Goal: Information Seeking & Learning: Learn about a topic

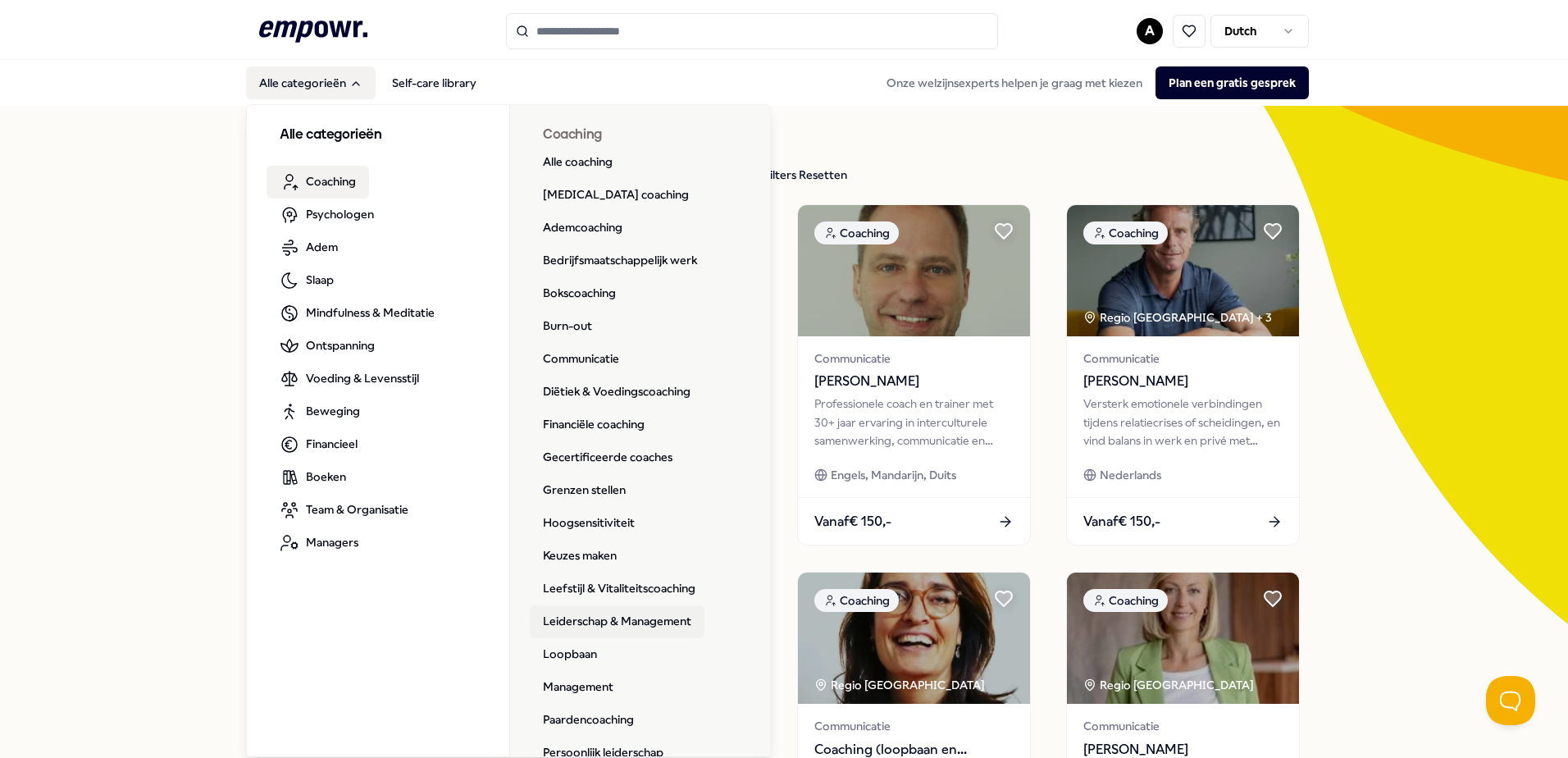
click at [647, 624] on link "Leiderschap & Management" at bounding box center [617, 622] width 175 height 33
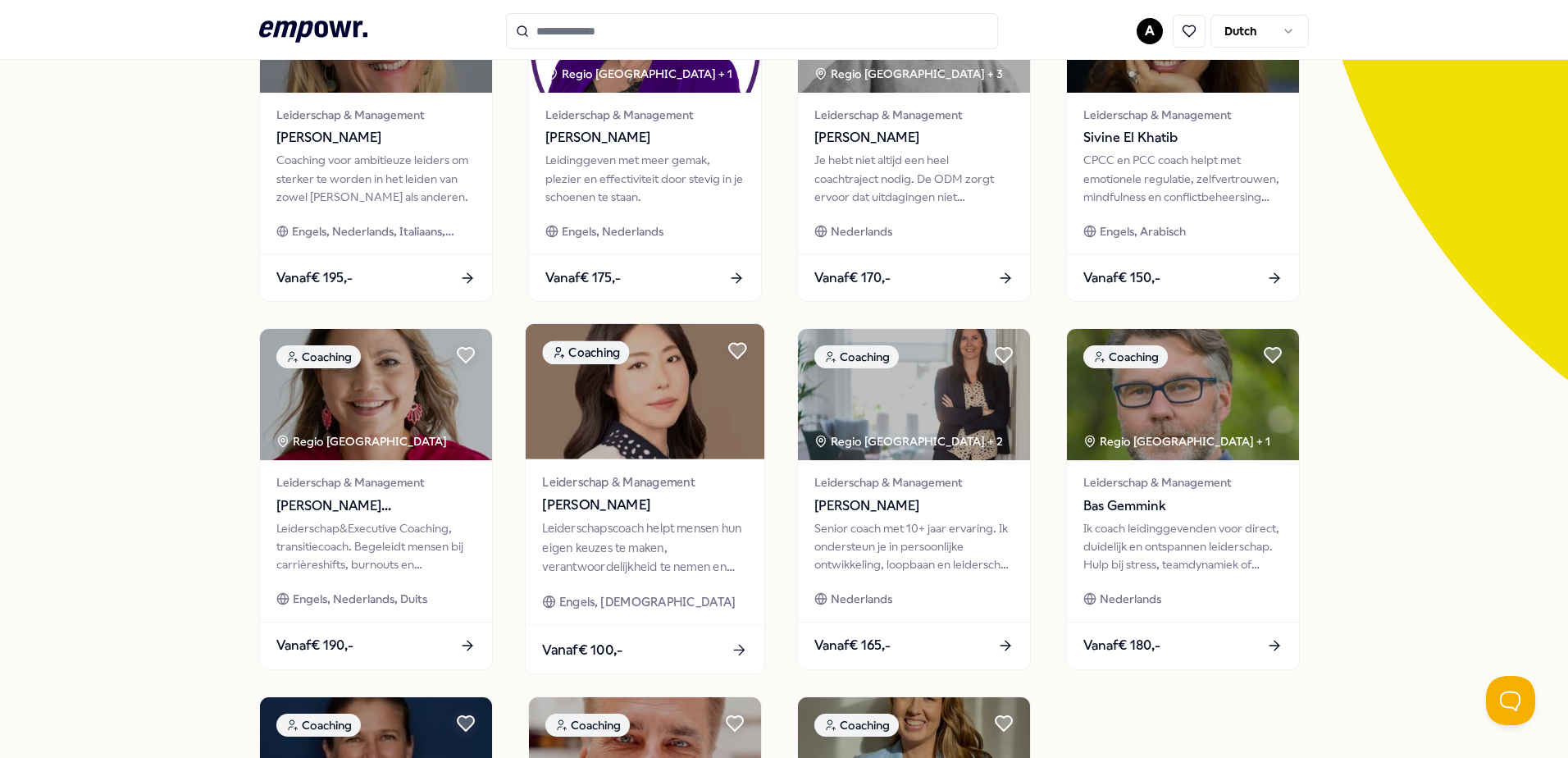
scroll to position [410, 0]
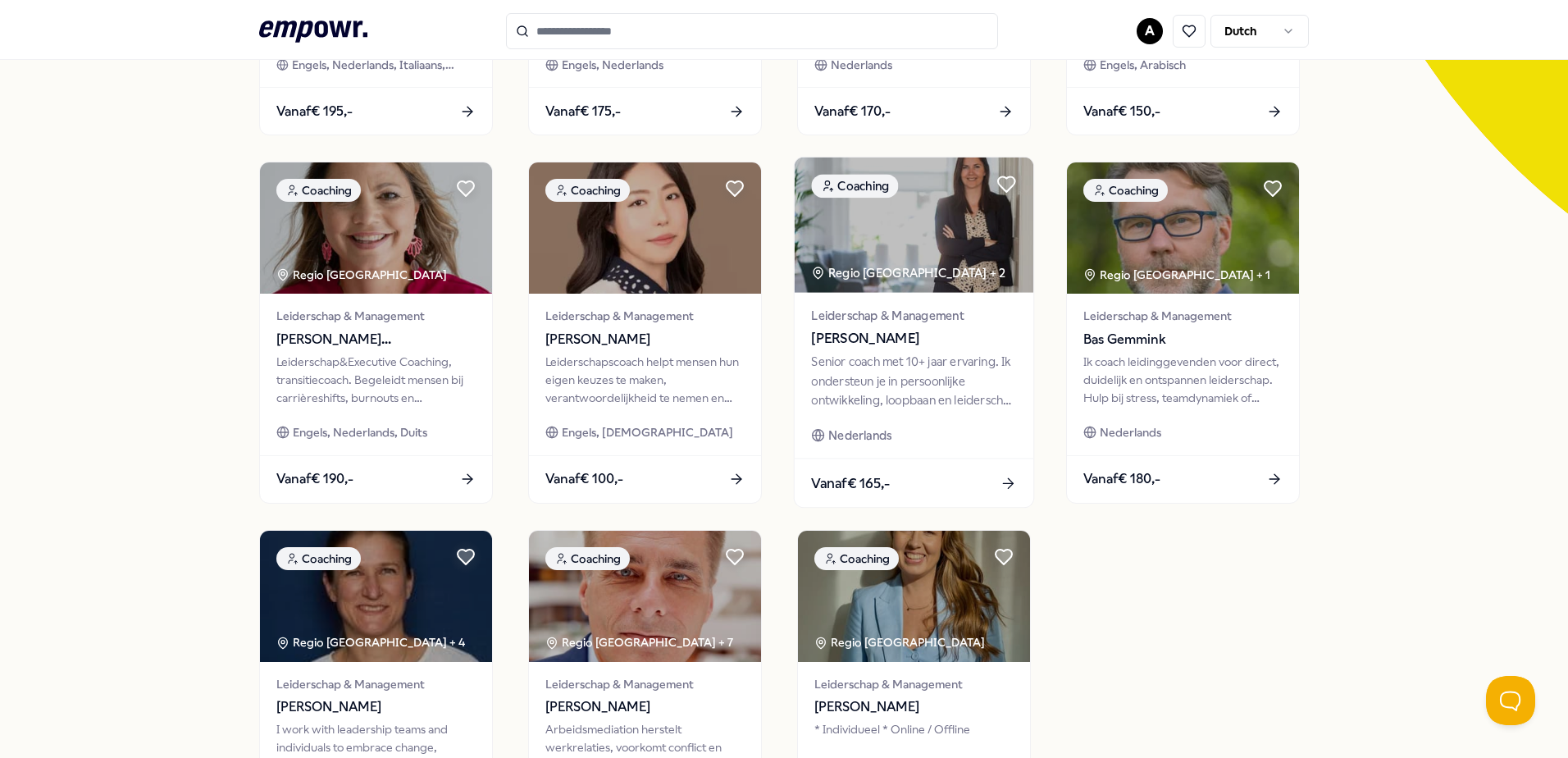
click at [964, 481] on div "Vanaf € 165,-" at bounding box center [914, 483] width 239 height 48
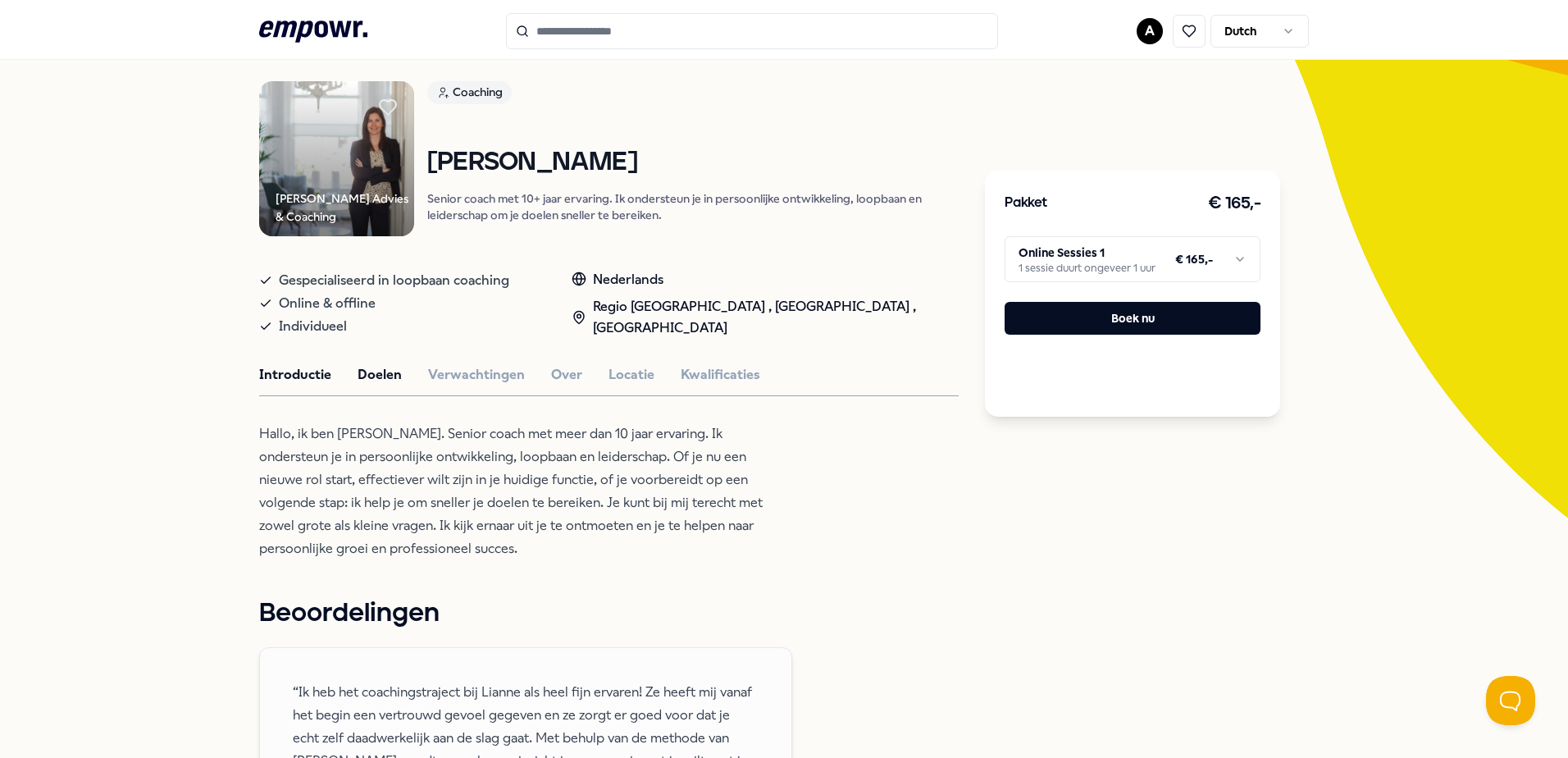
click at [377, 371] on button "Doelen" at bounding box center [379, 375] width 44 height 22
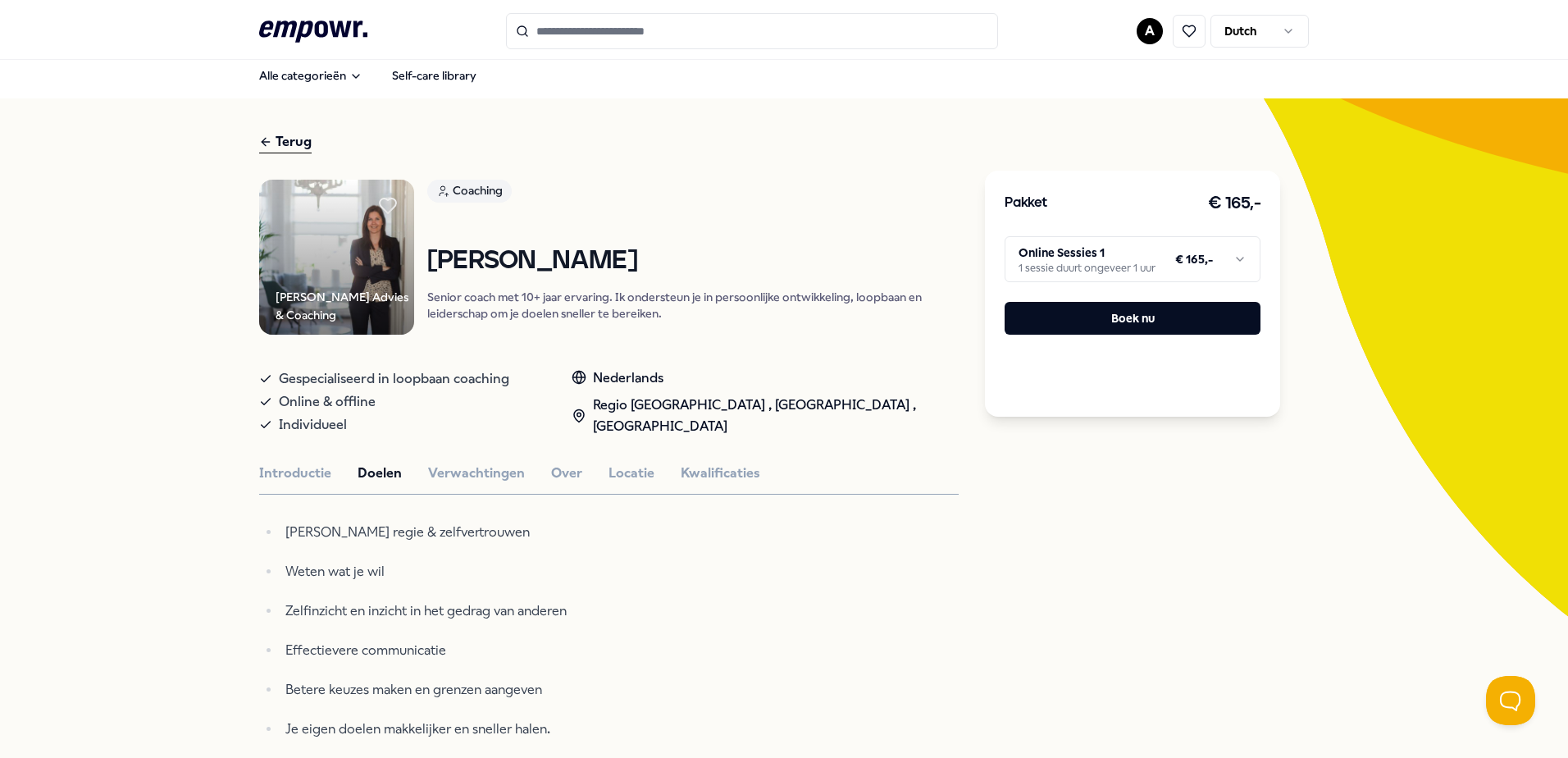
scroll to position [0, 0]
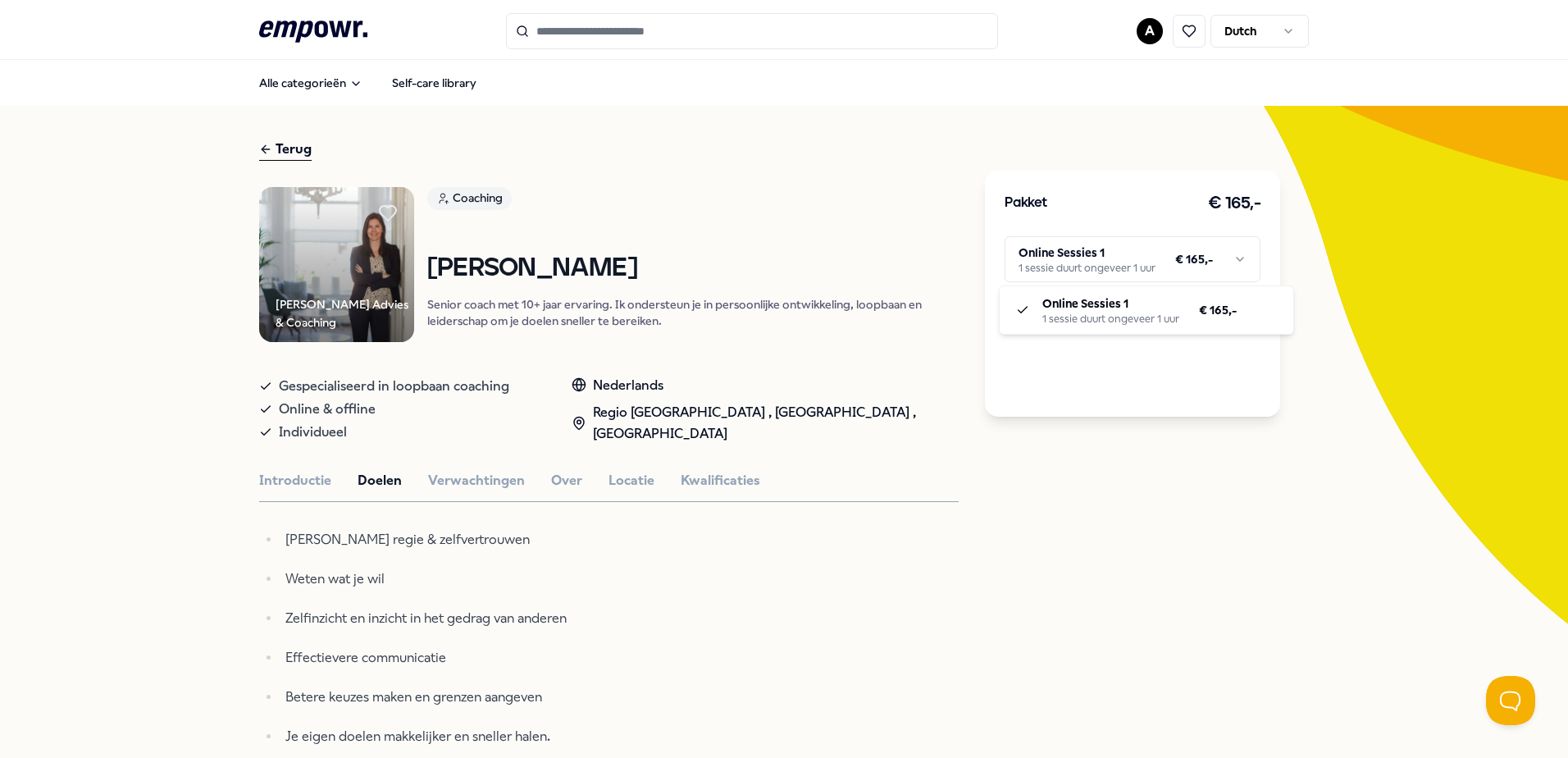
click at [1108, 251] on html ".empowr-logo_svg__cls-1{fill:#03032f} A Dutch Alle categorieën Self-care librar…" at bounding box center [784, 379] width 1568 height 758
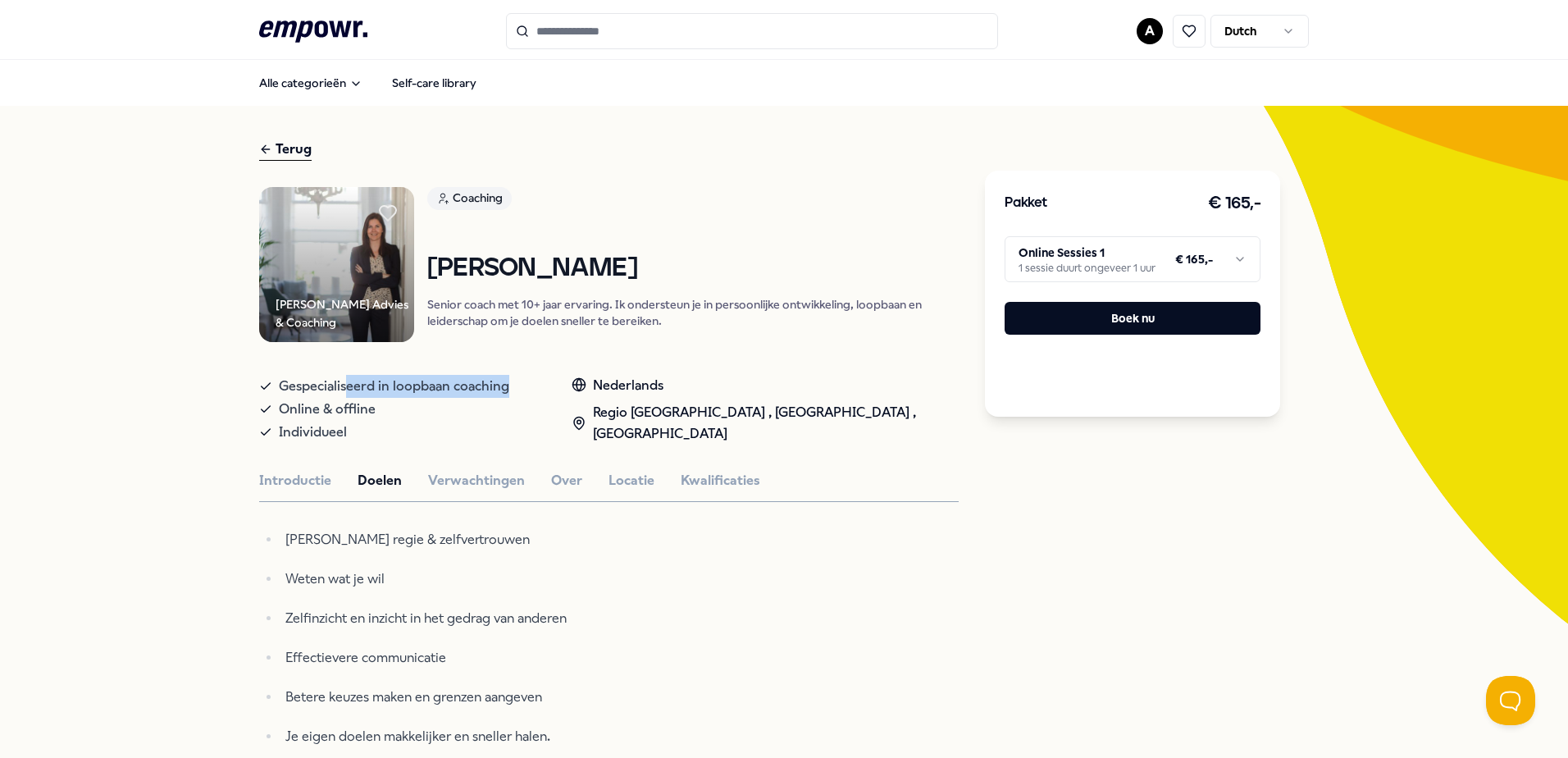
drag, startPoint x: 369, startPoint y: 379, endPoint x: 516, endPoint y: 378, distance: 147.0
click at [516, 378] on div "Gespecialiseerd in loopbaan coaching" at bounding box center [398, 386] width 280 height 23
drag, startPoint x: 516, startPoint y: 378, endPoint x: 545, endPoint y: 390, distance: 31.4
click at [539, 390] on div "Gespecialiseerd in loopbaan coaching" at bounding box center [398, 386] width 280 height 23
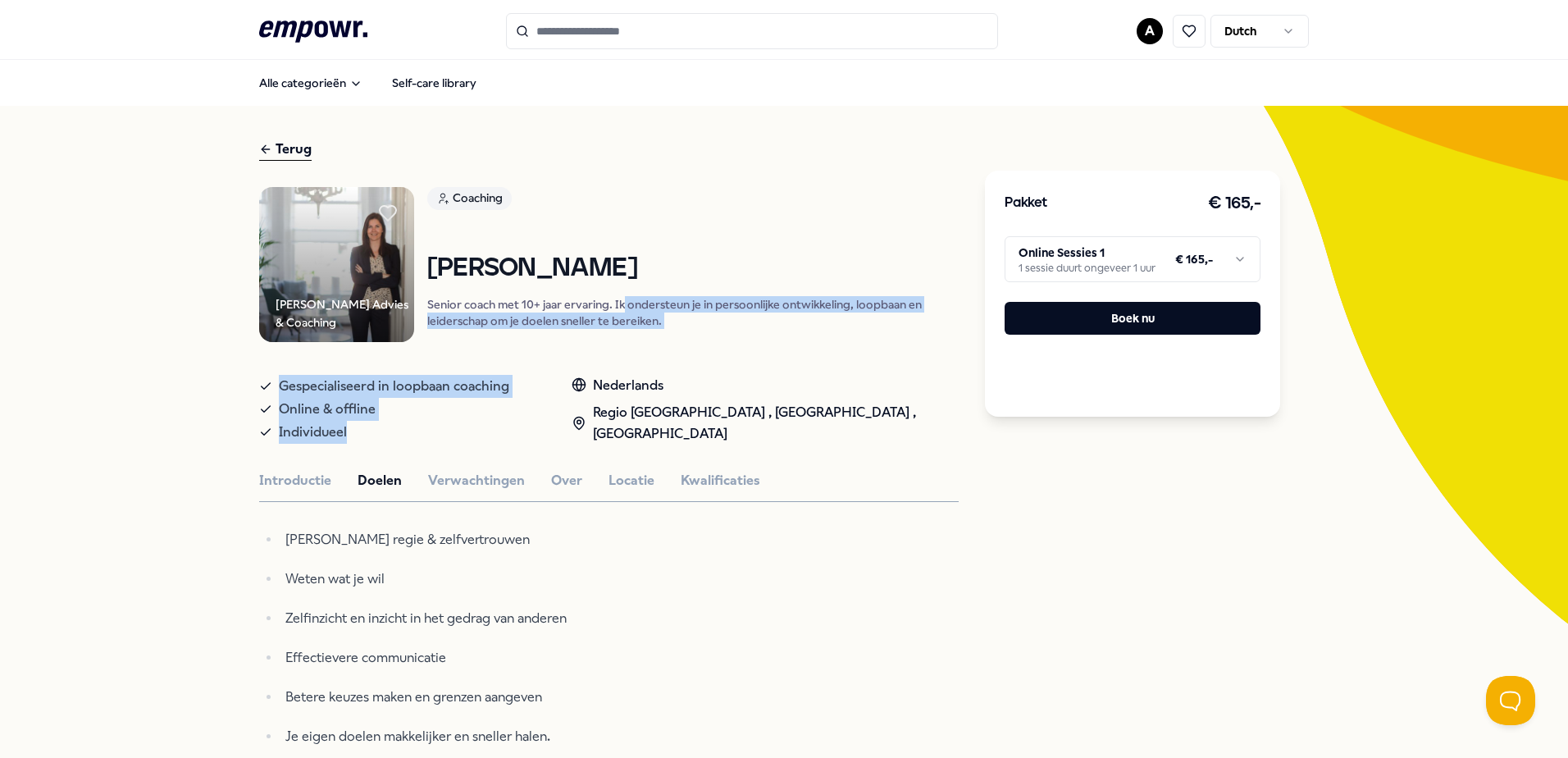
drag, startPoint x: 619, startPoint y: 308, endPoint x: 775, endPoint y: 343, distance: 159.9
click at [539, 379] on div "Gespecialiseerd in loopbaan coaching" at bounding box center [398, 386] width 280 height 23
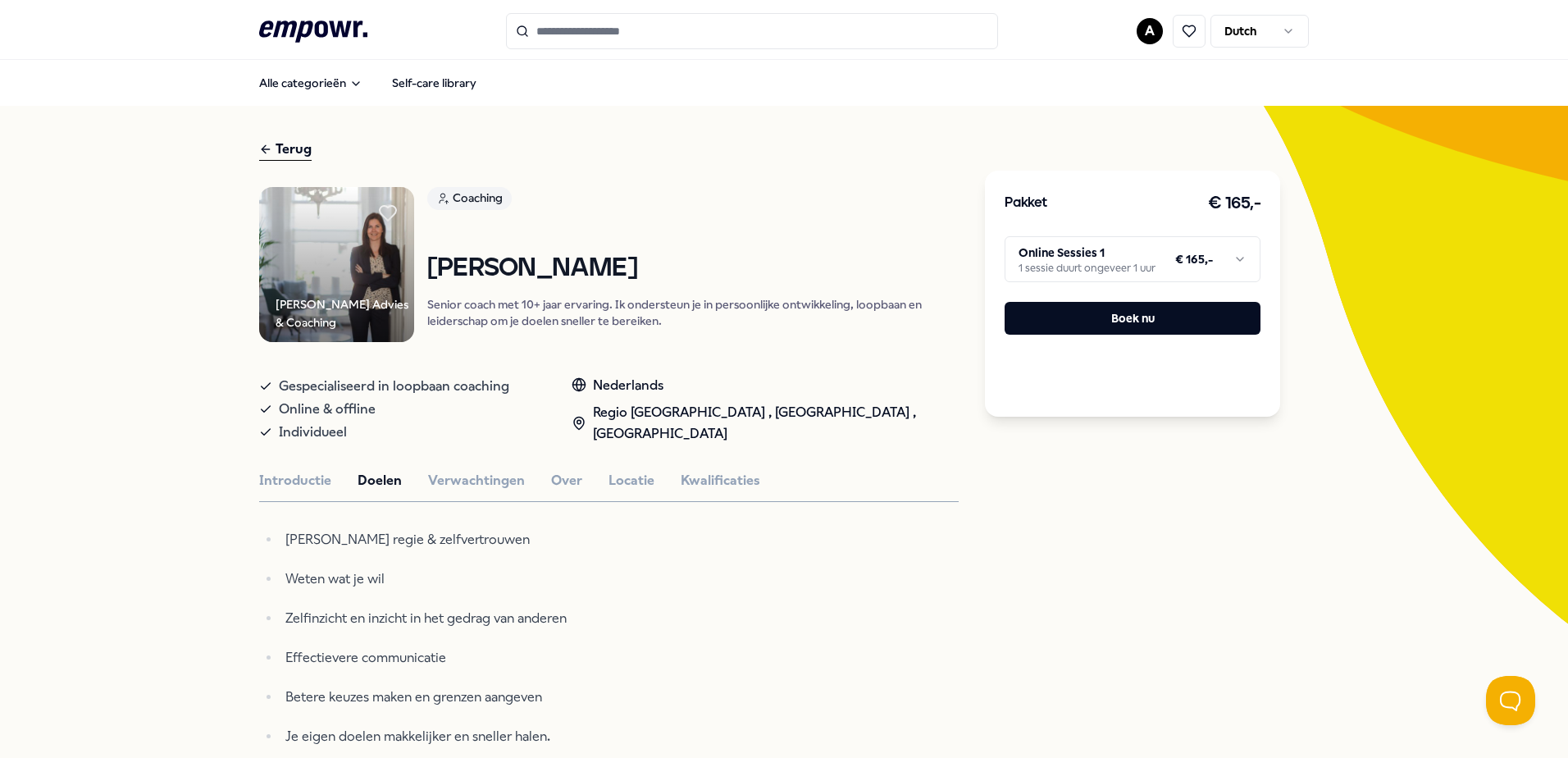
click at [280, 139] on div "Terug" at bounding box center [285, 149] width 53 height 22
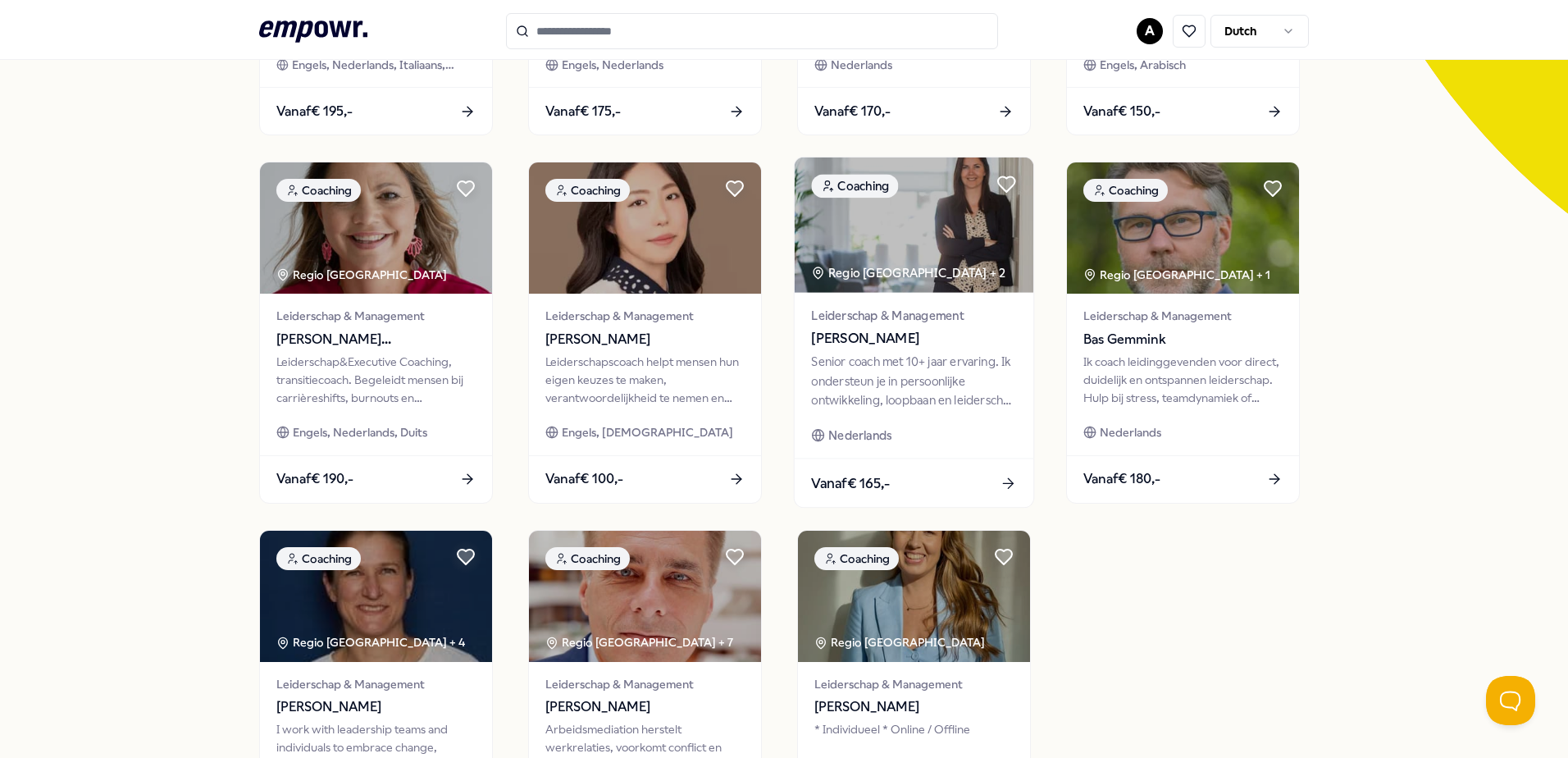
click at [857, 411] on div "Leiderschap & Management [PERSON_NAME] Senior coach met 10+ jaar ervaring. Ik o…" at bounding box center [914, 375] width 239 height 166
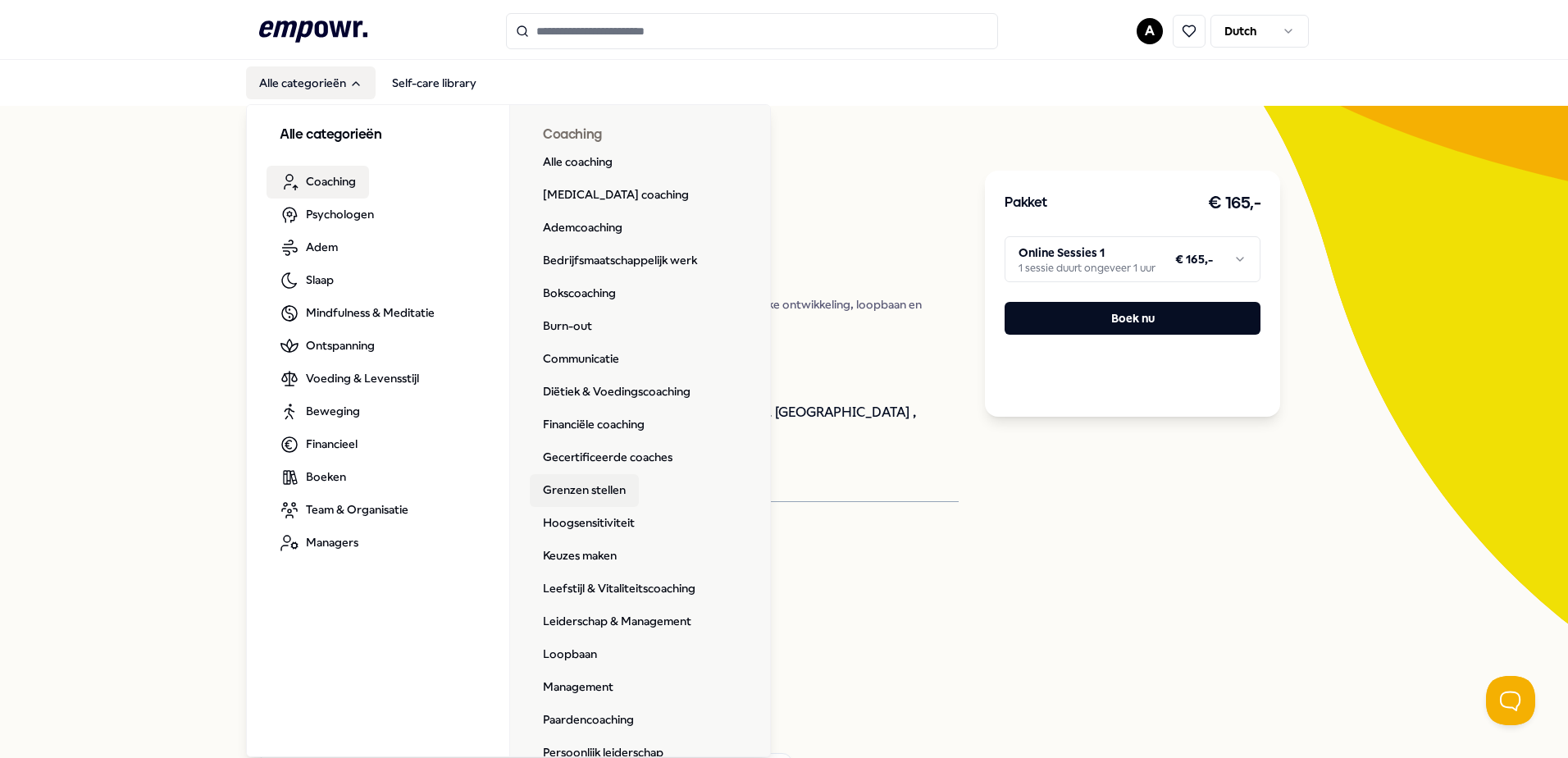
click at [563, 494] on link "Grenzen stellen" at bounding box center [584, 491] width 110 height 33
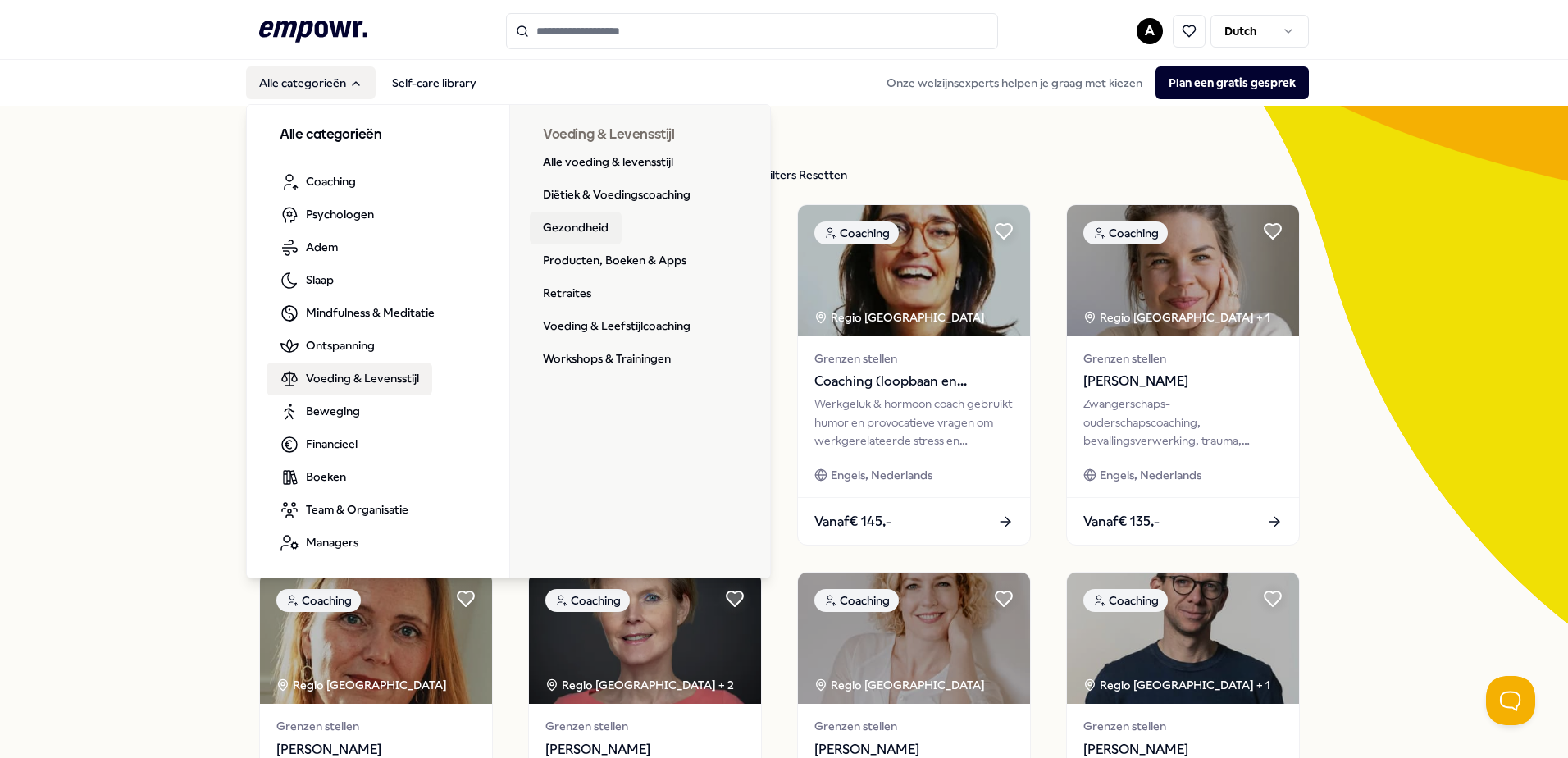
click at [555, 228] on link "Gezondheid" at bounding box center [575, 228] width 91 height 33
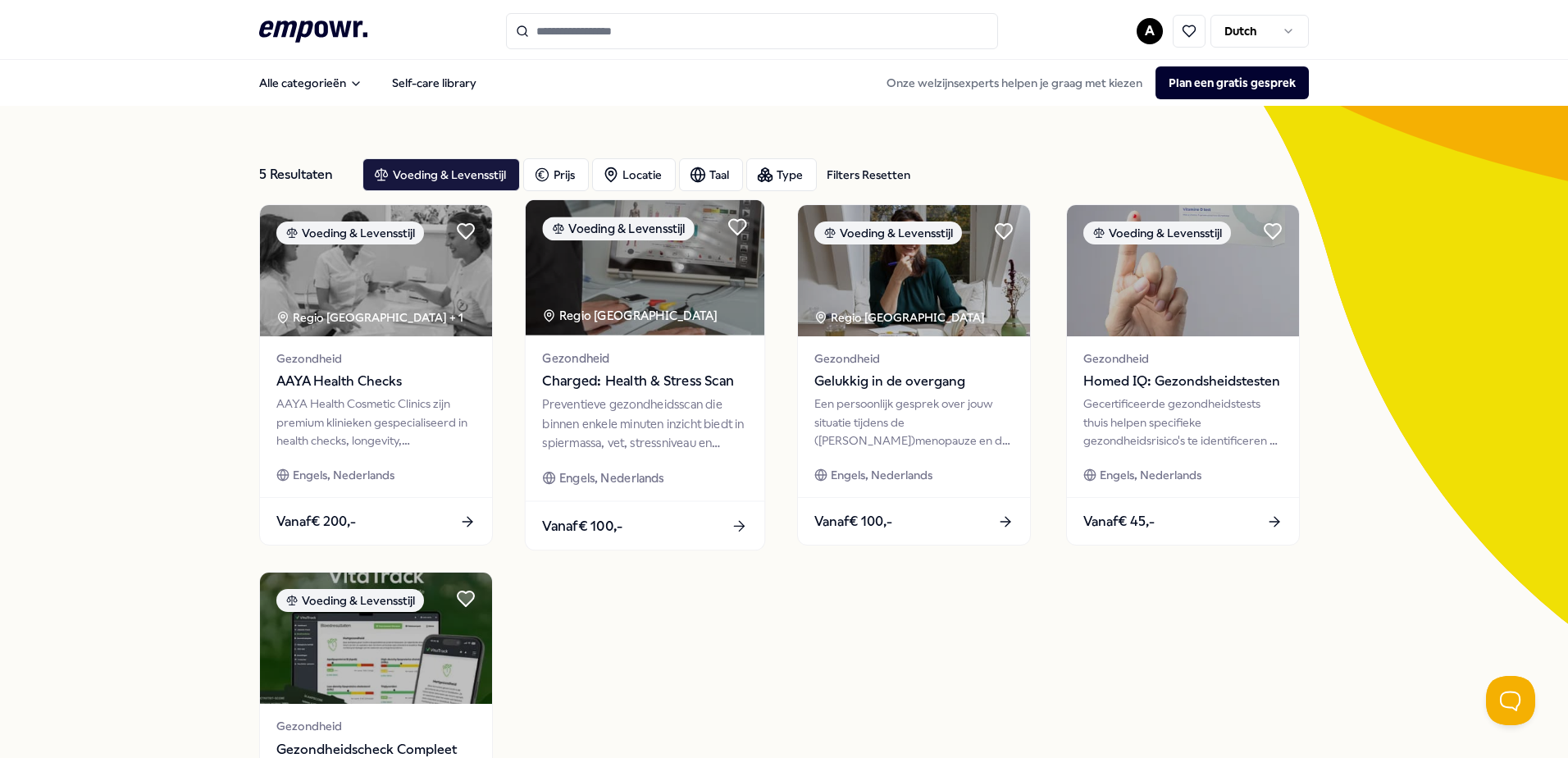
click at [663, 512] on div "Vanaf € 100,-" at bounding box center [645, 525] width 239 height 48
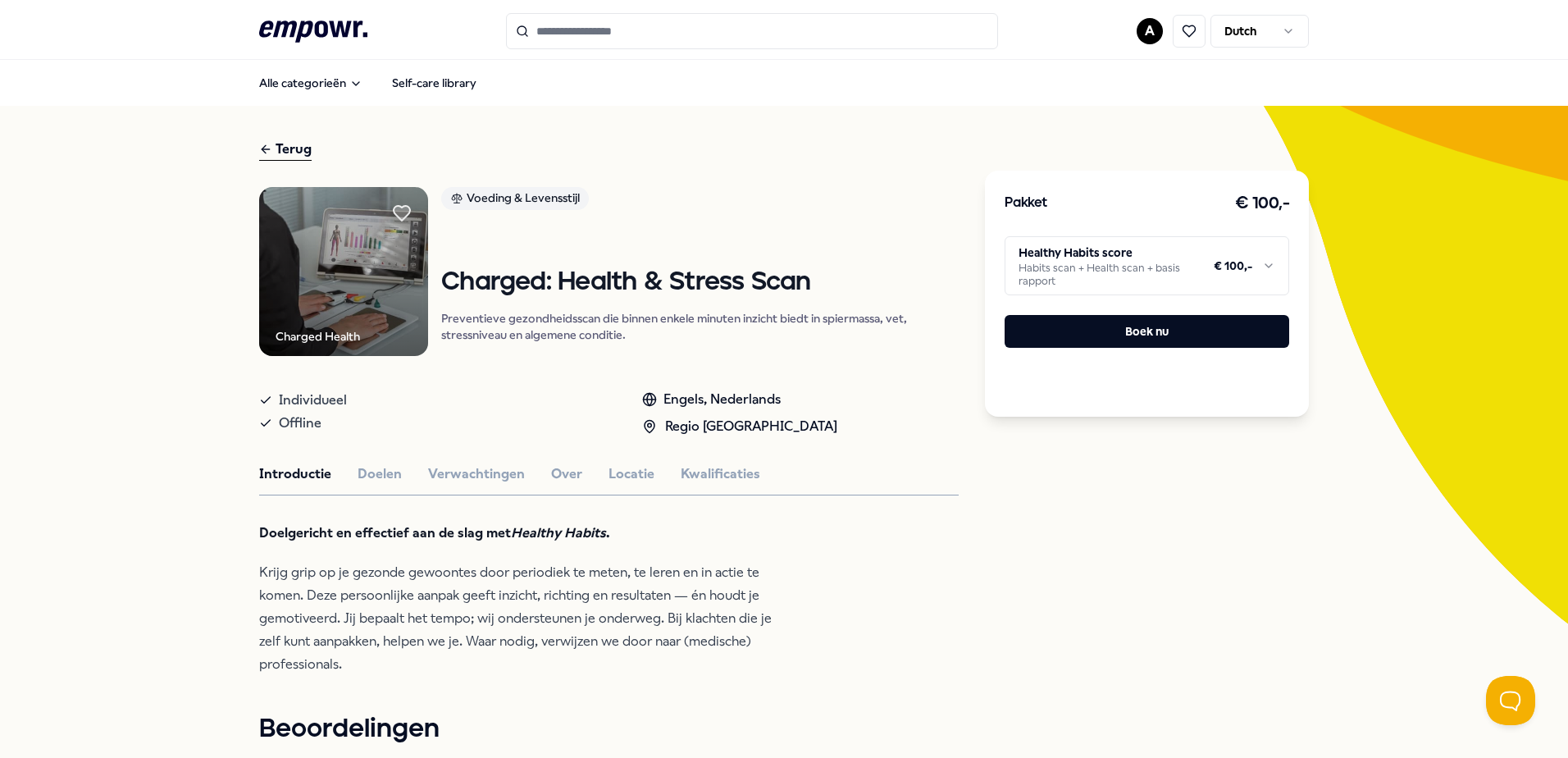
click at [1106, 280] on html ".empowr-logo_svg__cls-1{fill:#03032f} A Dutch Alle categorieën Self-care librar…" at bounding box center [784, 379] width 1568 height 758
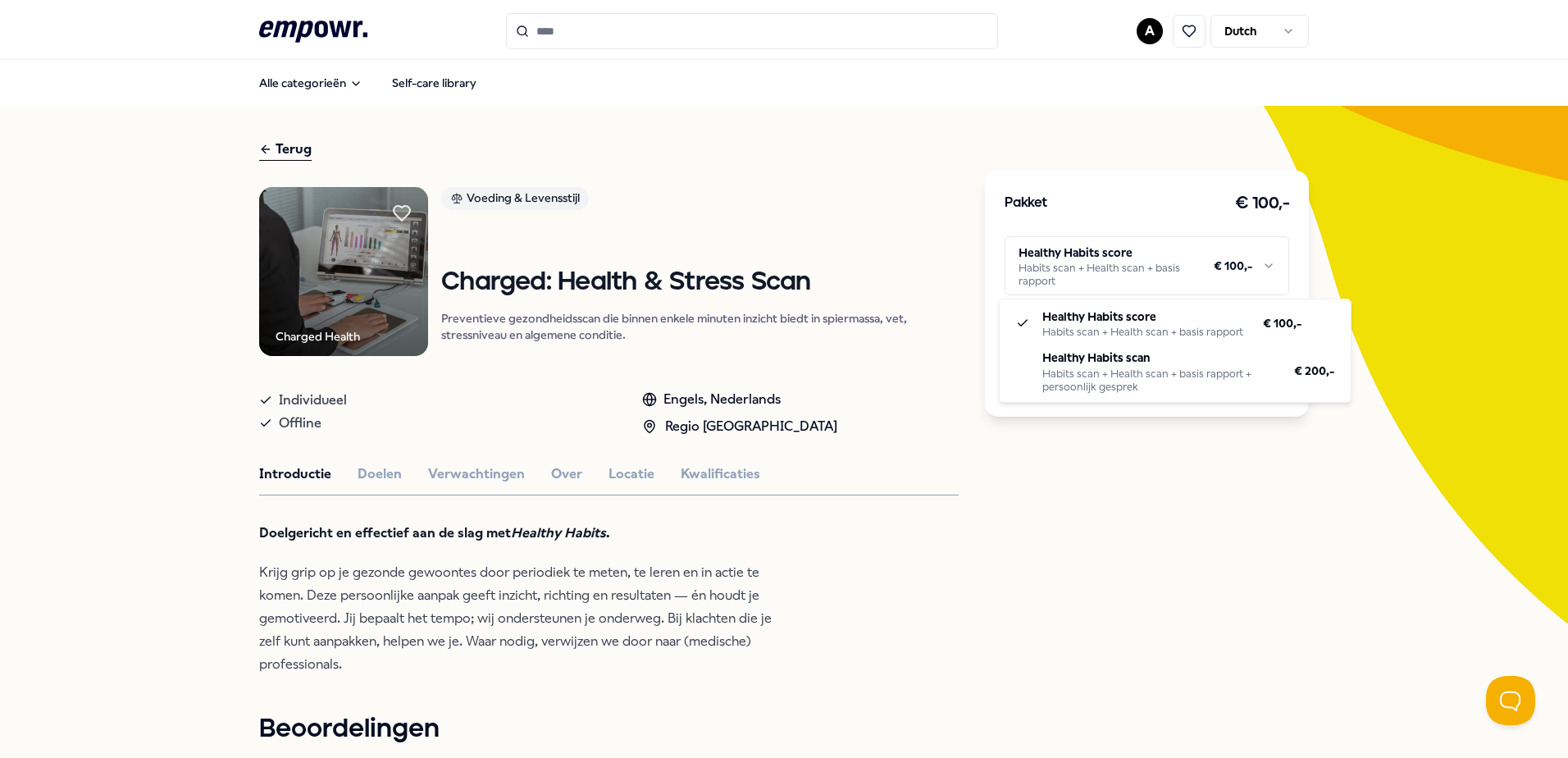
click at [285, 151] on html ".empowr-logo_svg__cls-1{fill:#03032f} A Dutch Alle categorieën Self-care librar…" at bounding box center [784, 379] width 1568 height 758
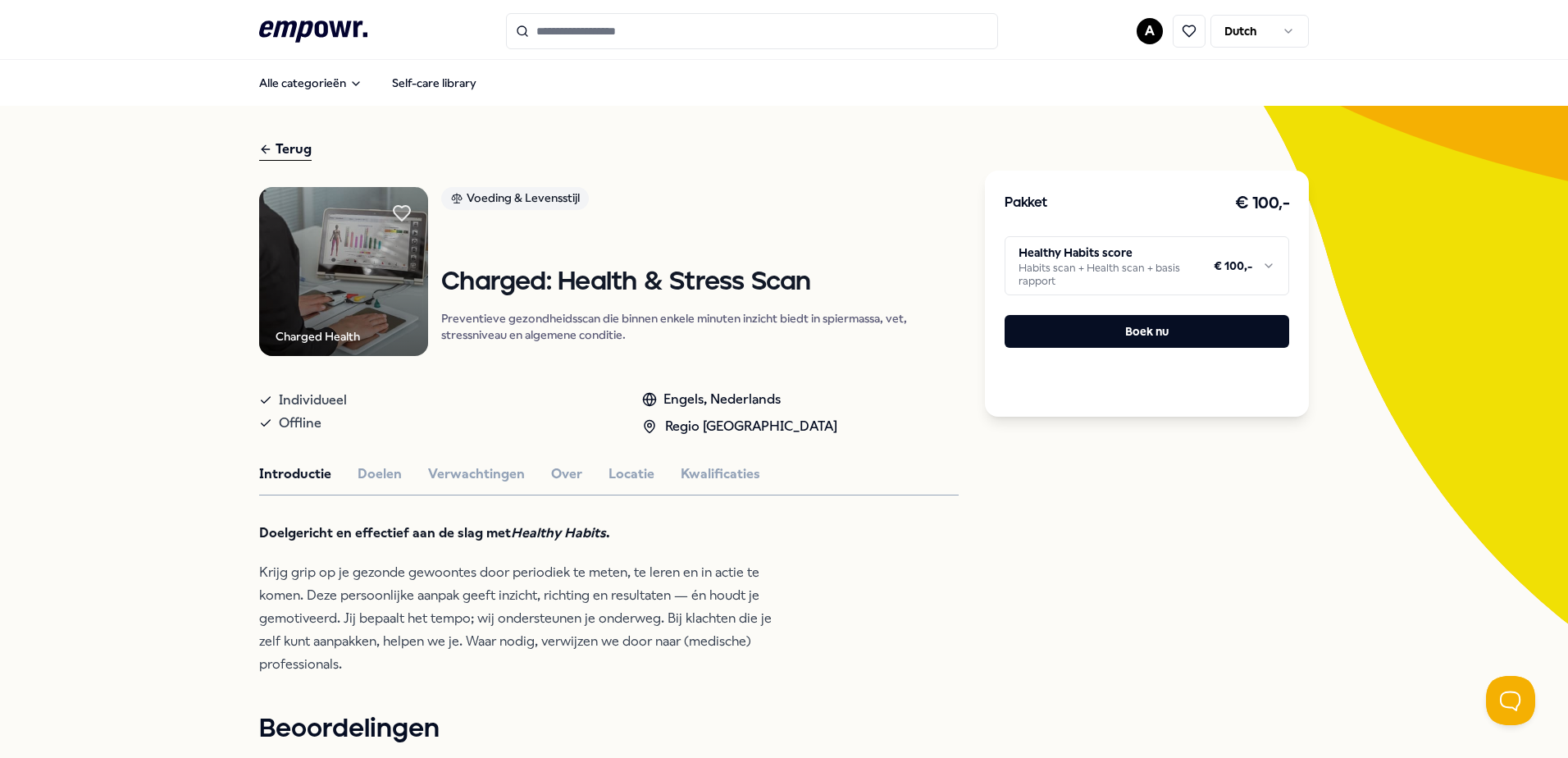
click at [286, 152] on div "Terug" at bounding box center [285, 149] width 53 height 22
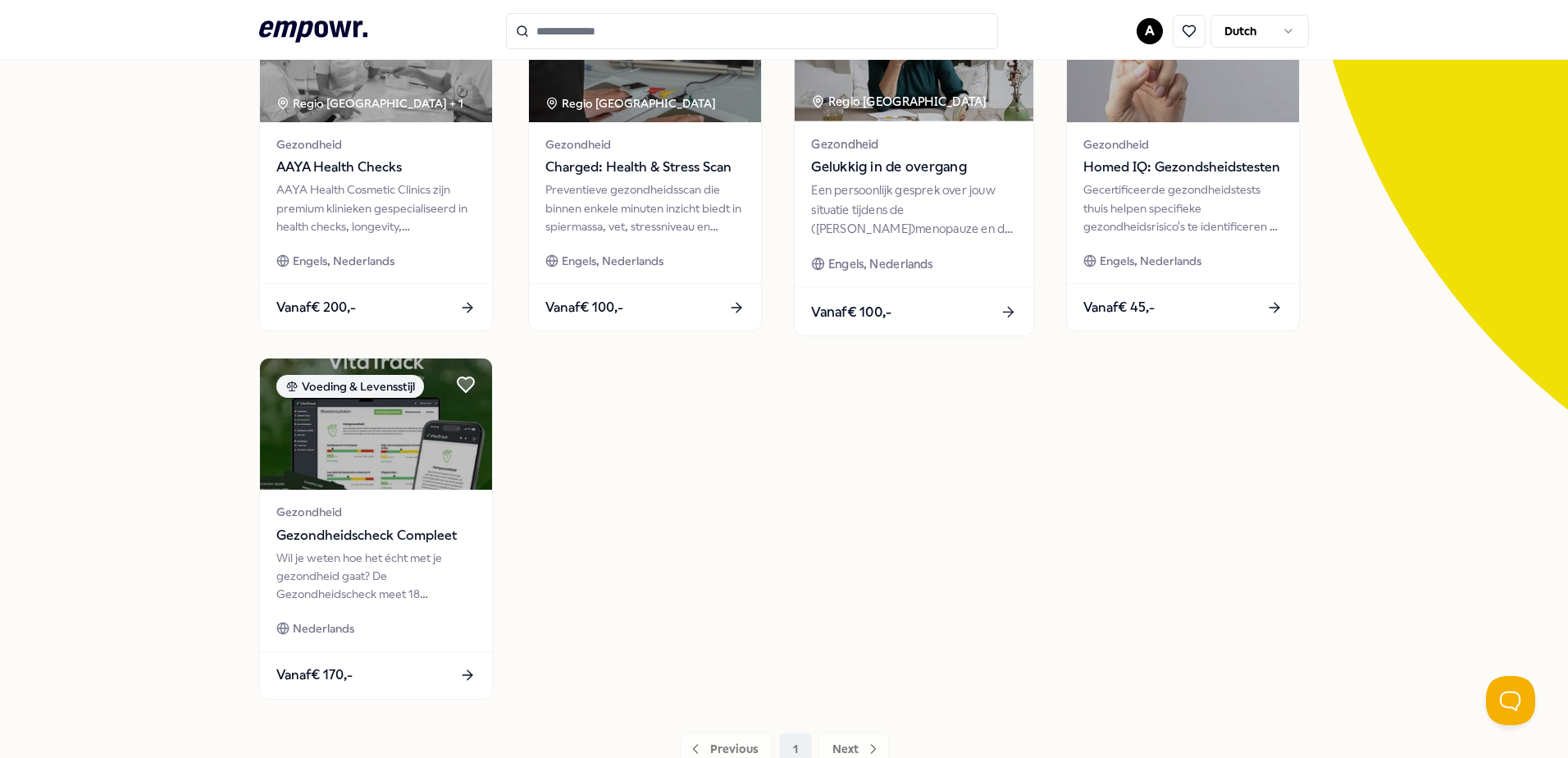
scroll to position [328, 0]
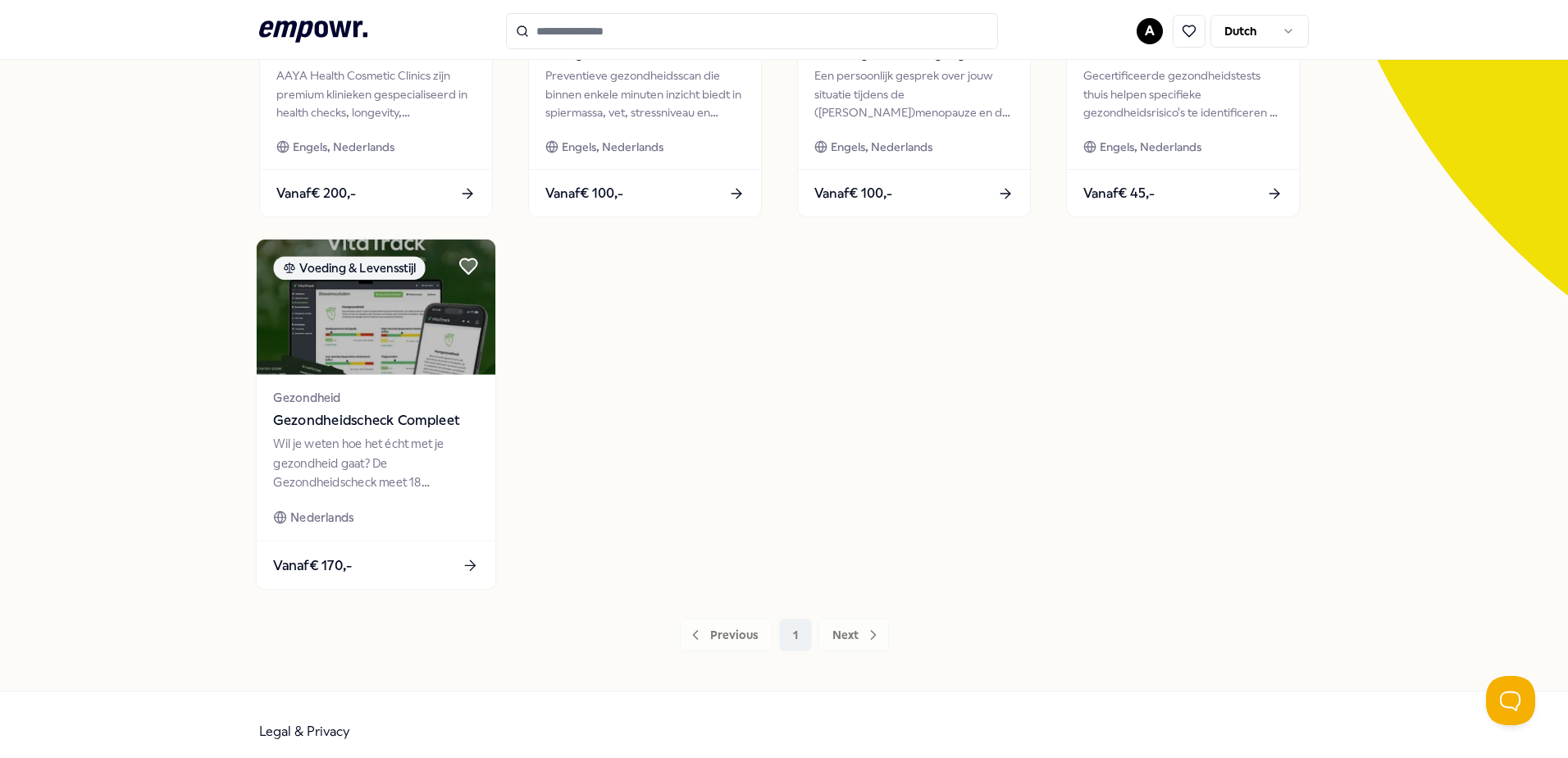
click at [368, 494] on div "Gezondheid Gezondheidscheck Compleet Wil je weten hoe het écht met je gezondhei…" at bounding box center [377, 457] width 239 height 166
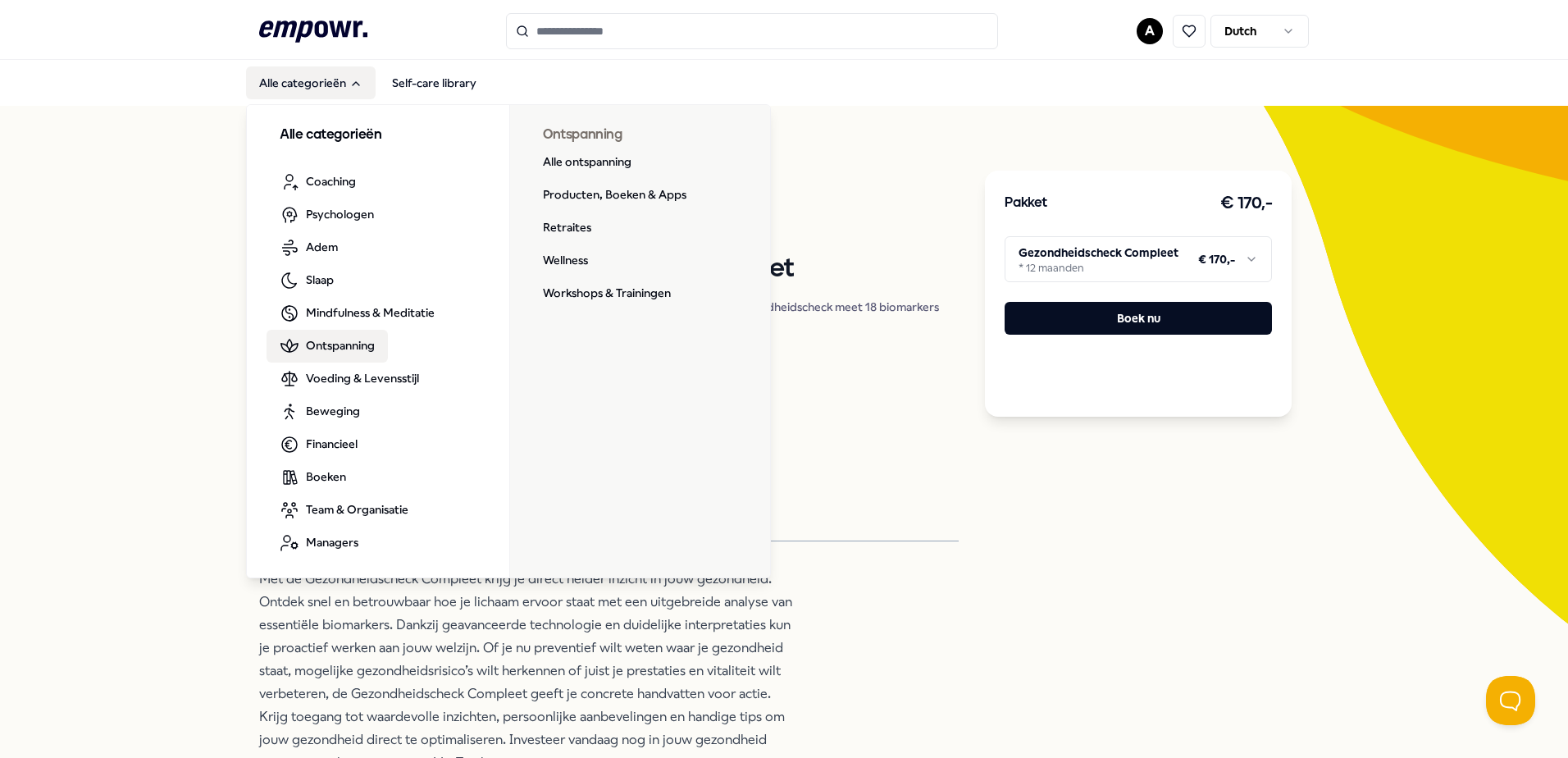
click at [332, 350] on span "Ontspanning" at bounding box center [340, 345] width 69 height 18
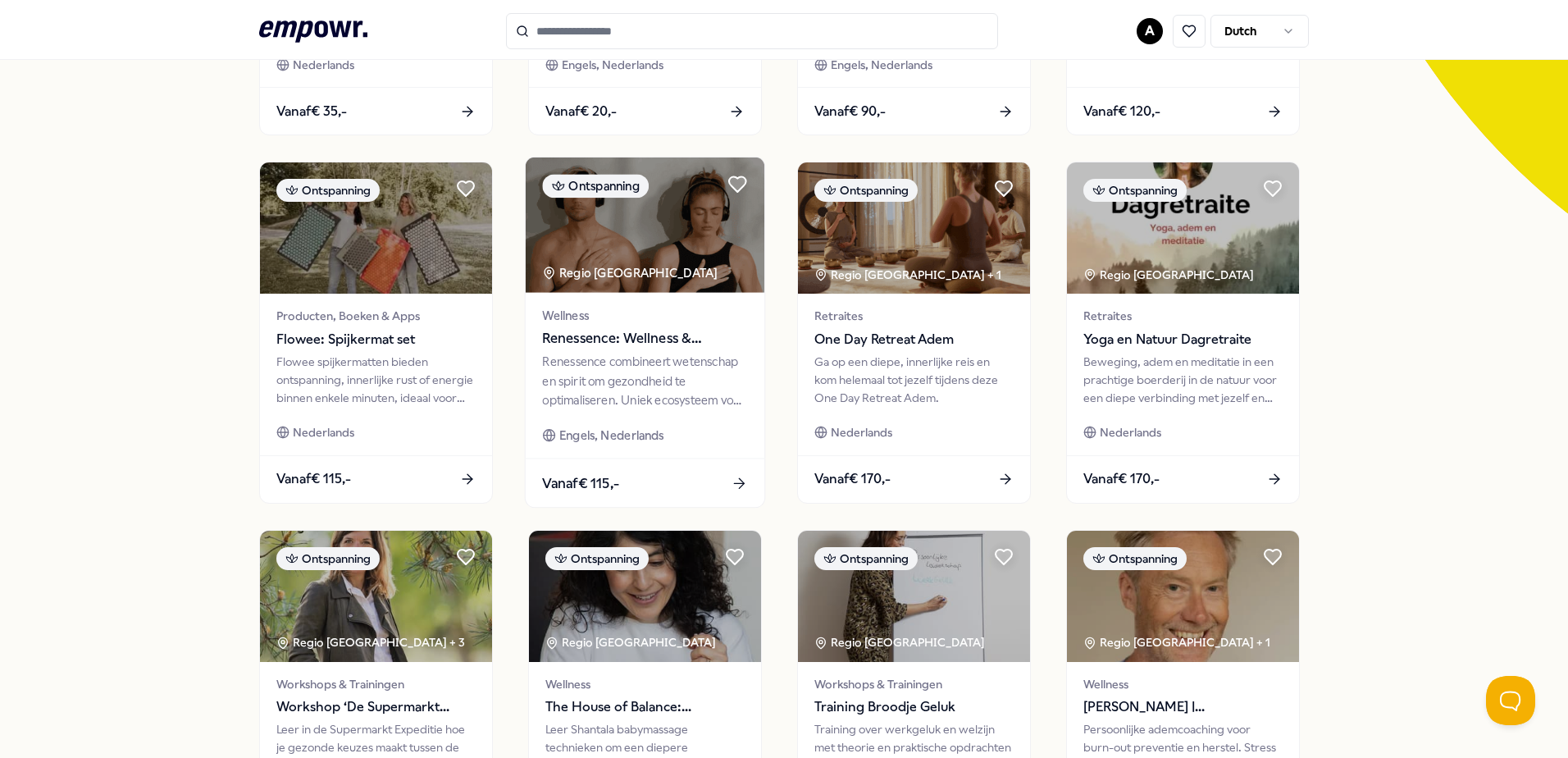
scroll to position [657, 0]
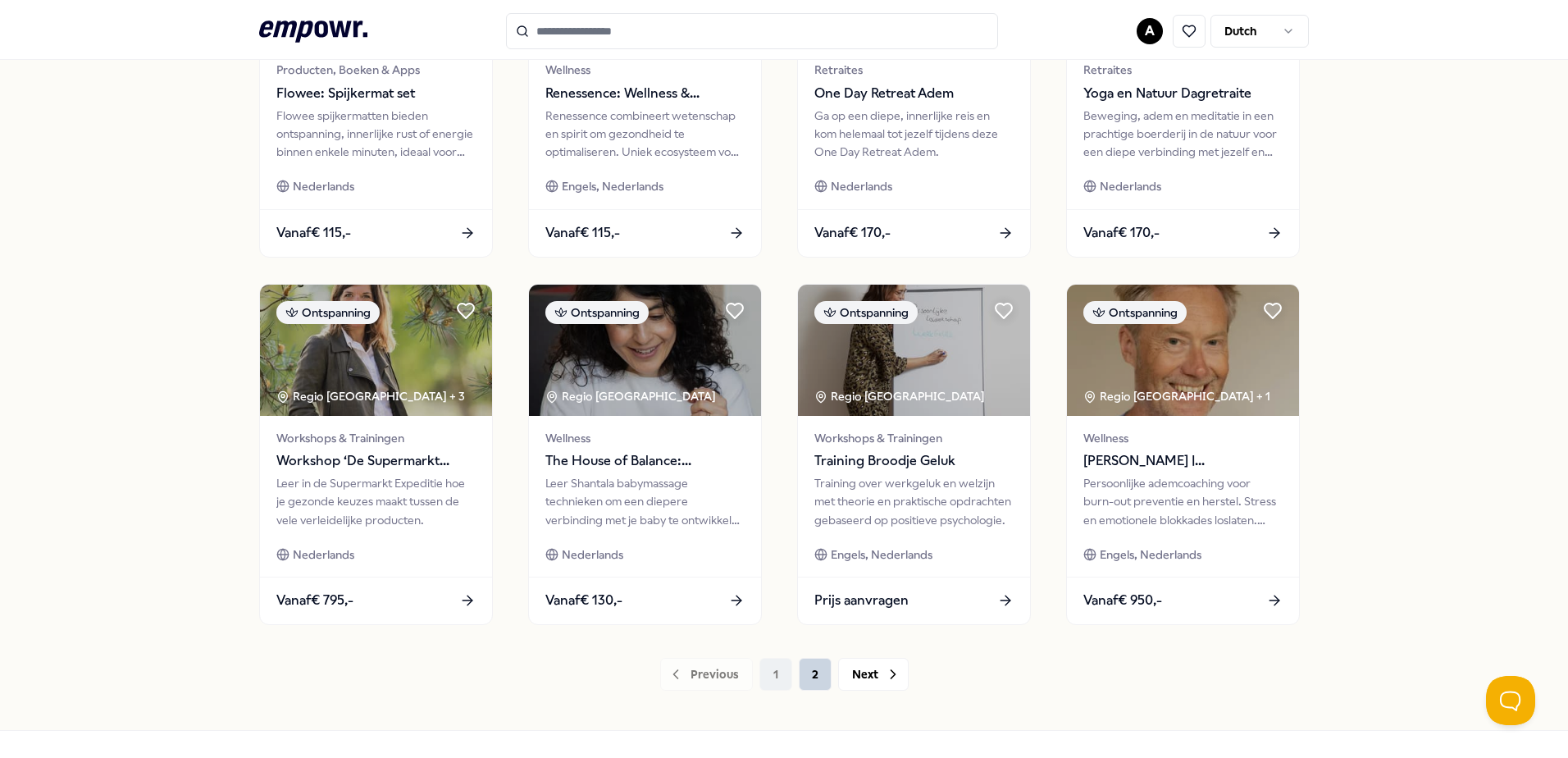
click at [809, 677] on button "2" at bounding box center [815, 675] width 33 height 33
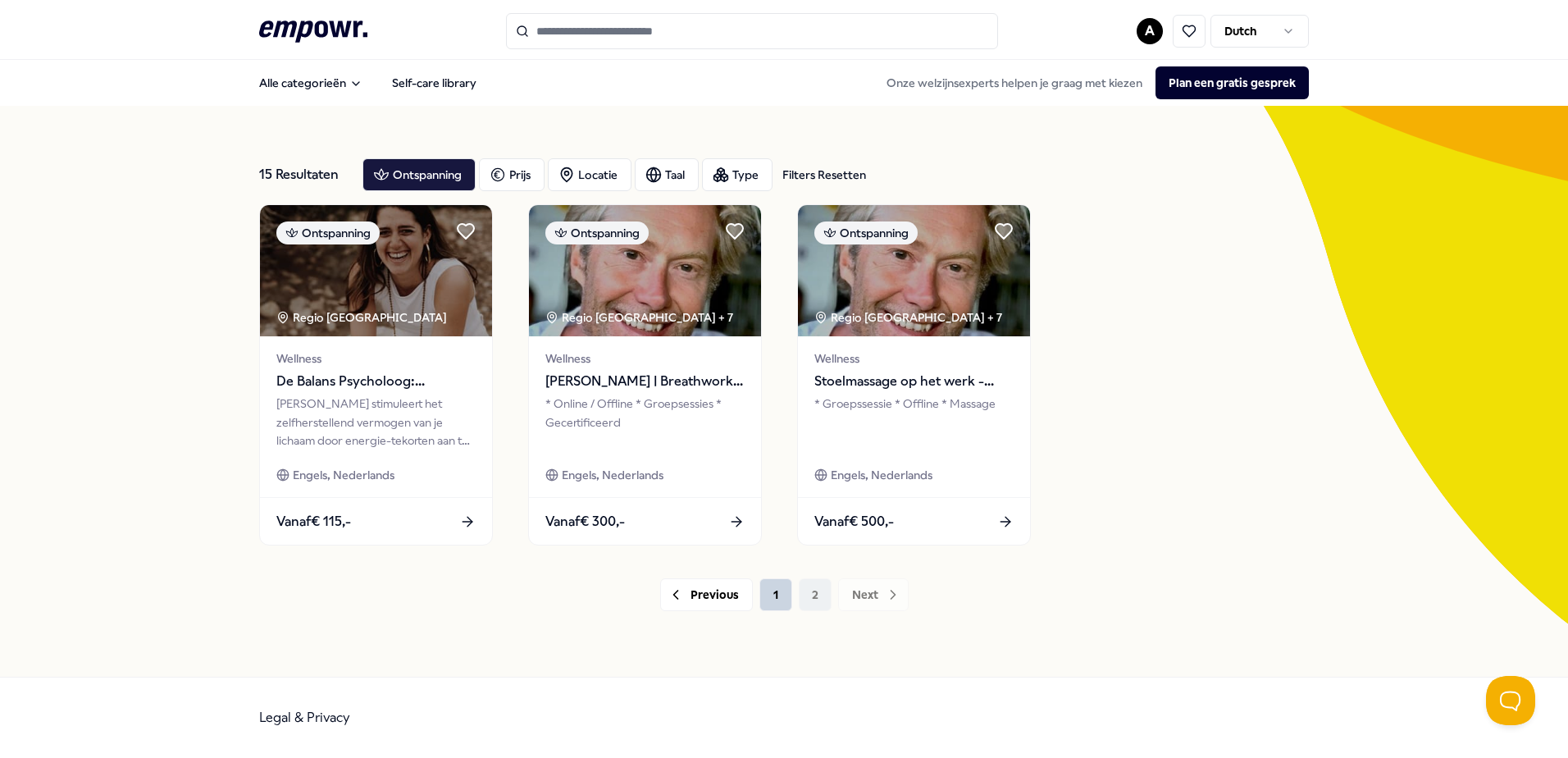
click at [781, 590] on button "1" at bounding box center [776, 595] width 33 height 33
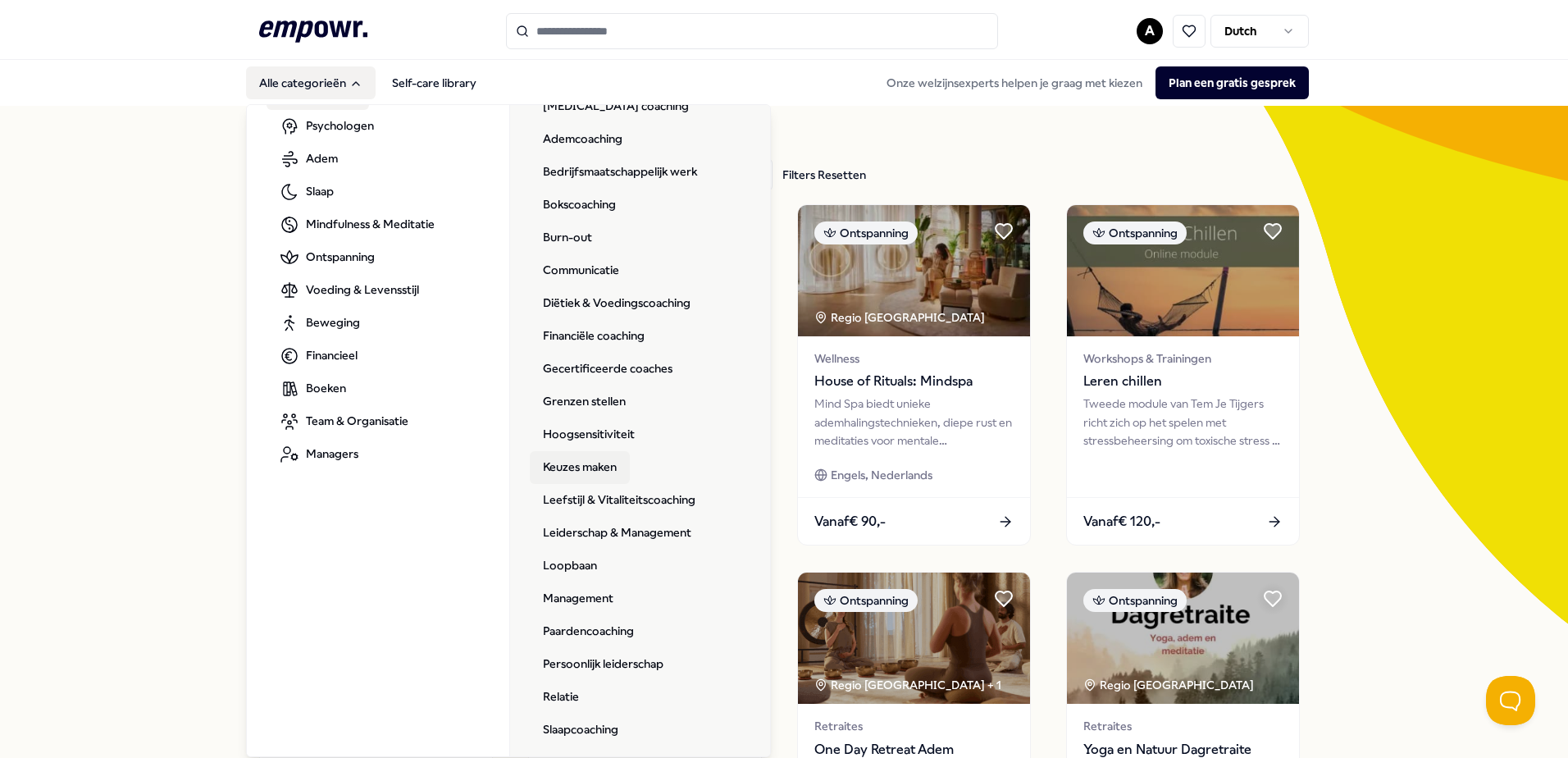
scroll to position [82, 0]
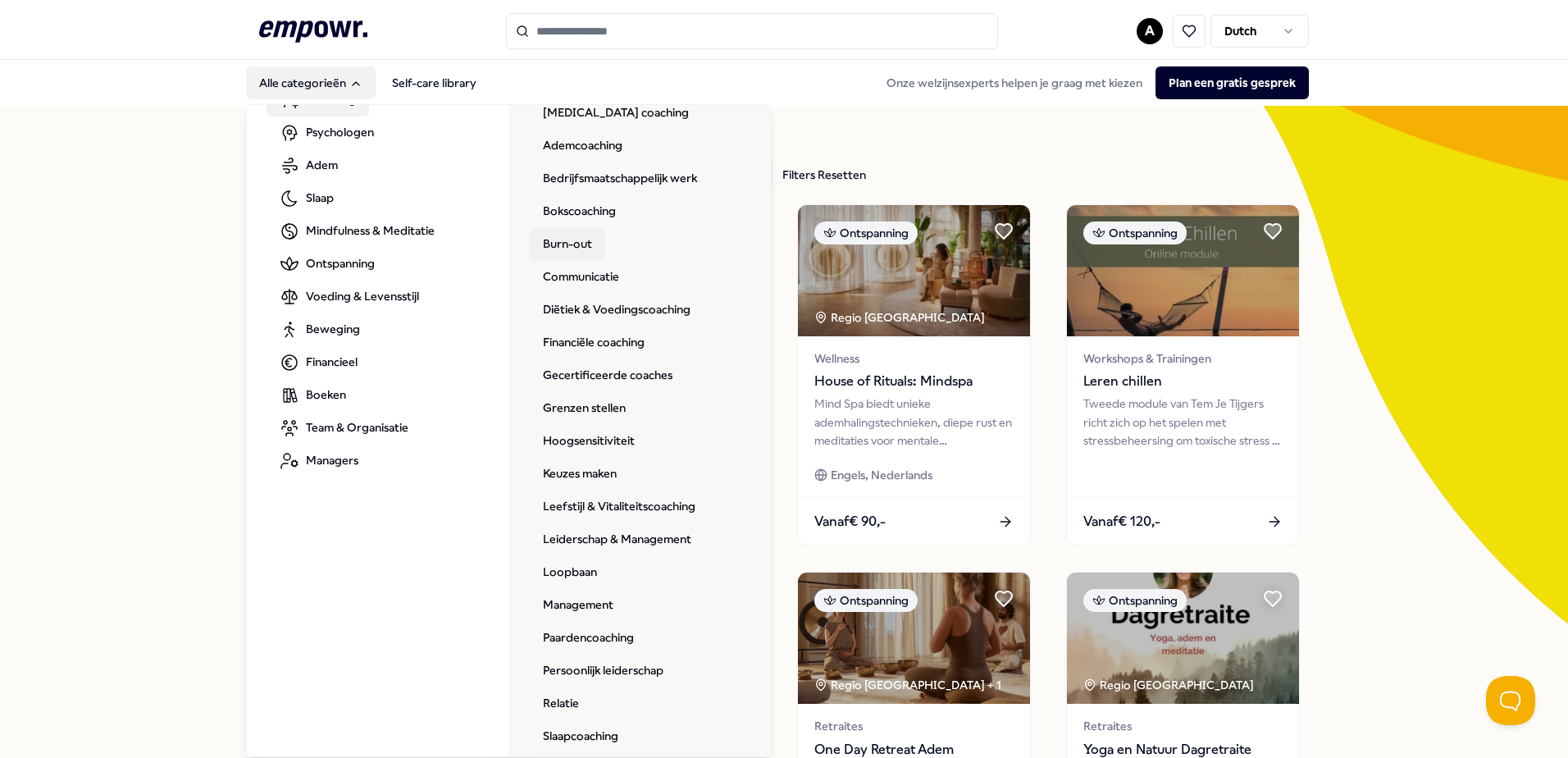
click at [560, 245] on link "Burn-out" at bounding box center [567, 245] width 75 height 33
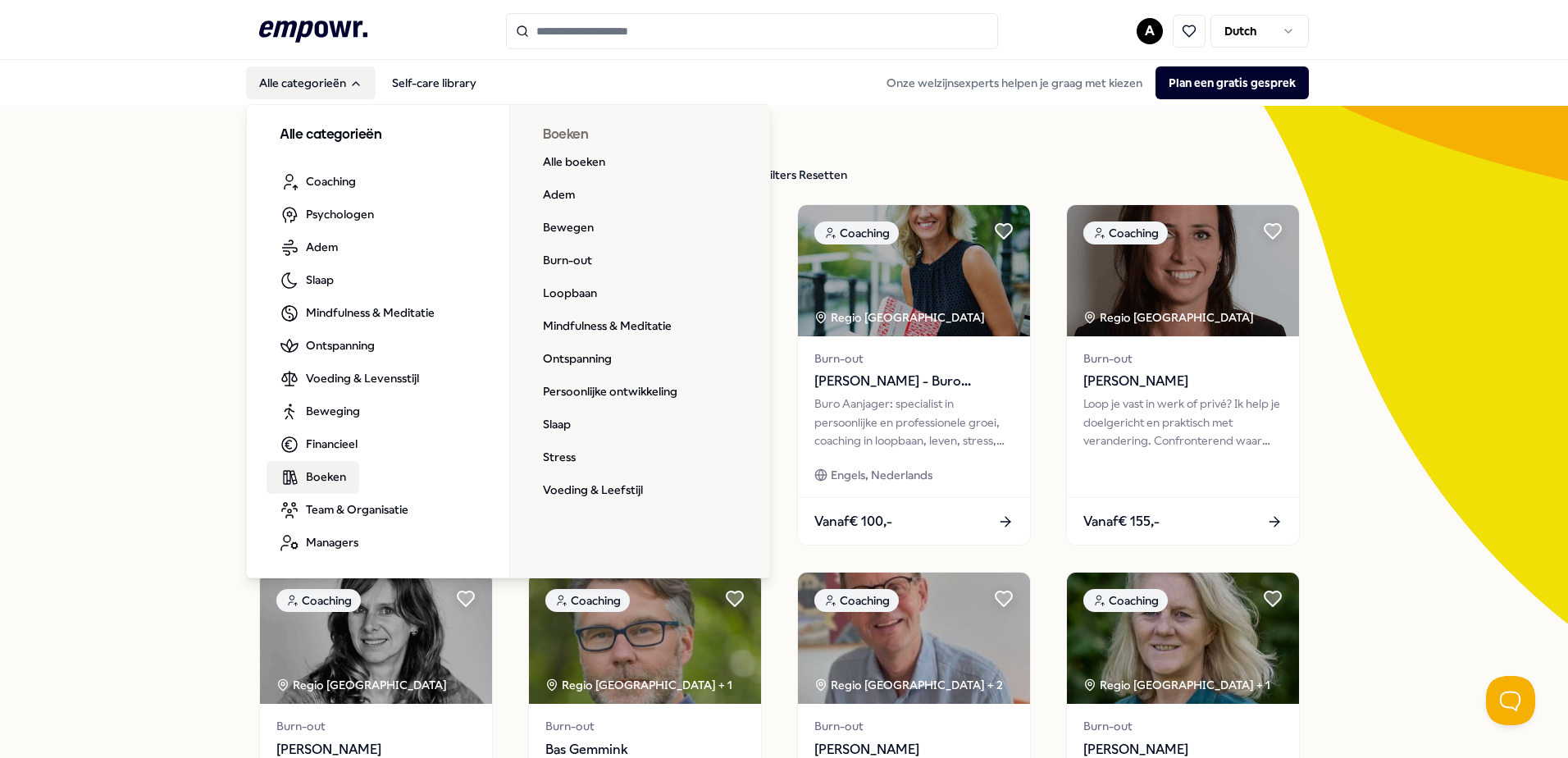
click at [325, 481] on span "Boeken" at bounding box center [326, 476] width 40 height 18
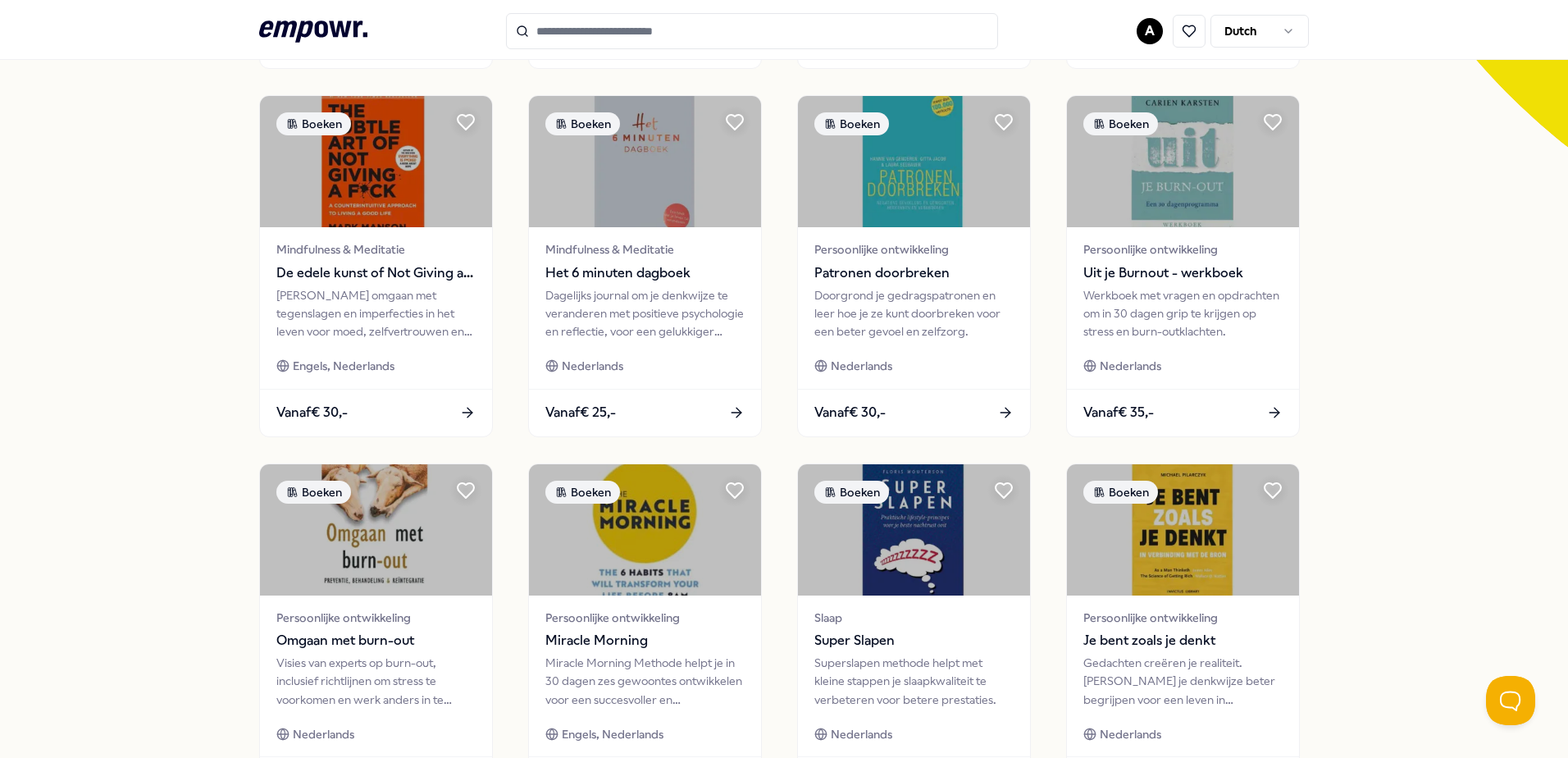
scroll to position [657, 0]
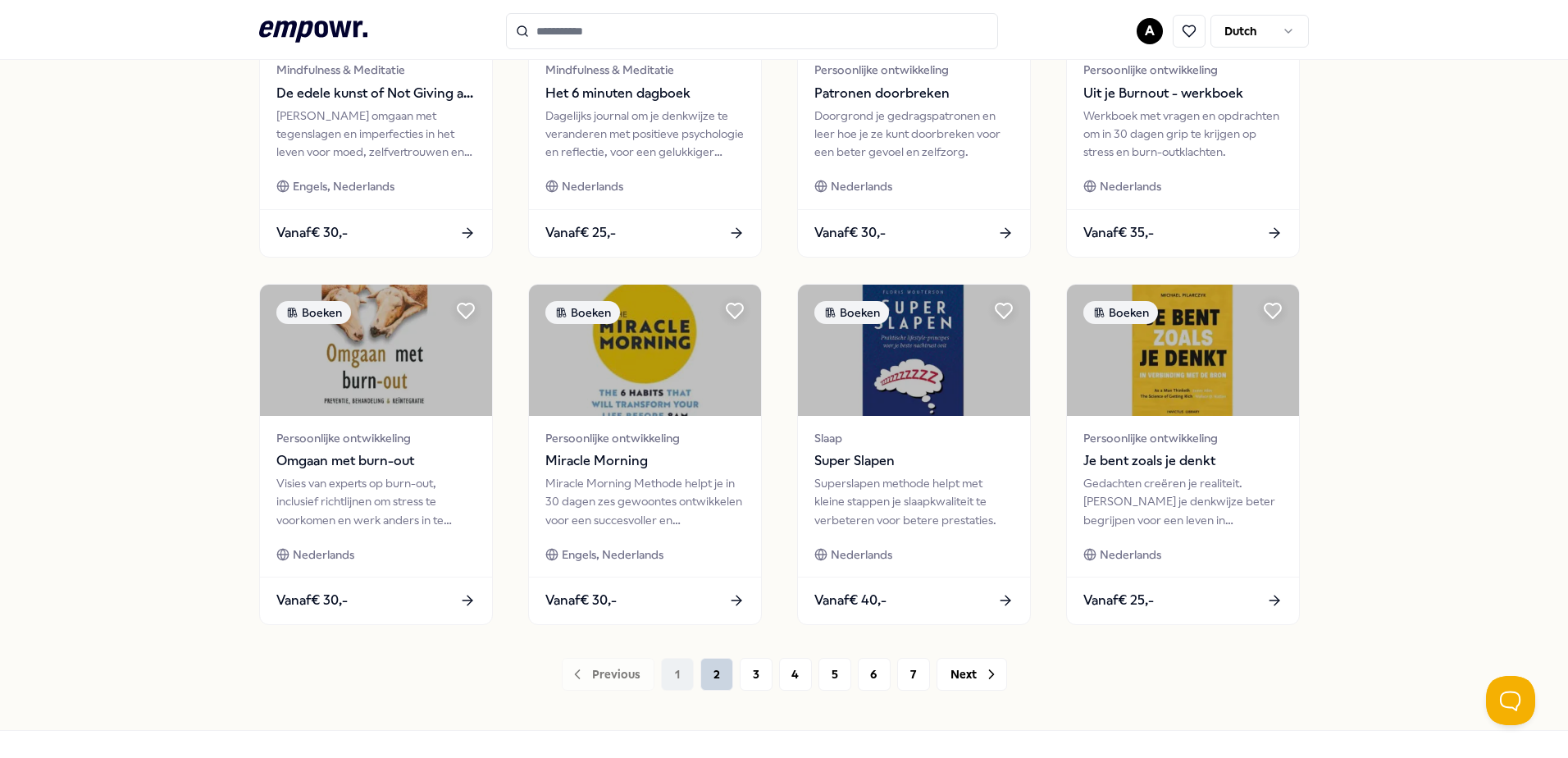
click at [712, 676] on button "2" at bounding box center [717, 675] width 33 height 33
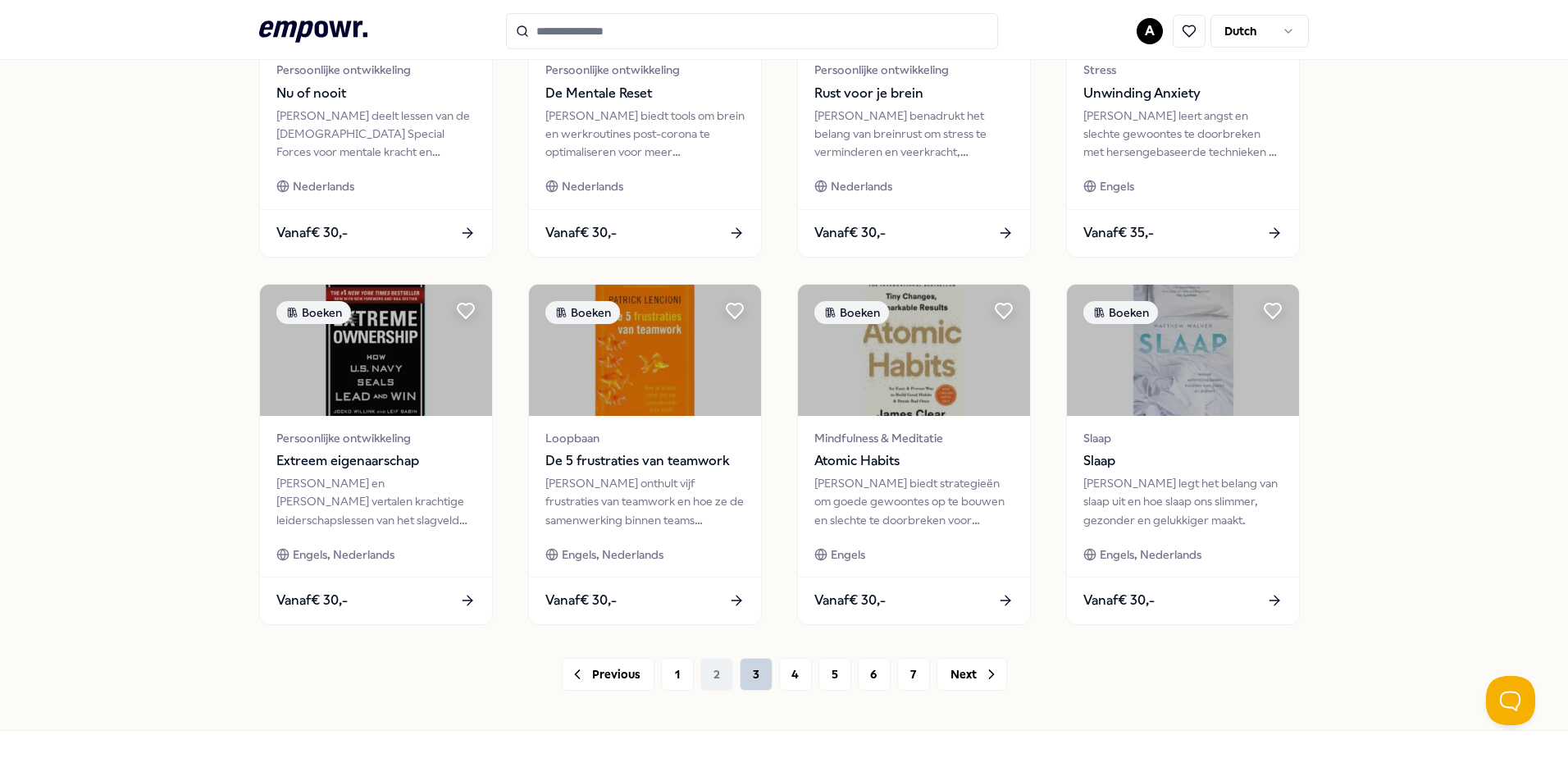
scroll to position [710, 0]
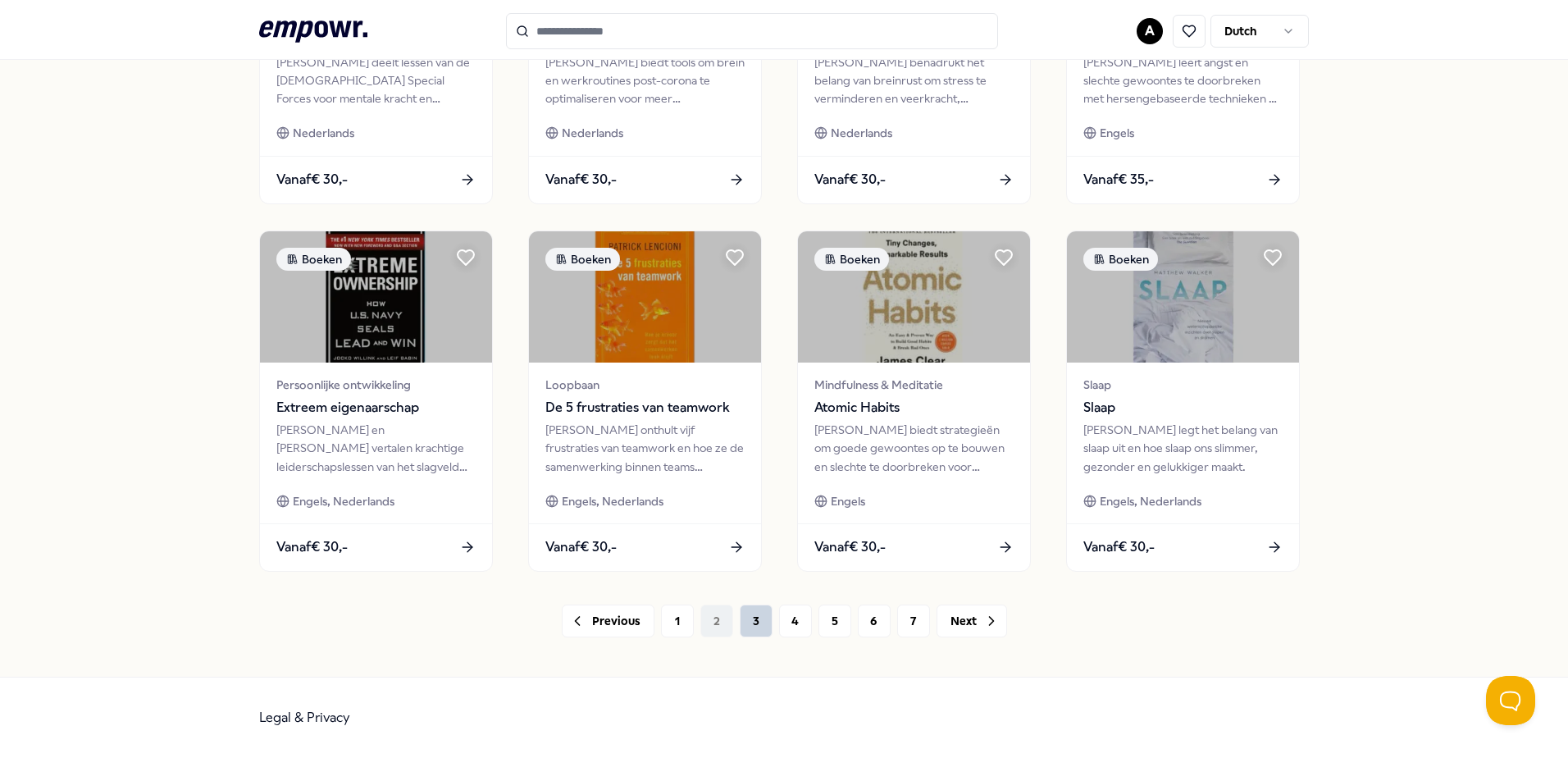
click at [747, 618] on button "3" at bounding box center [756, 621] width 33 height 33
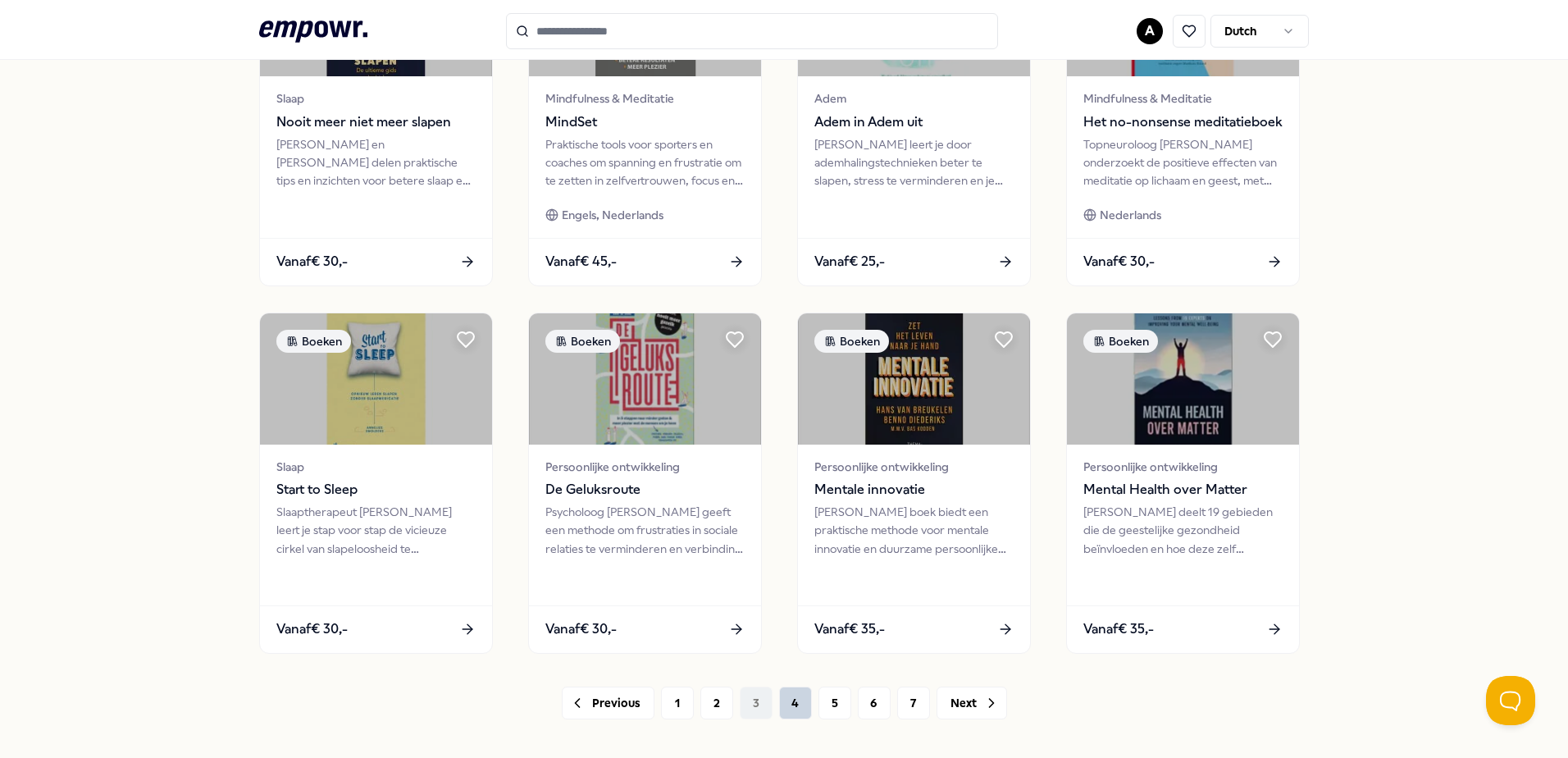
scroll to position [710, 0]
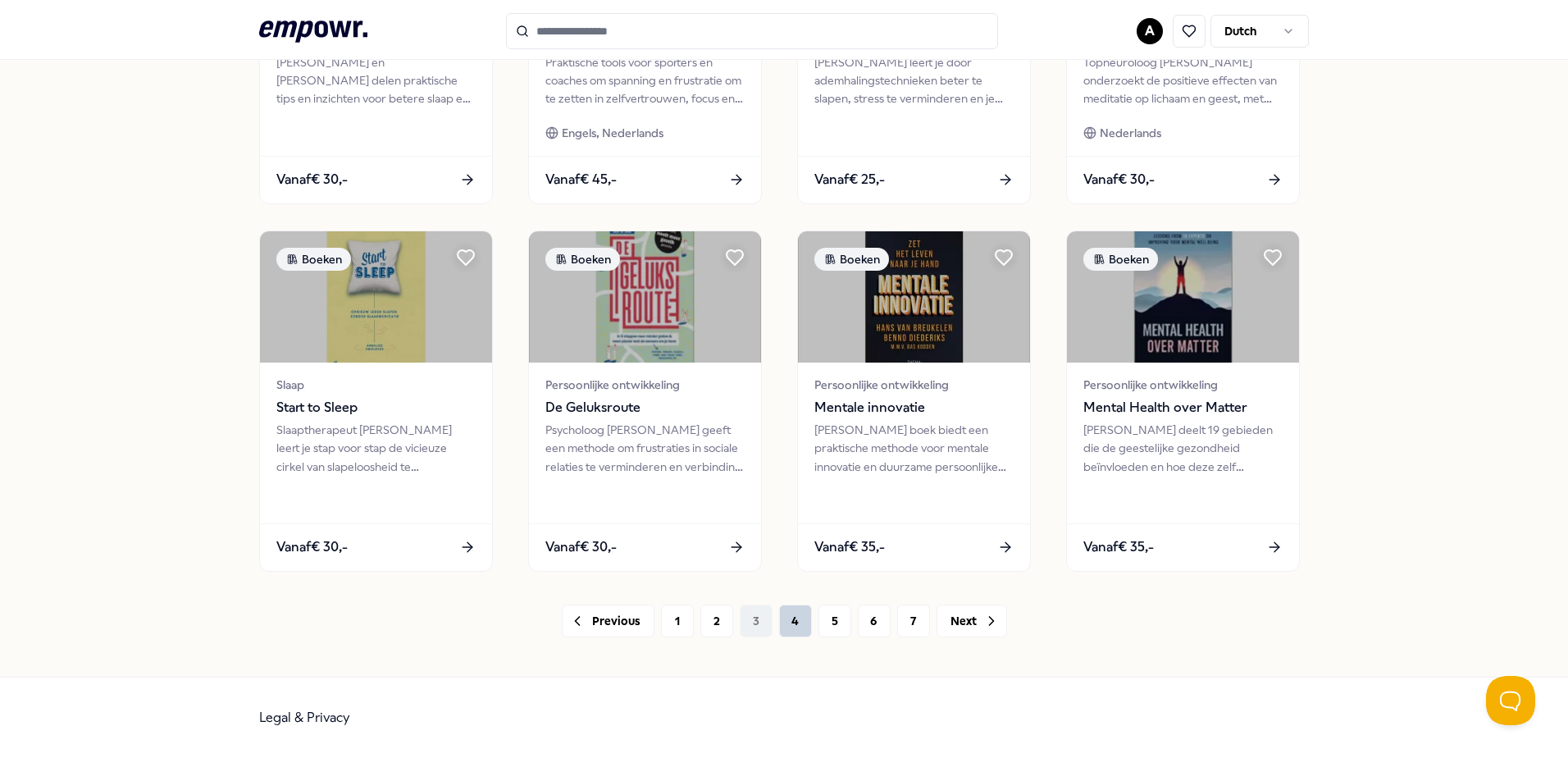
click at [797, 621] on button "4" at bounding box center [796, 621] width 33 height 33
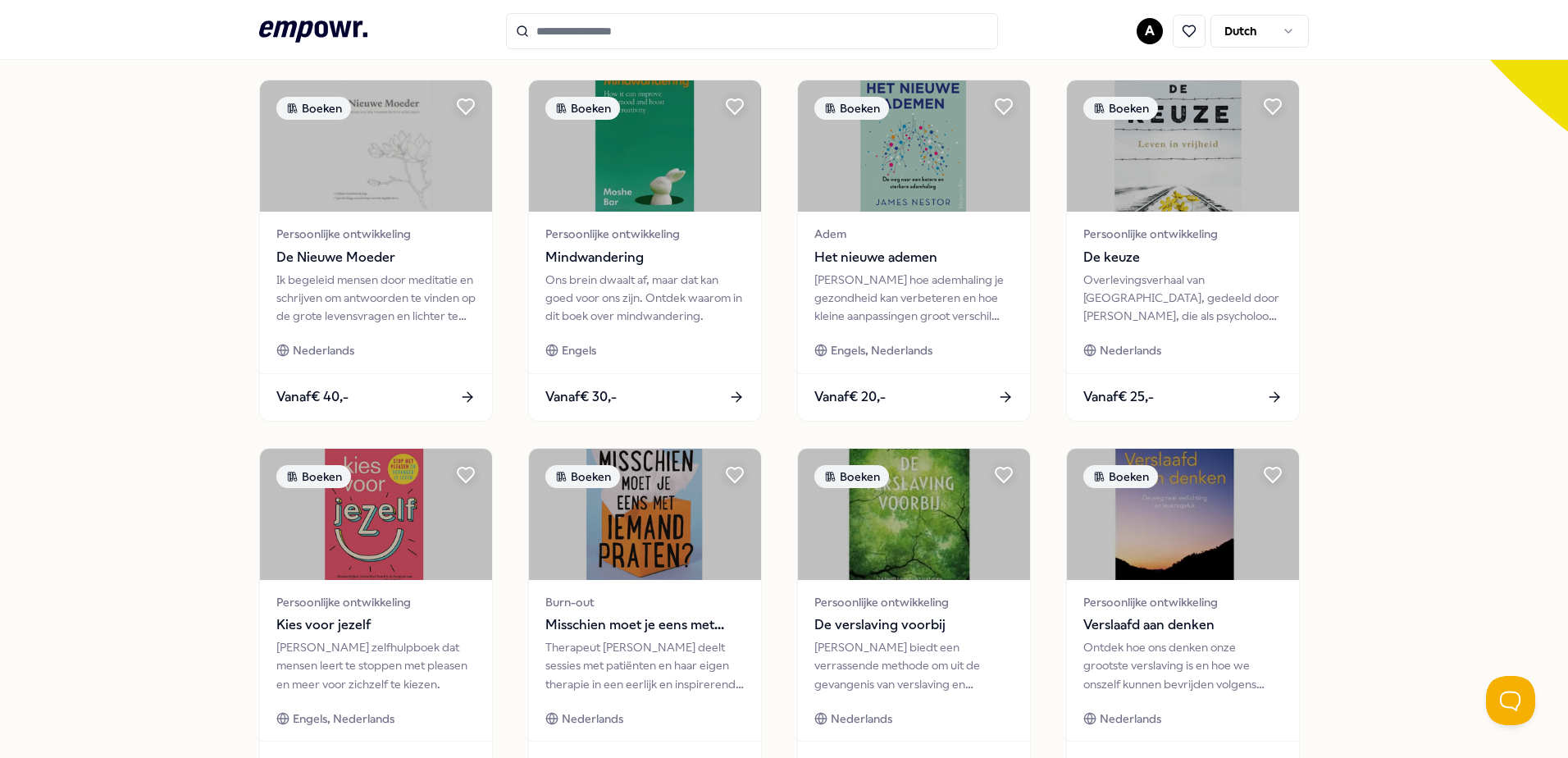
scroll to position [710, 0]
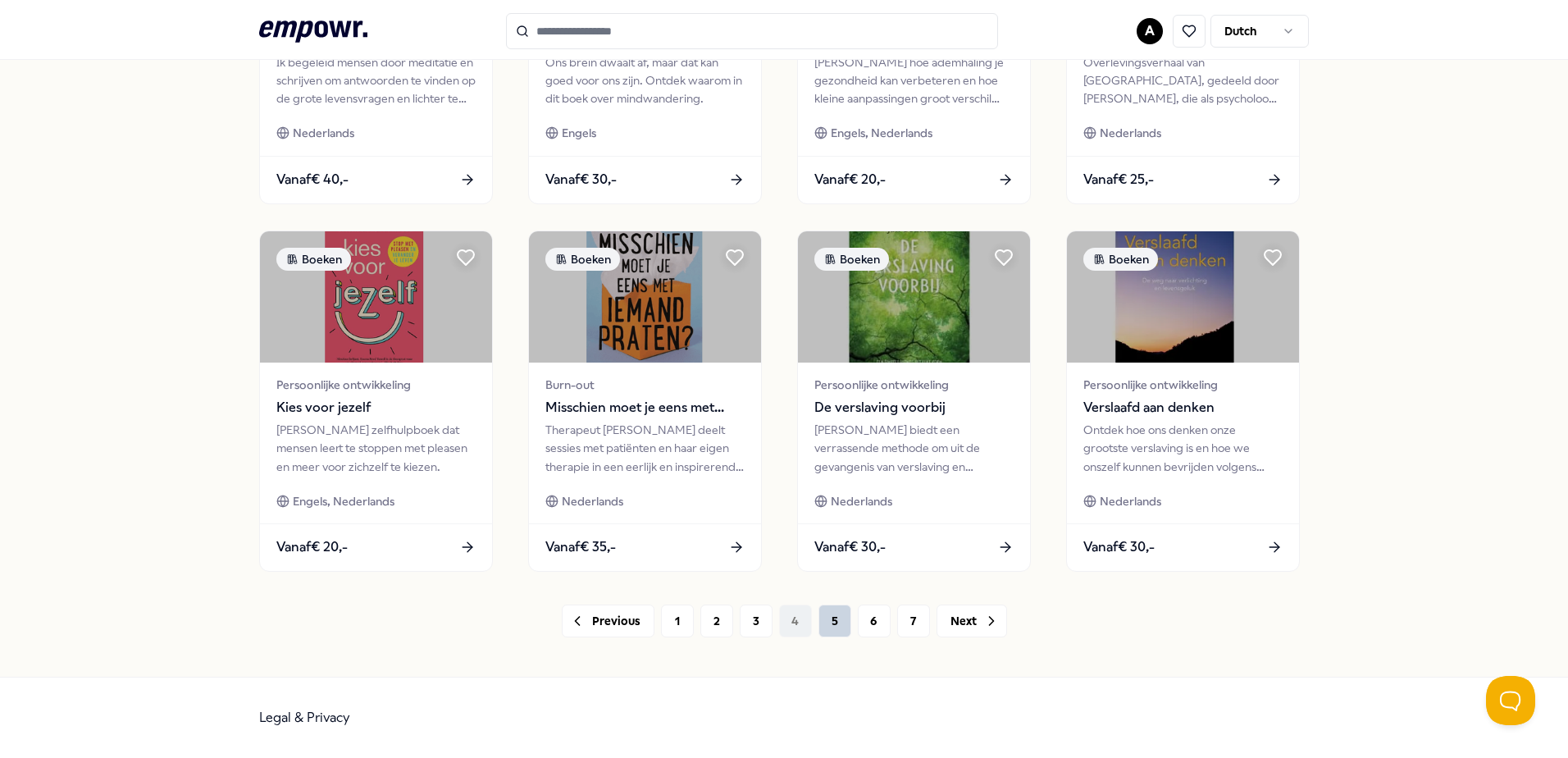
click at [836, 624] on button "5" at bounding box center [835, 621] width 33 height 33
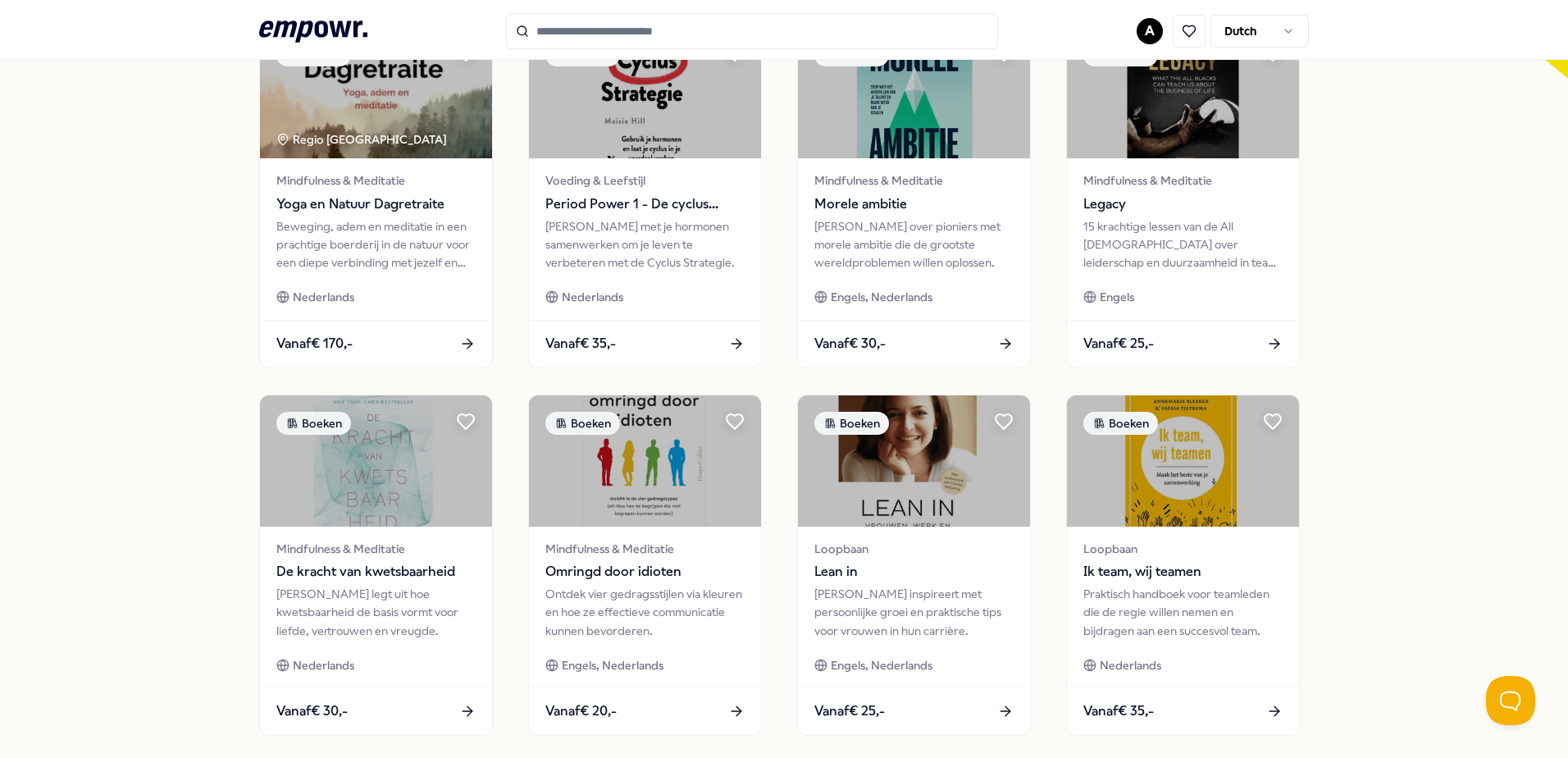
scroll to position [710, 0]
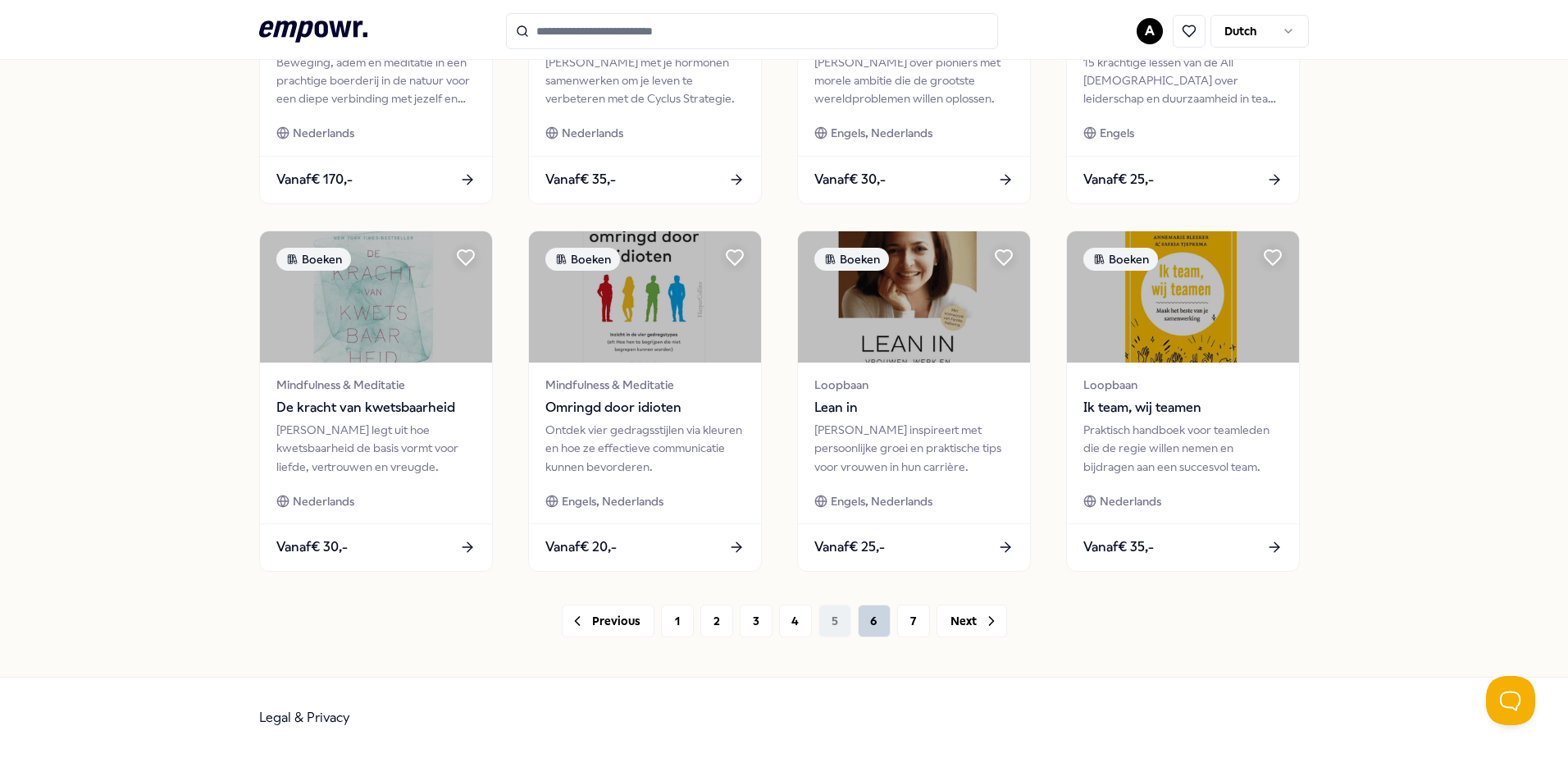
click at [873, 631] on button "6" at bounding box center [875, 621] width 33 height 33
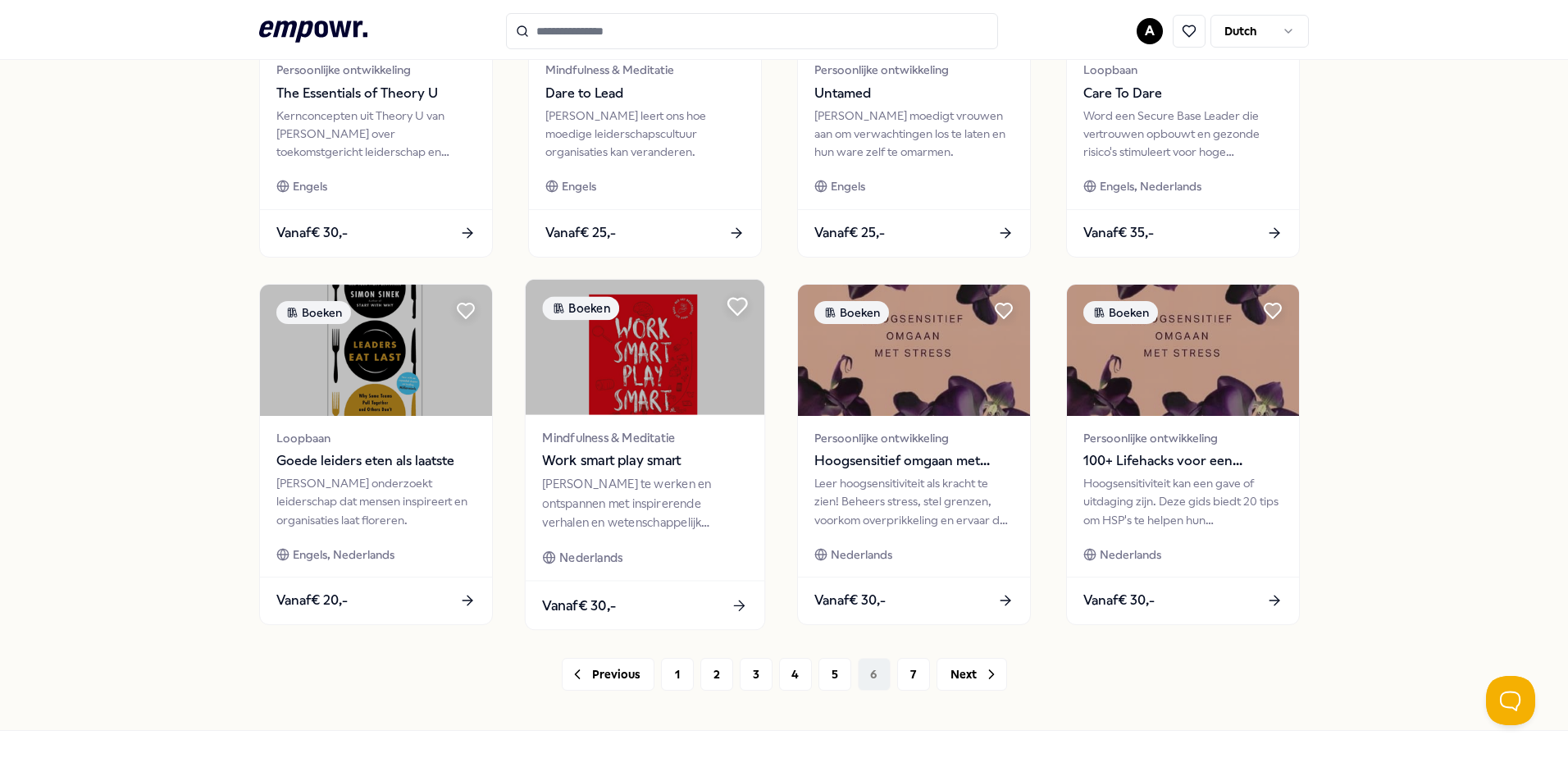
scroll to position [710, 0]
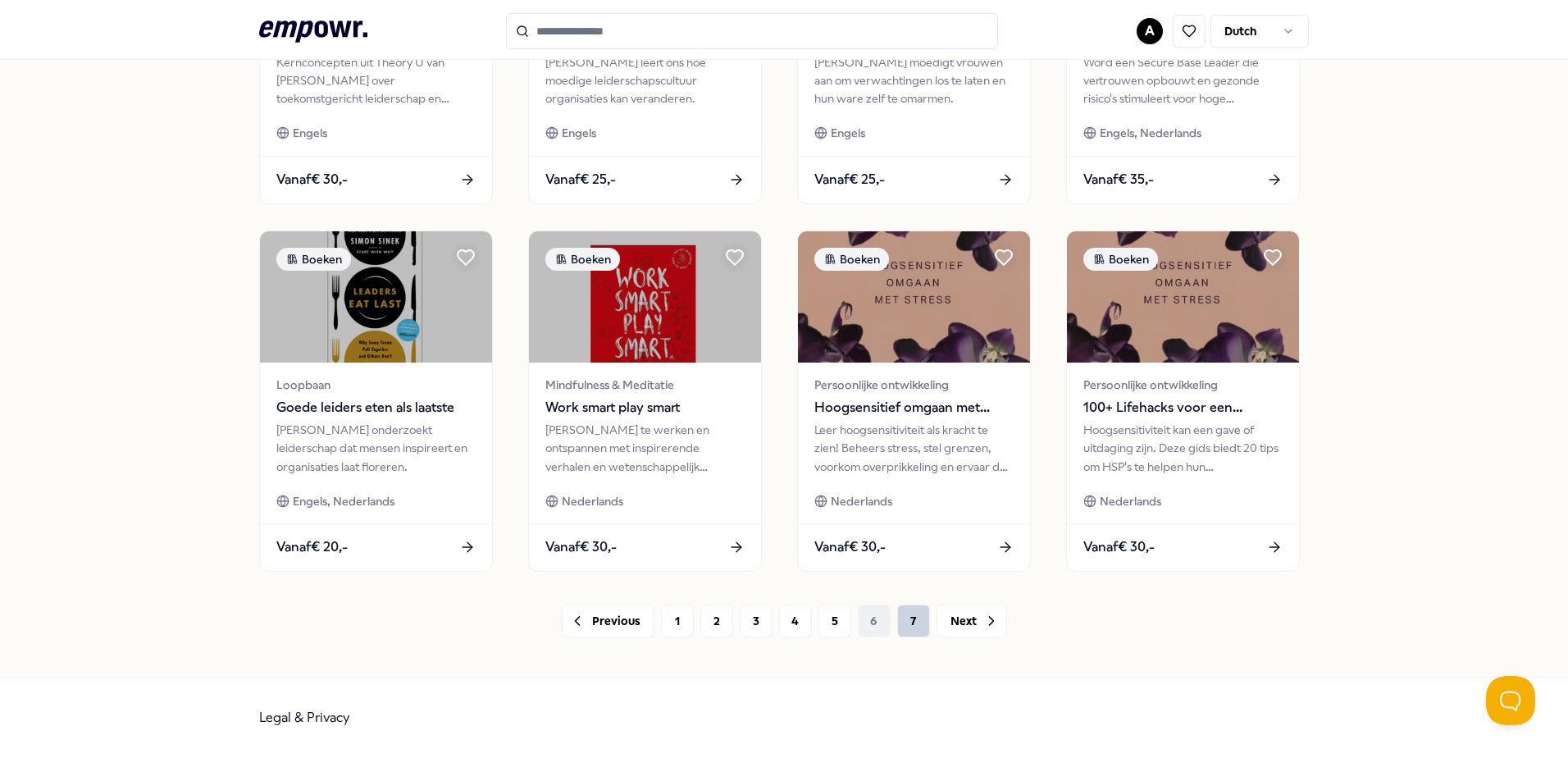
click at [911, 625] on button "7" at bounding box center [913, 621] width 33 height 33
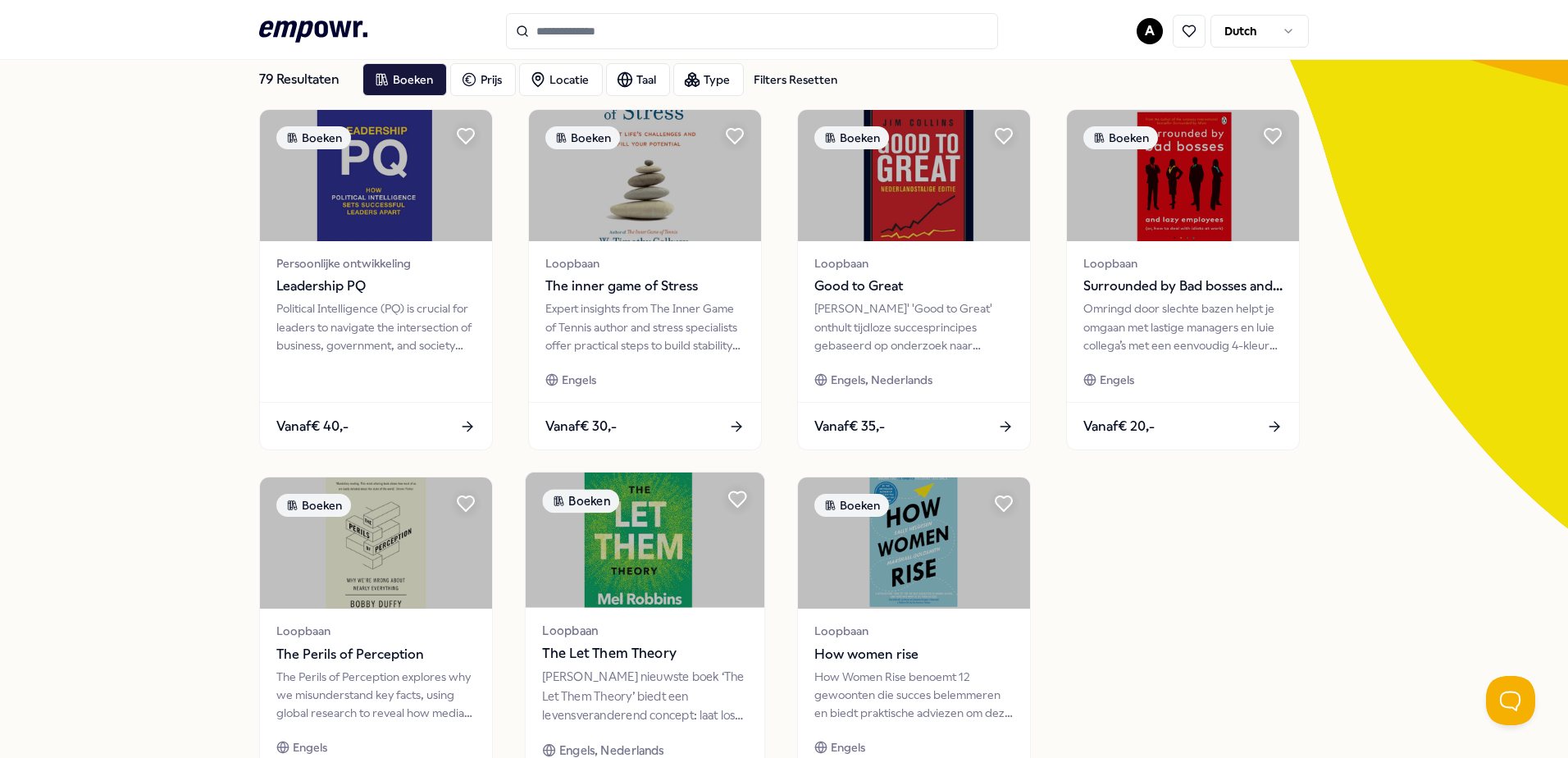
scroll to position [341, 0]
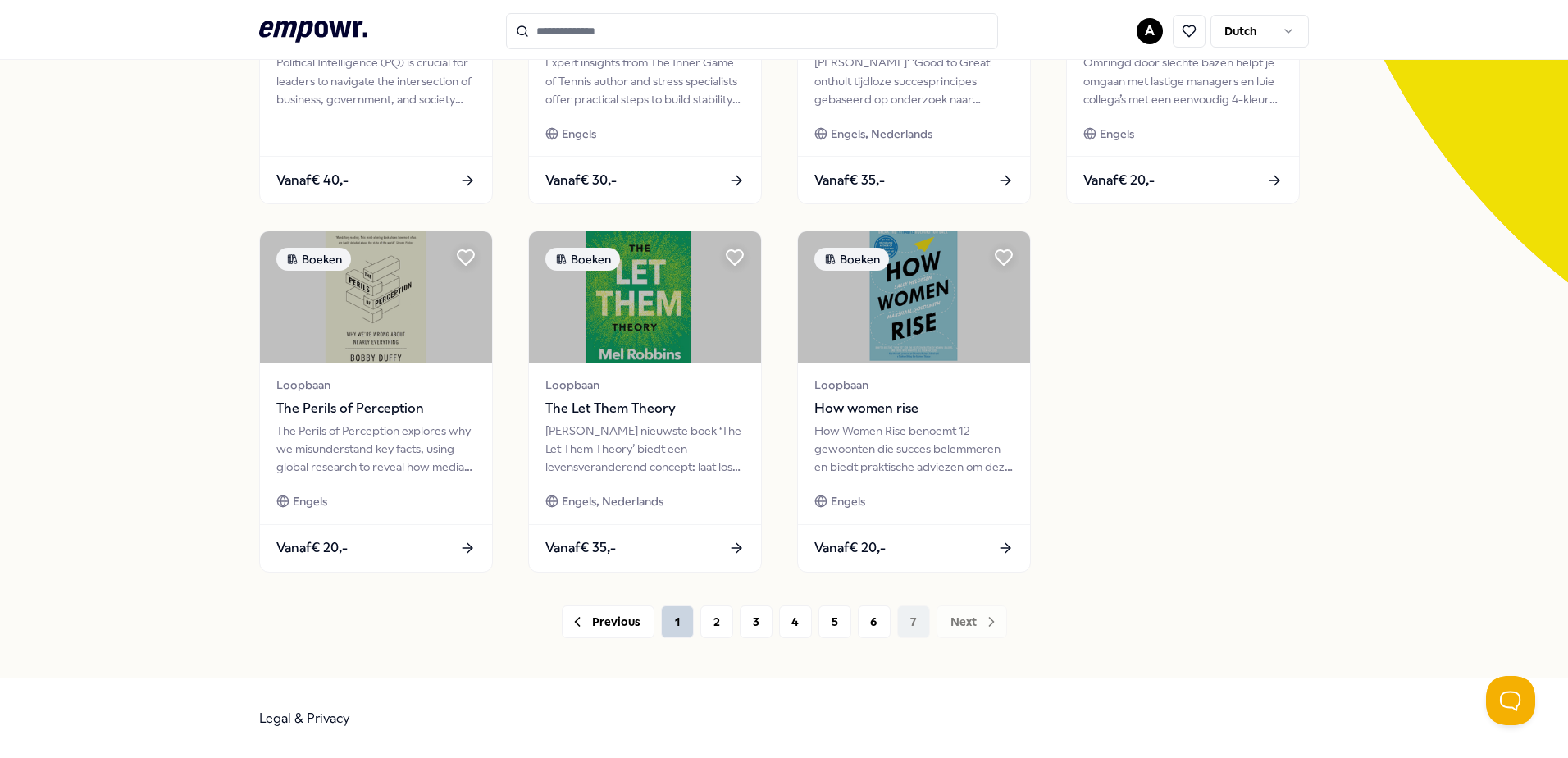
click at [677, 616] on button "1" at bounding box center [677, 622] width 33 height 33
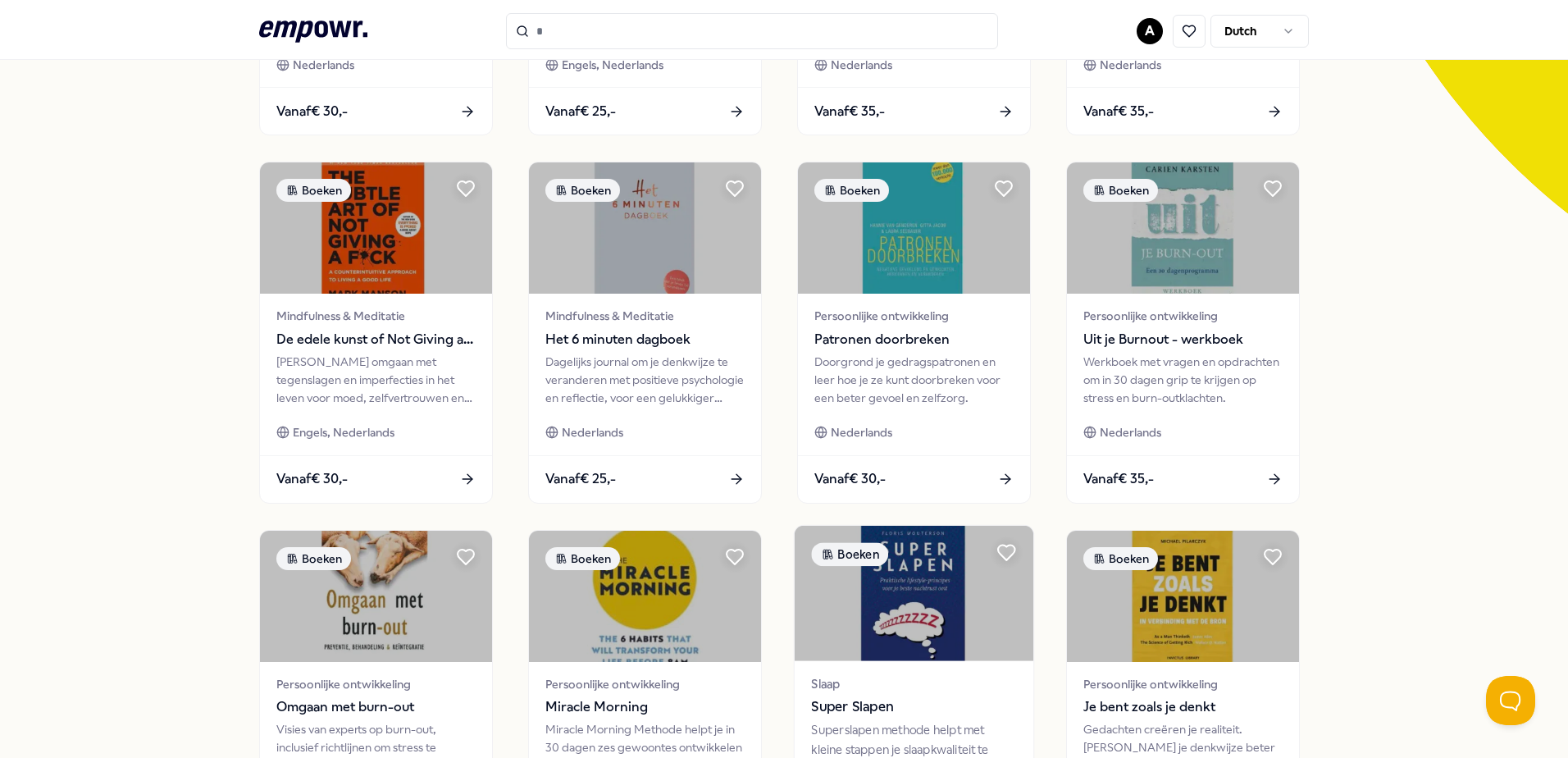
scroll to position [710, 0]
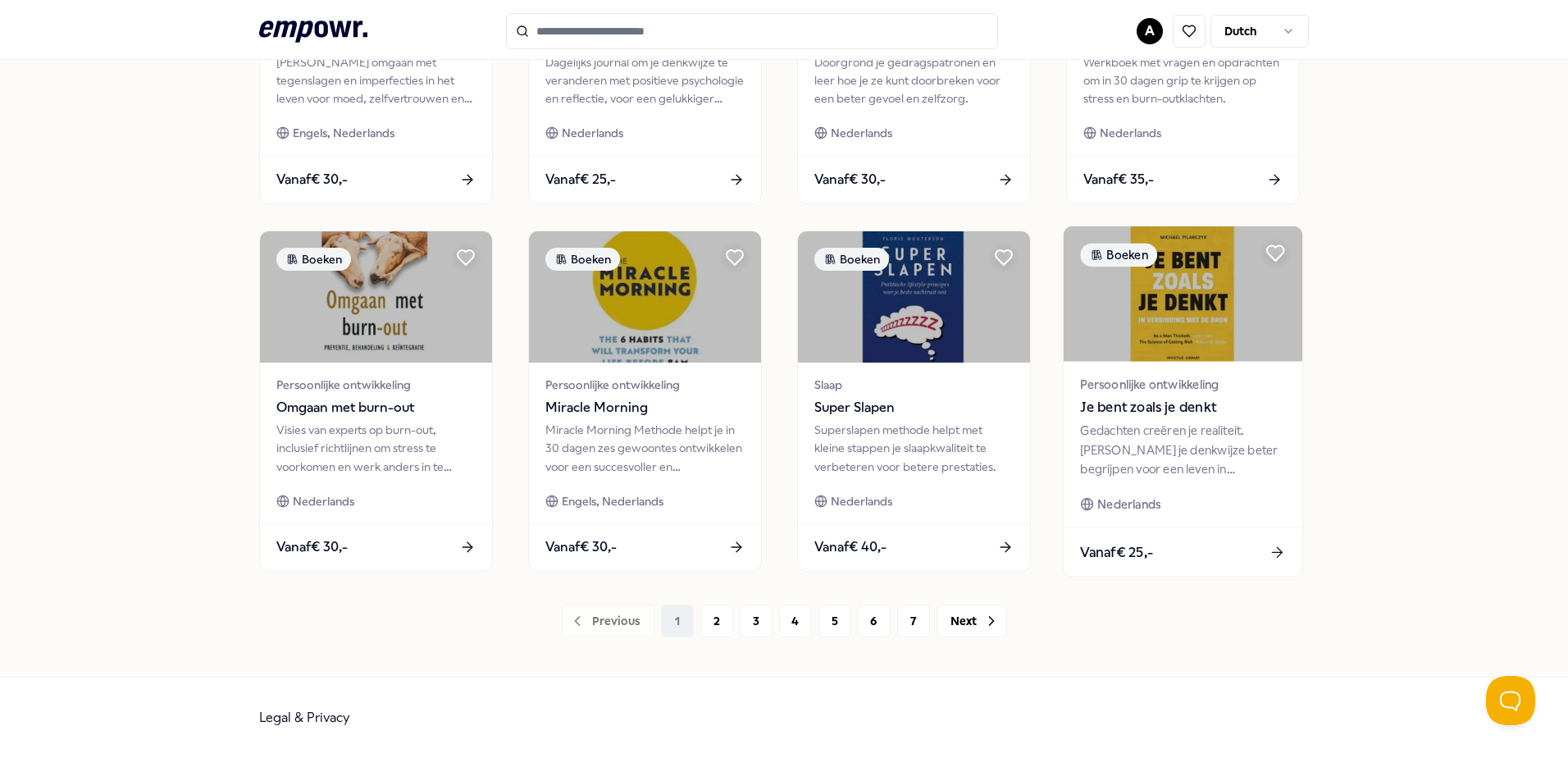
click at [1150, 422] on div "Gedachten creëren je realiteit. [PERSON_NAME] je denkwijze beter begrijpen voor…" at bounding box center [1182, 450] width 206 height 57
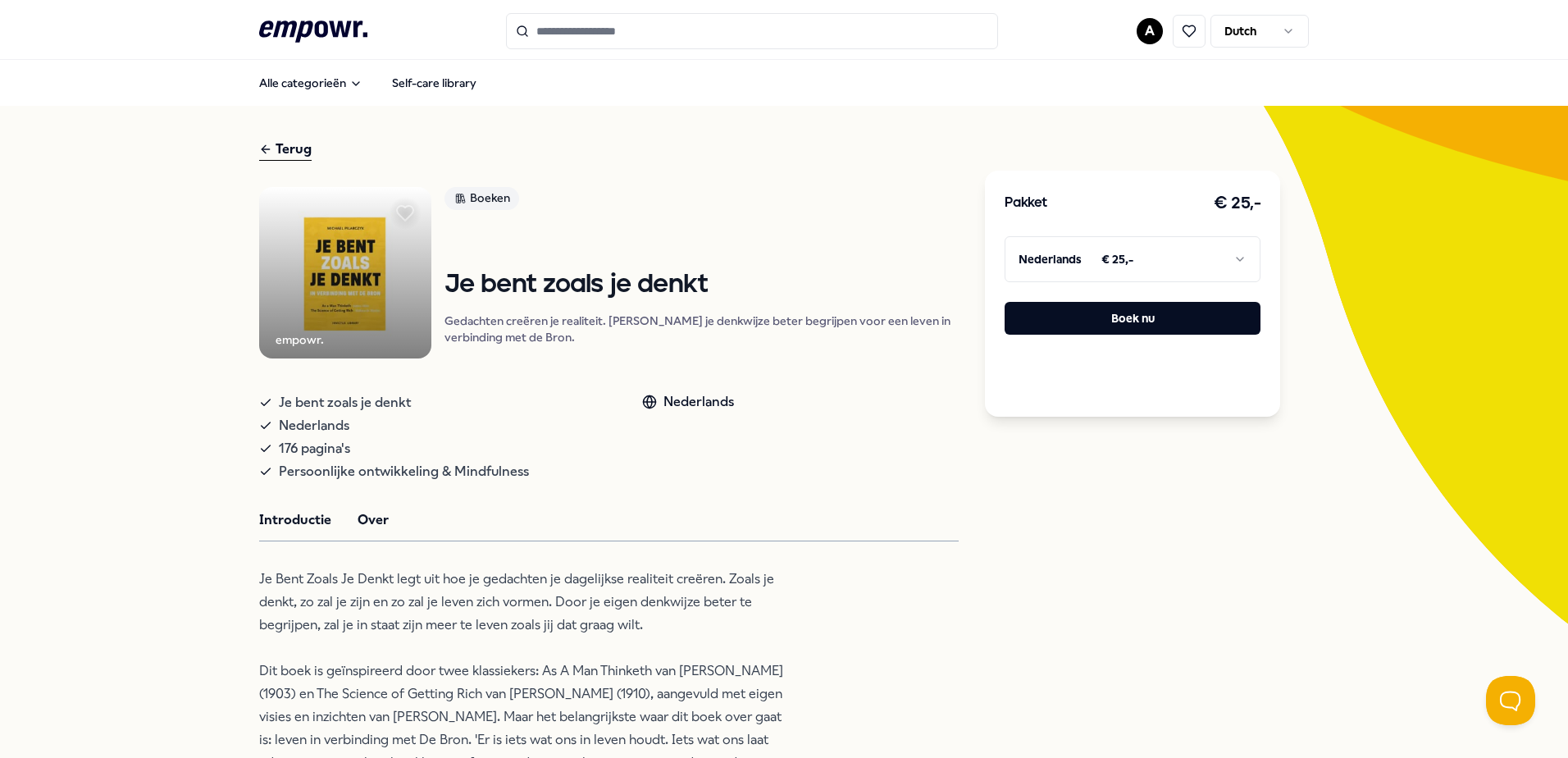
click at [371, 526] on button "Over" at bounding box center [373, 521] width 31 height 22
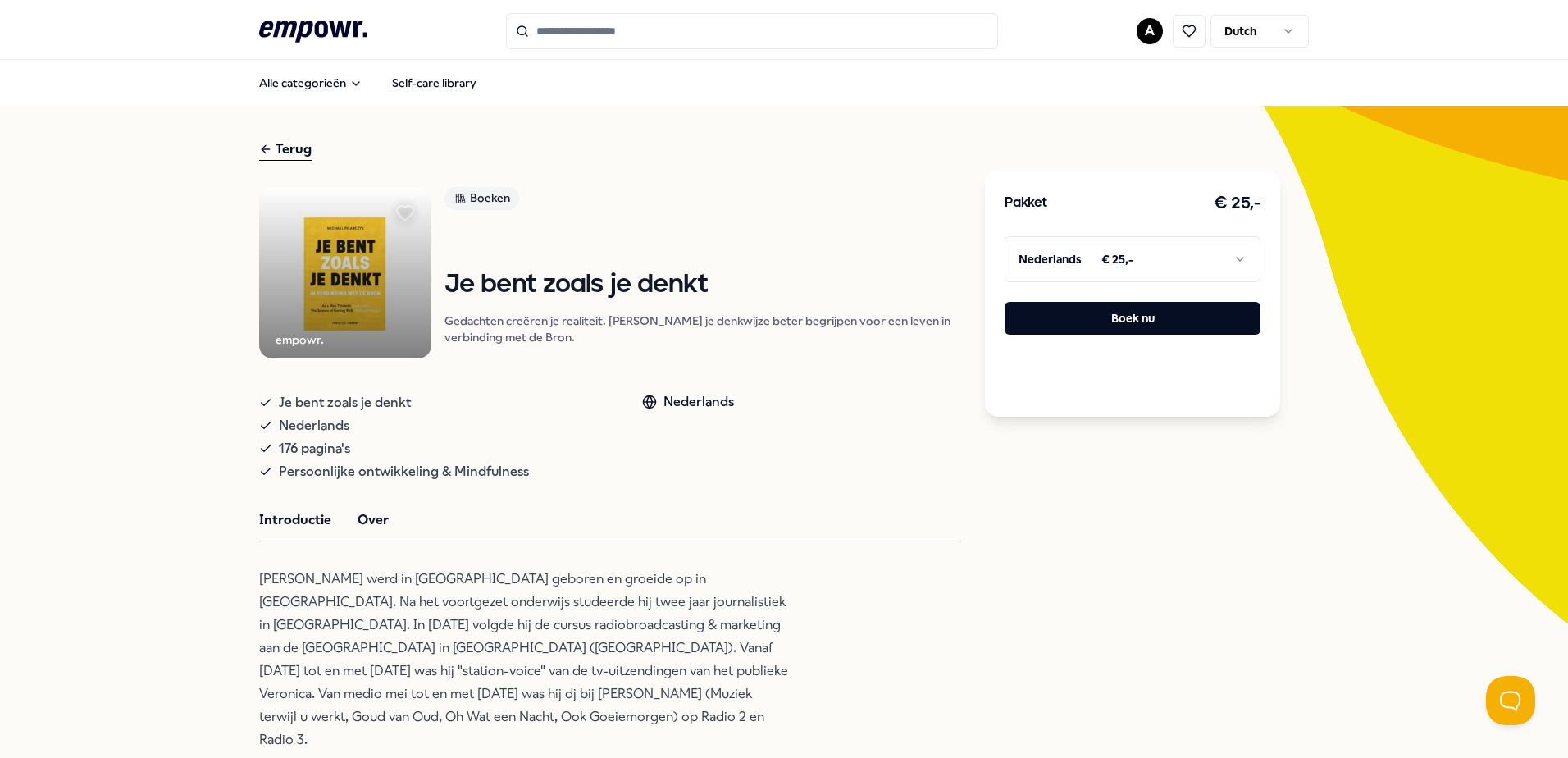
click at [300, 531] on button "Introductie" at bounding box center [295, 521] width 72 height 22
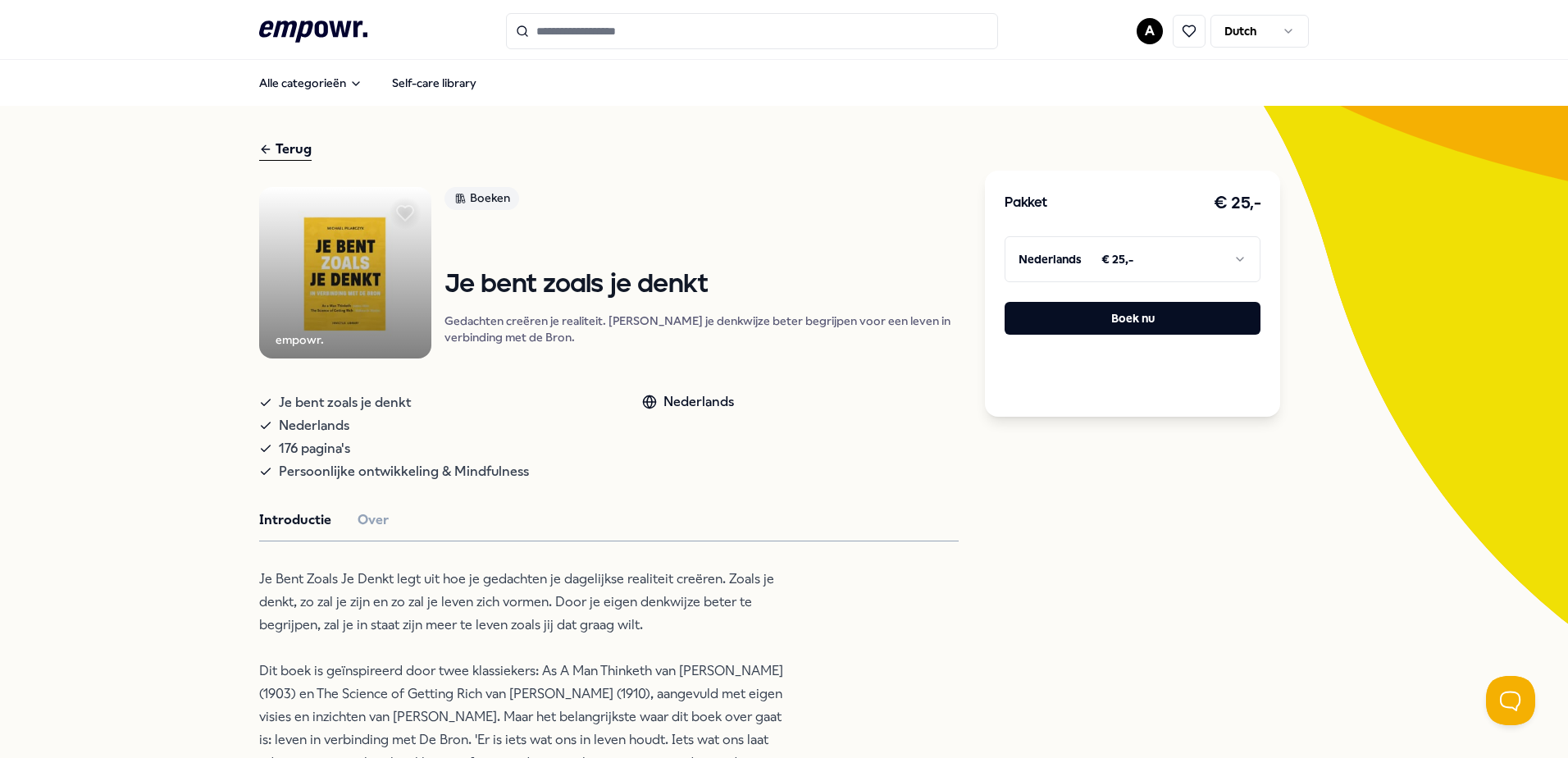
click at [281, 146] on div "Terug" at bounding box center [285, 149] width 53 height 22
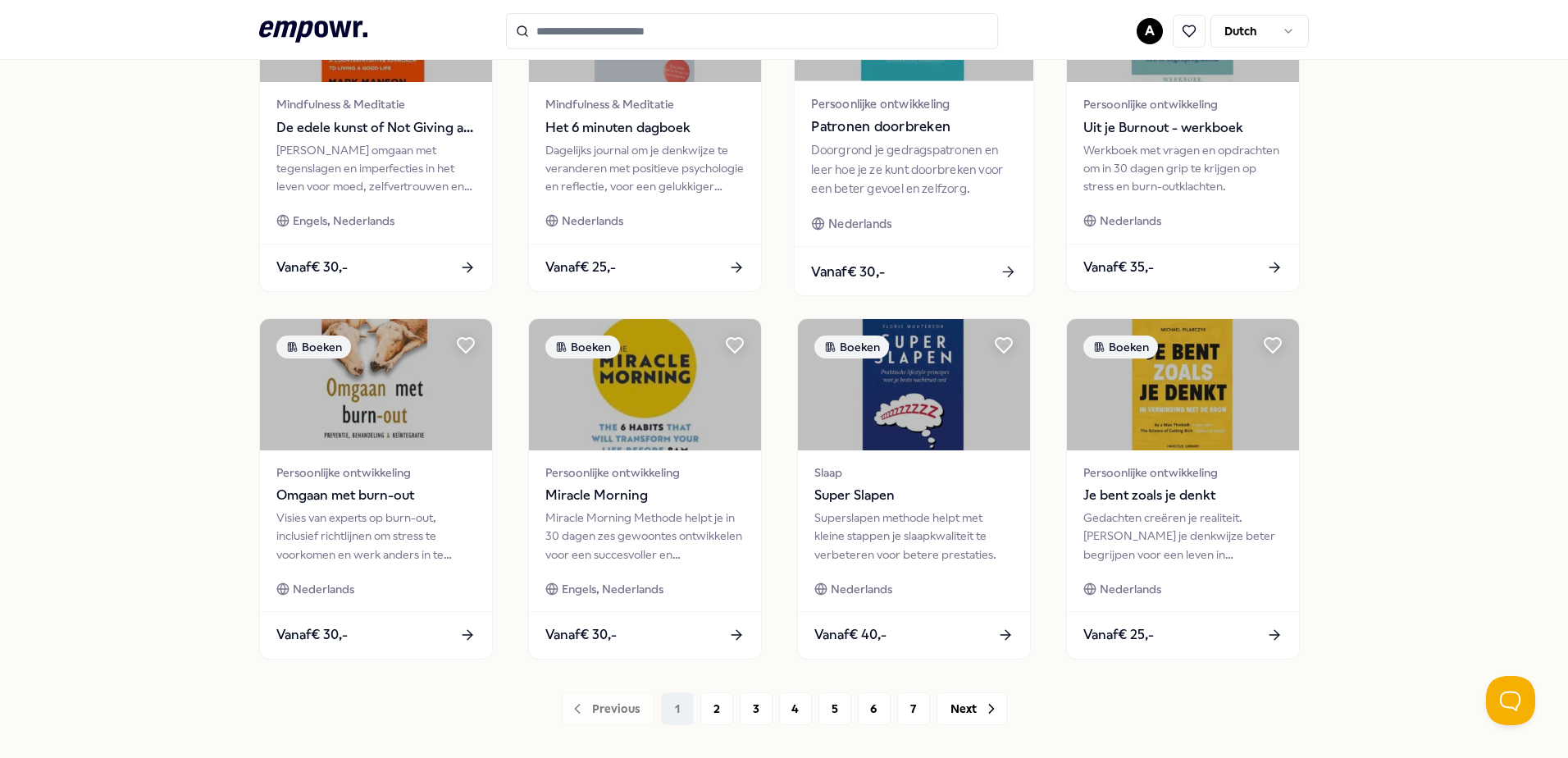
scroll to position [710, 0]
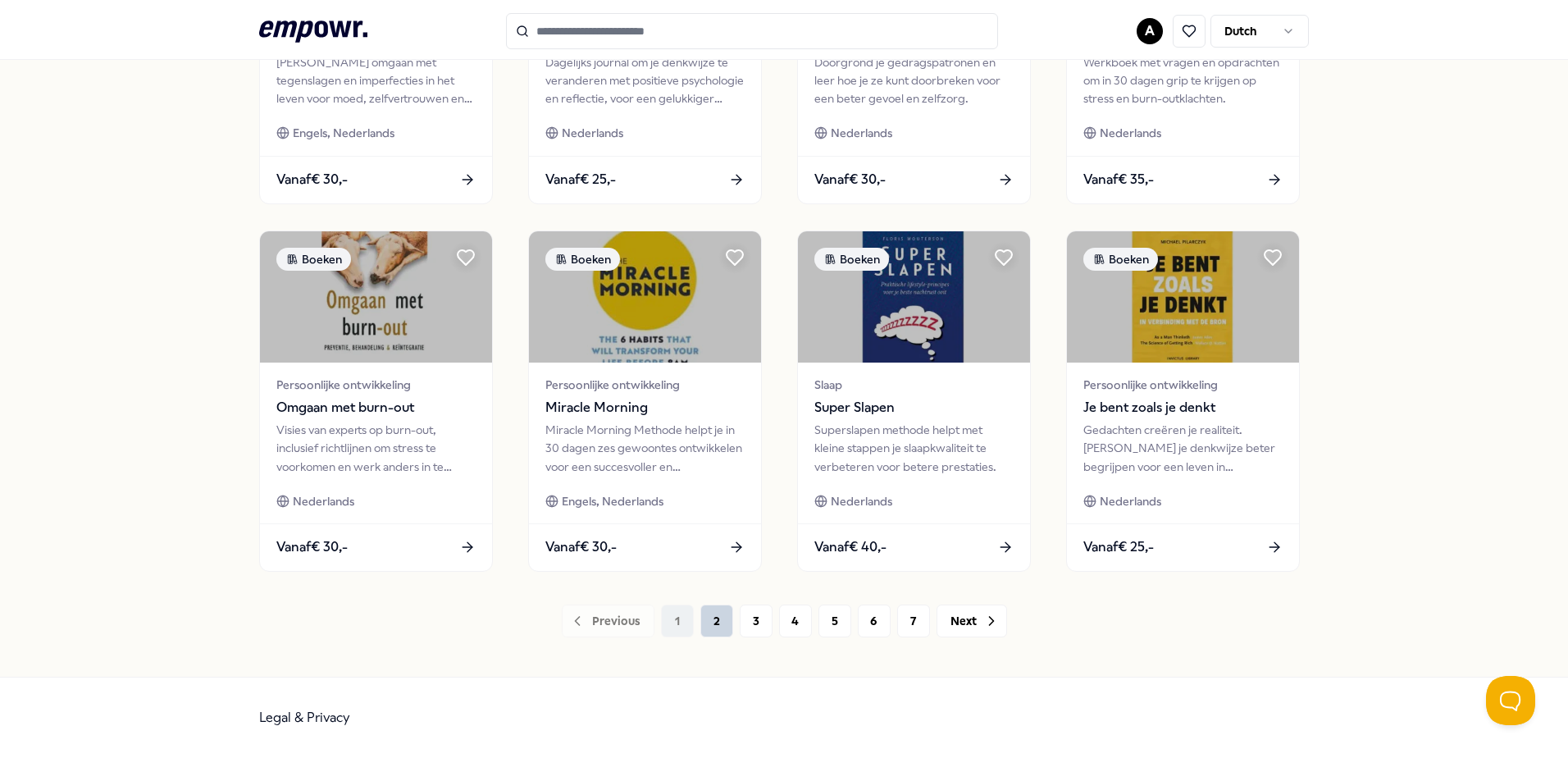
click at [710, 622] on button "2" at bounding box center [717, 621] width 33 height 33
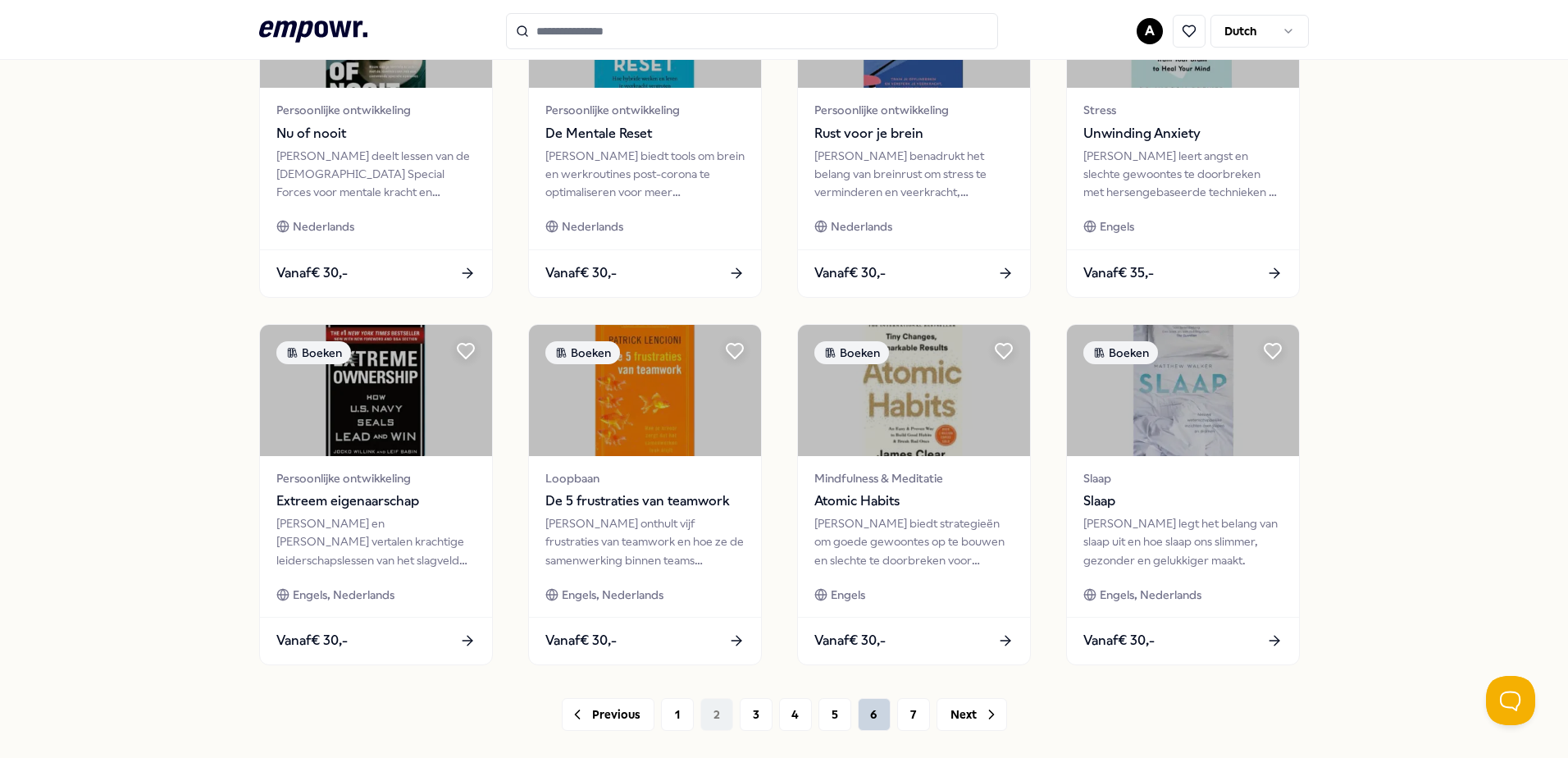
scroll to position [710, 0]
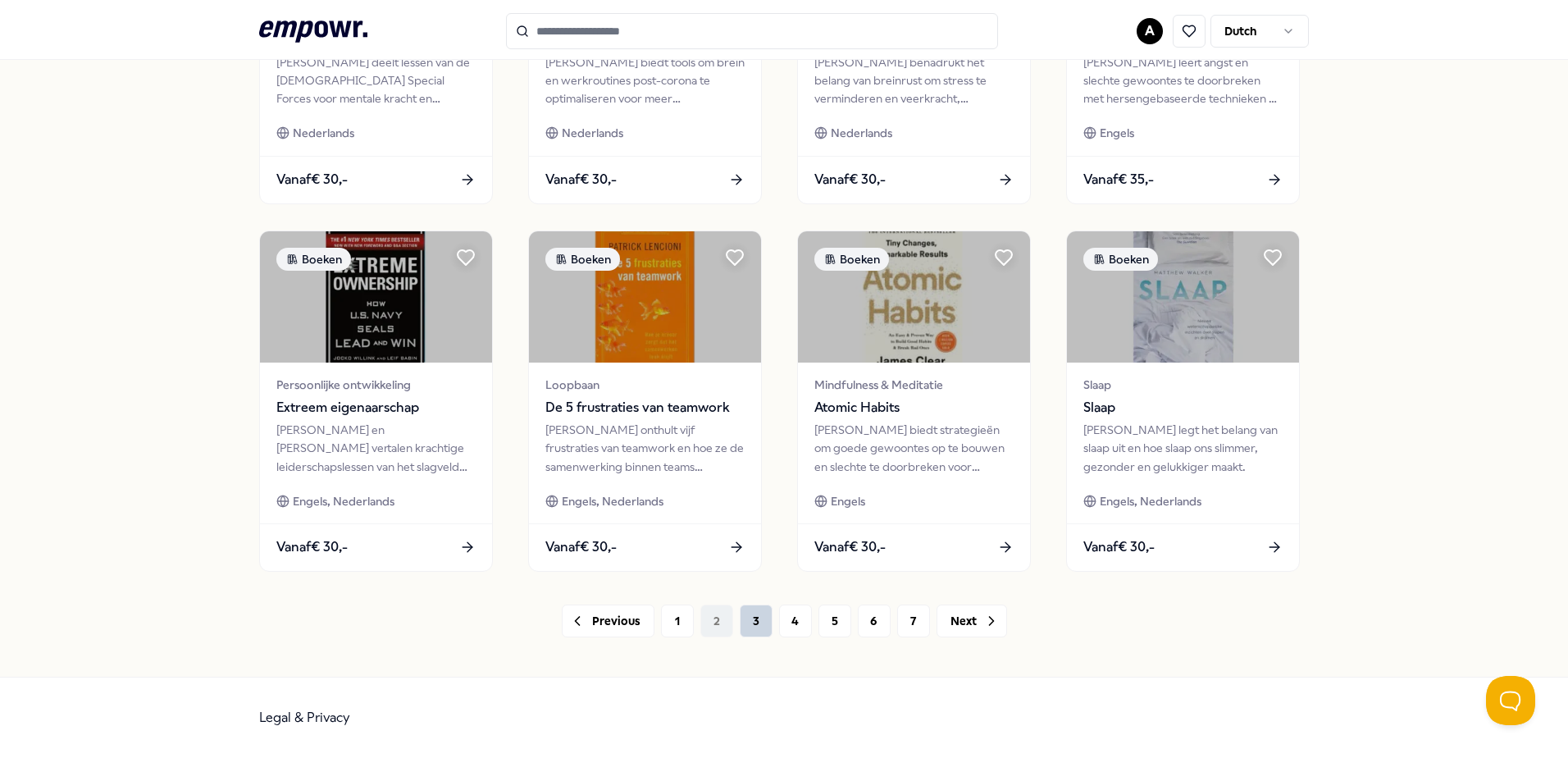
click at [749, 624] on button "3" at bounding box center [756, 621] width 33 height 33
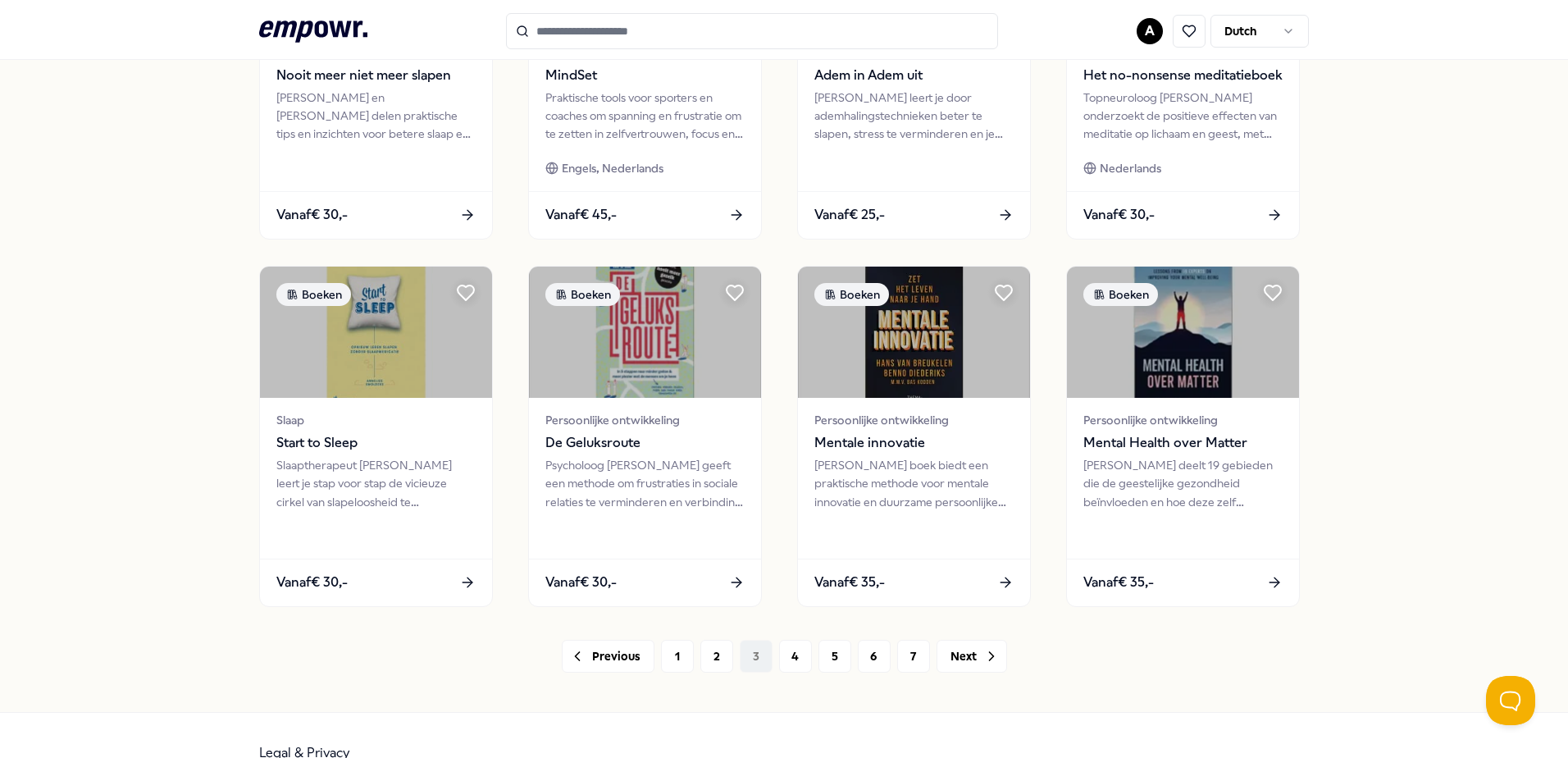
scroll to position [710, 0]
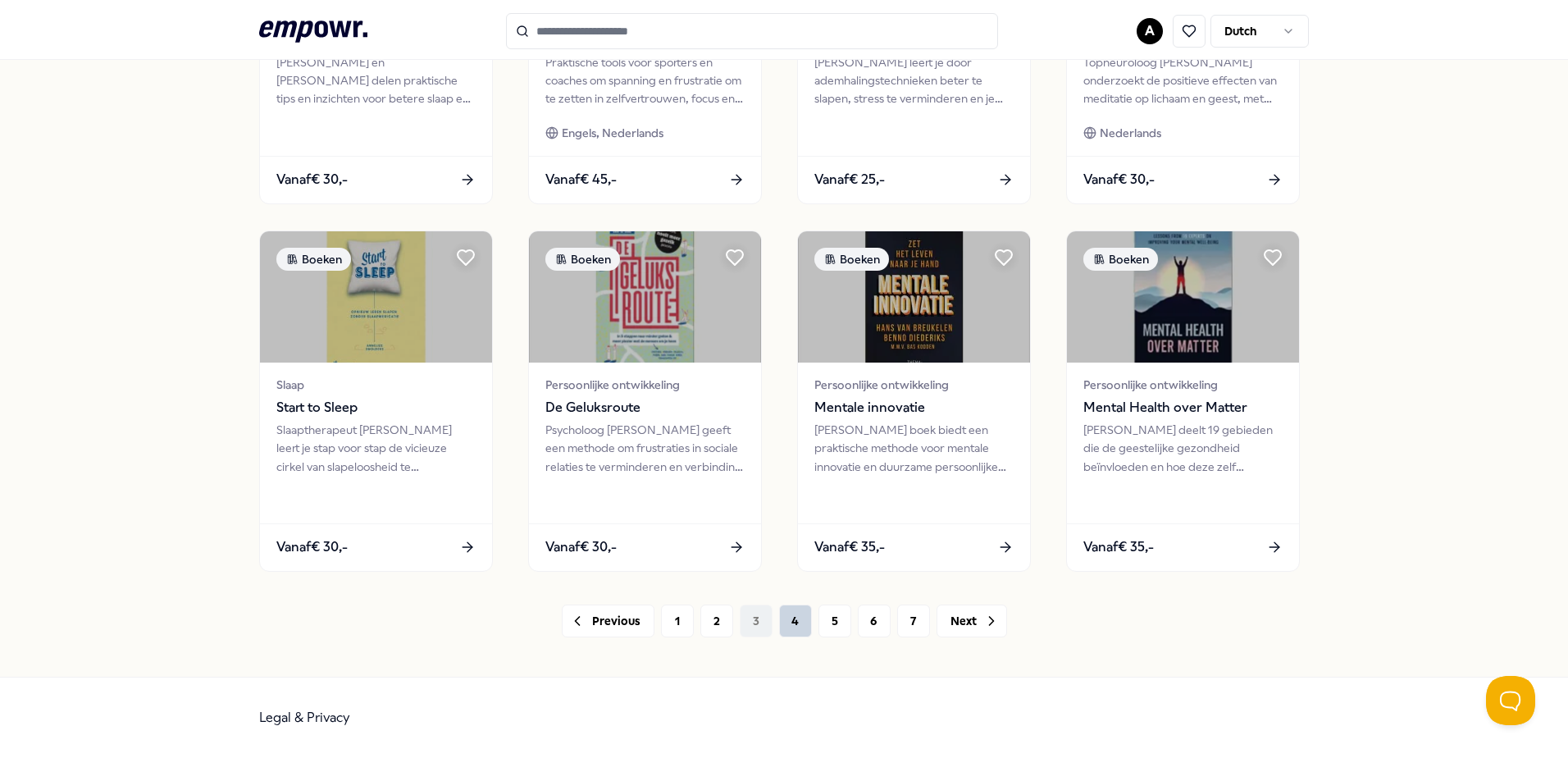
click at [789, 628] on button "4" at bounding box center [796, 621] width 33 height 33
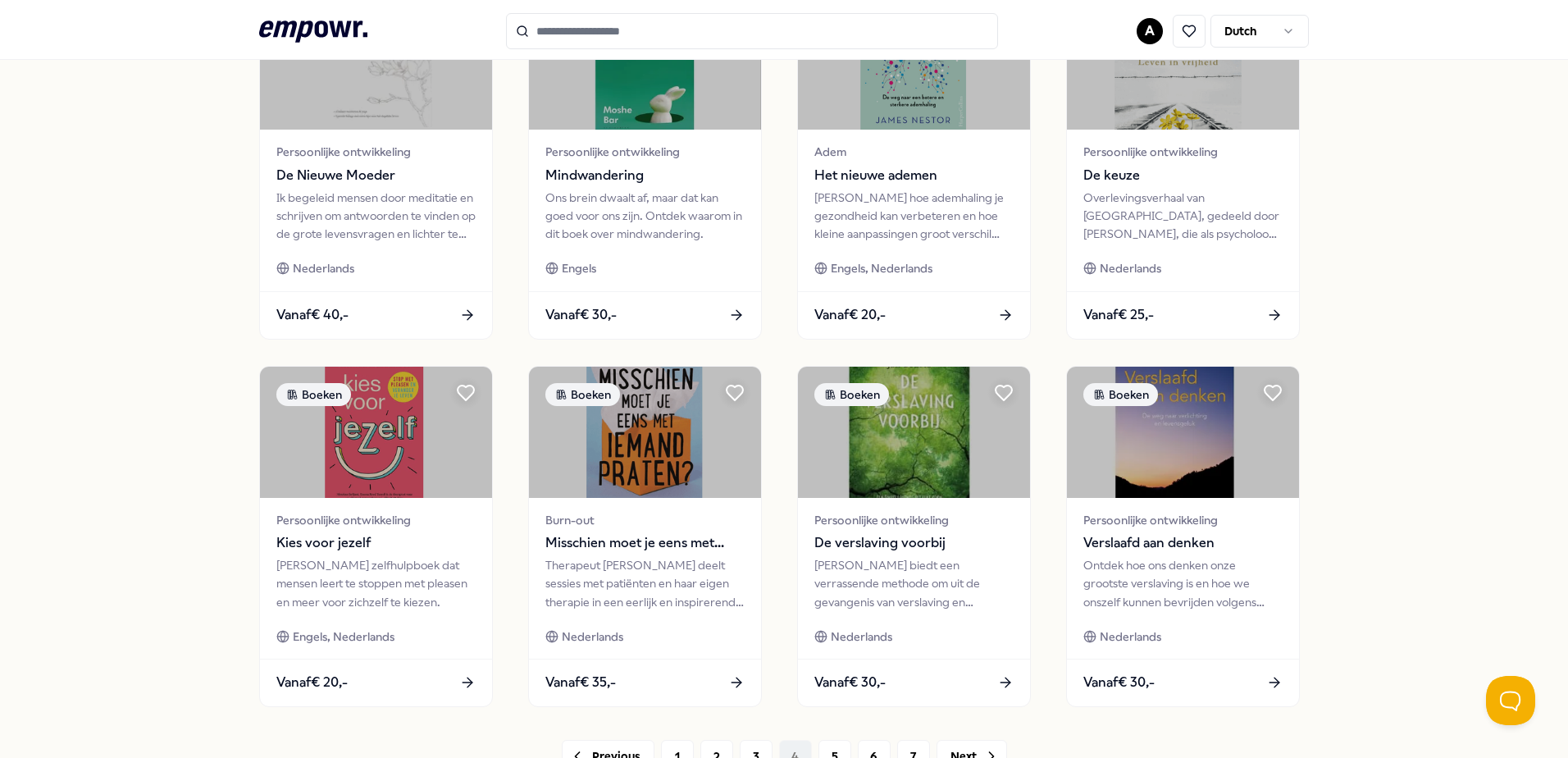
scroll to position [710, 0]
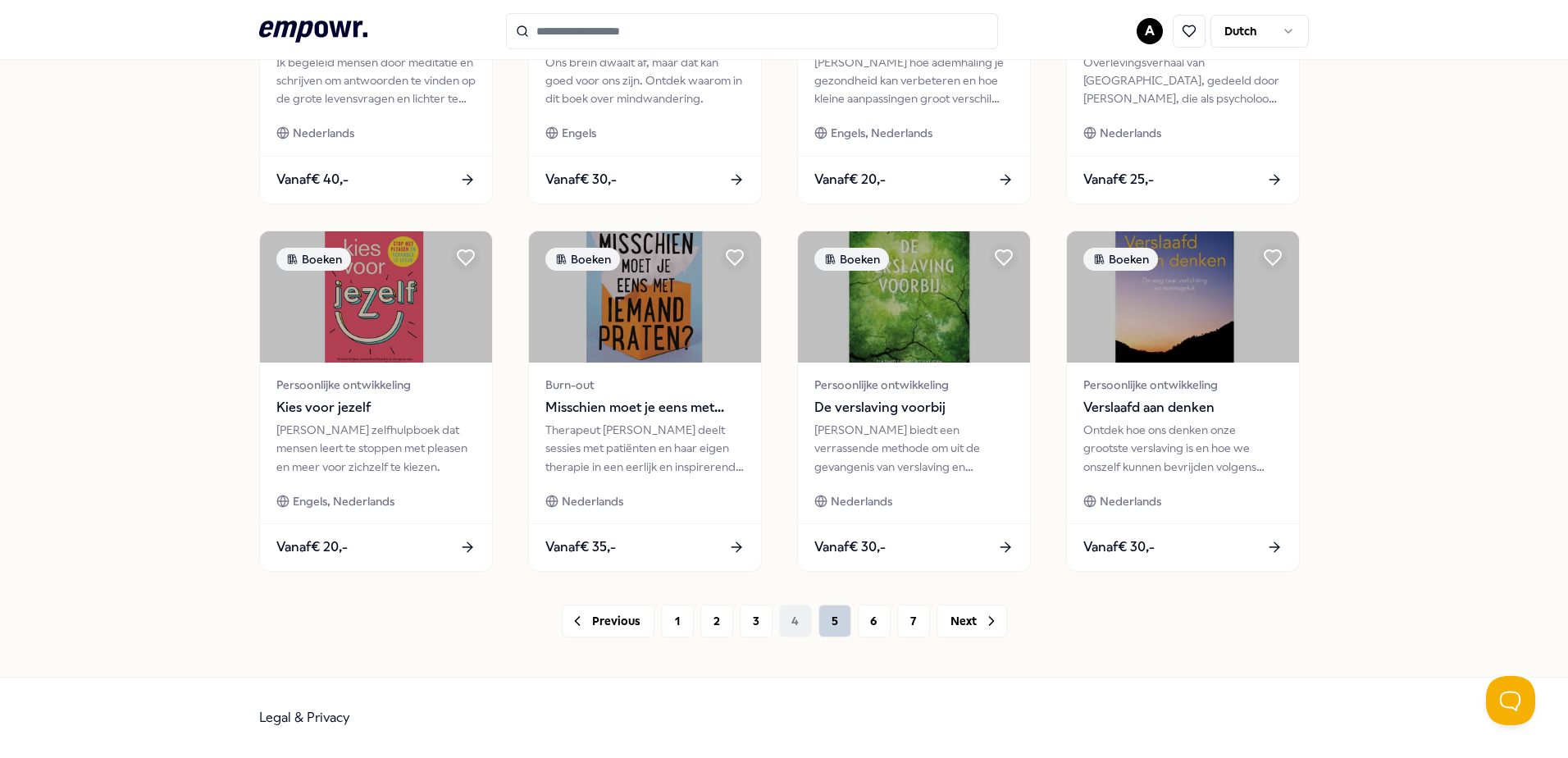
click at [831, 628] on button "5" at bounding box center [835, 621] width 33 height 33
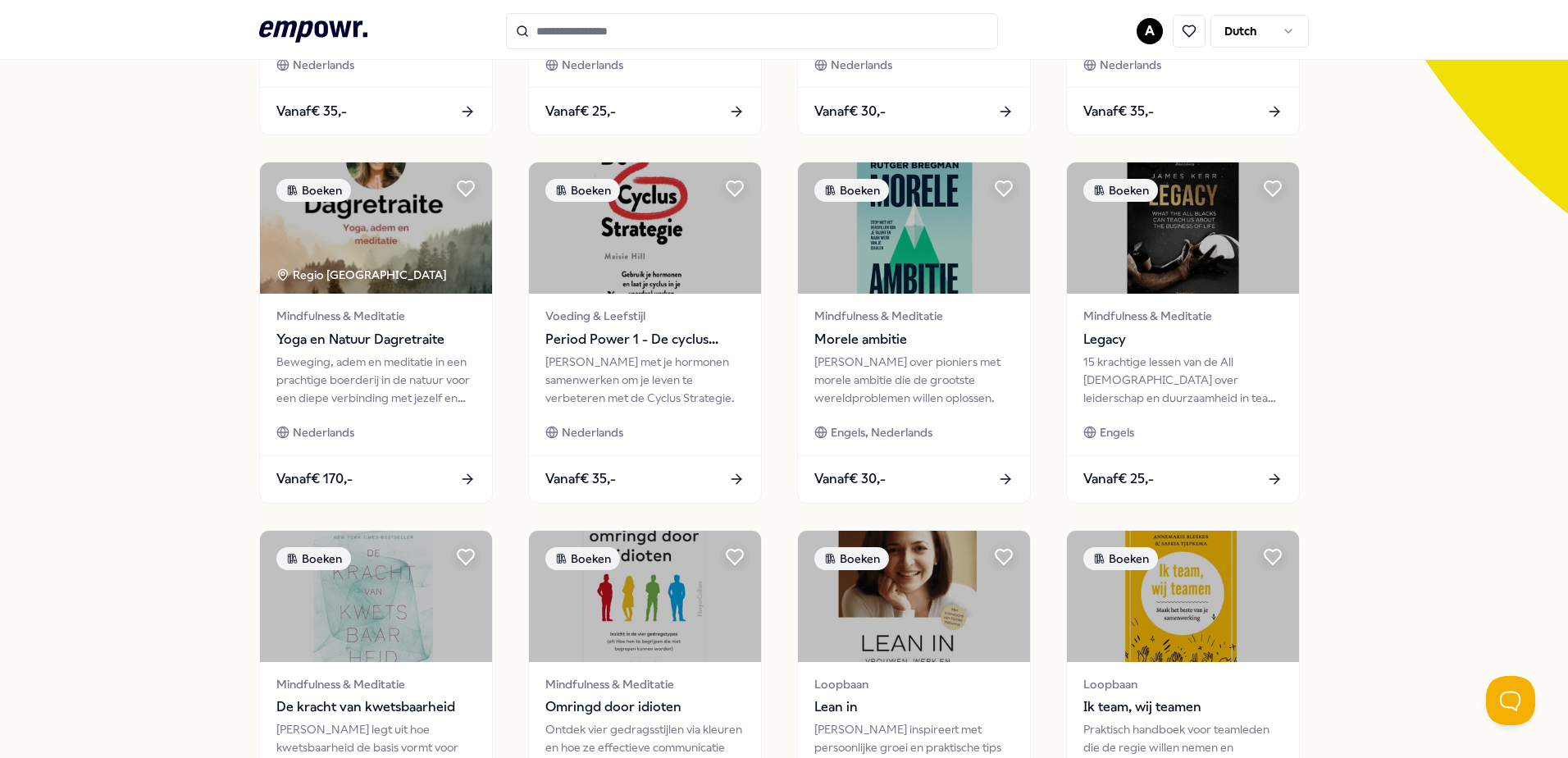
scroll to position [710, 0]
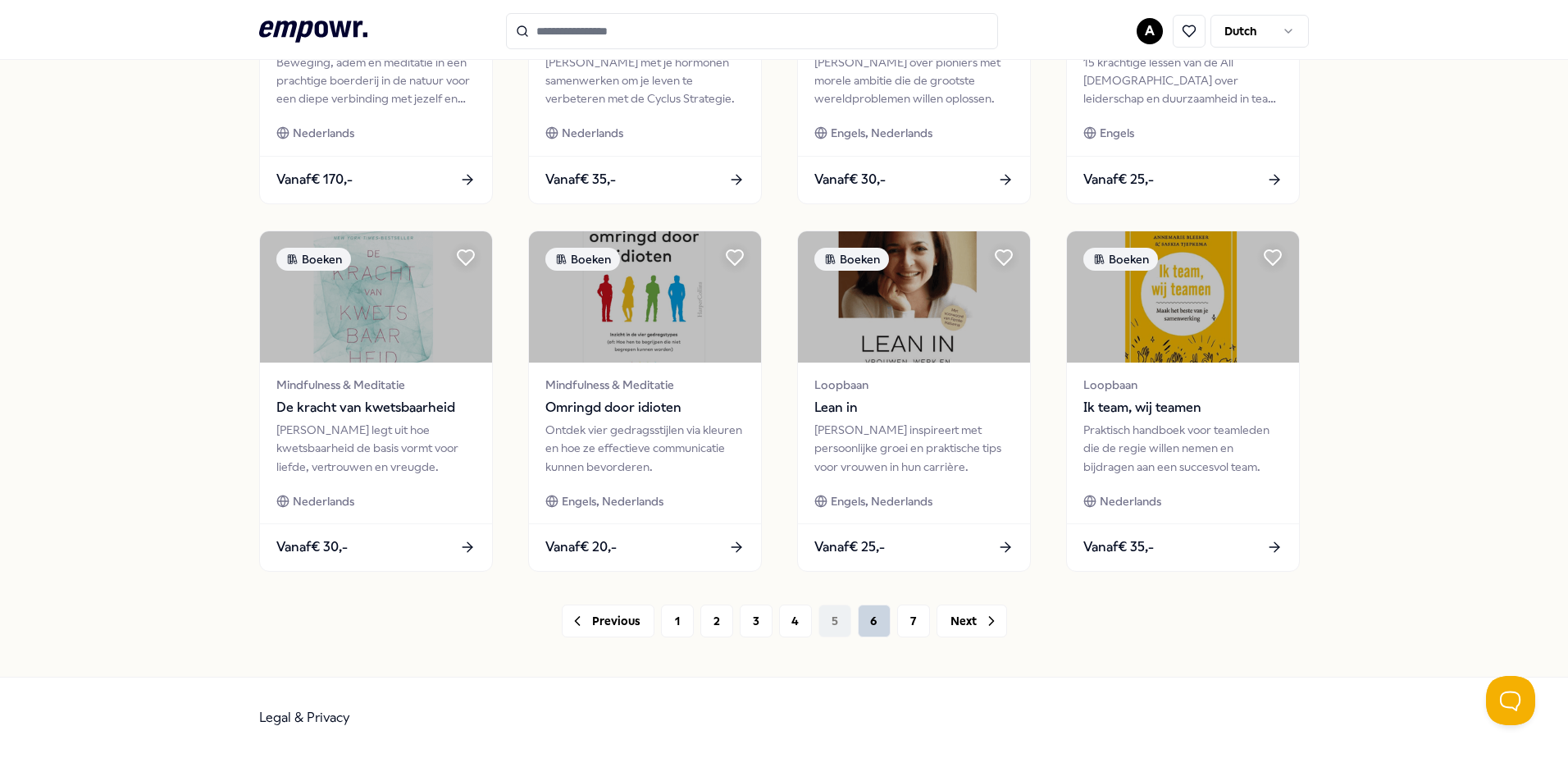
click at [873, 631] on button "6" at bounding box center [875, 621] width 33 height 33
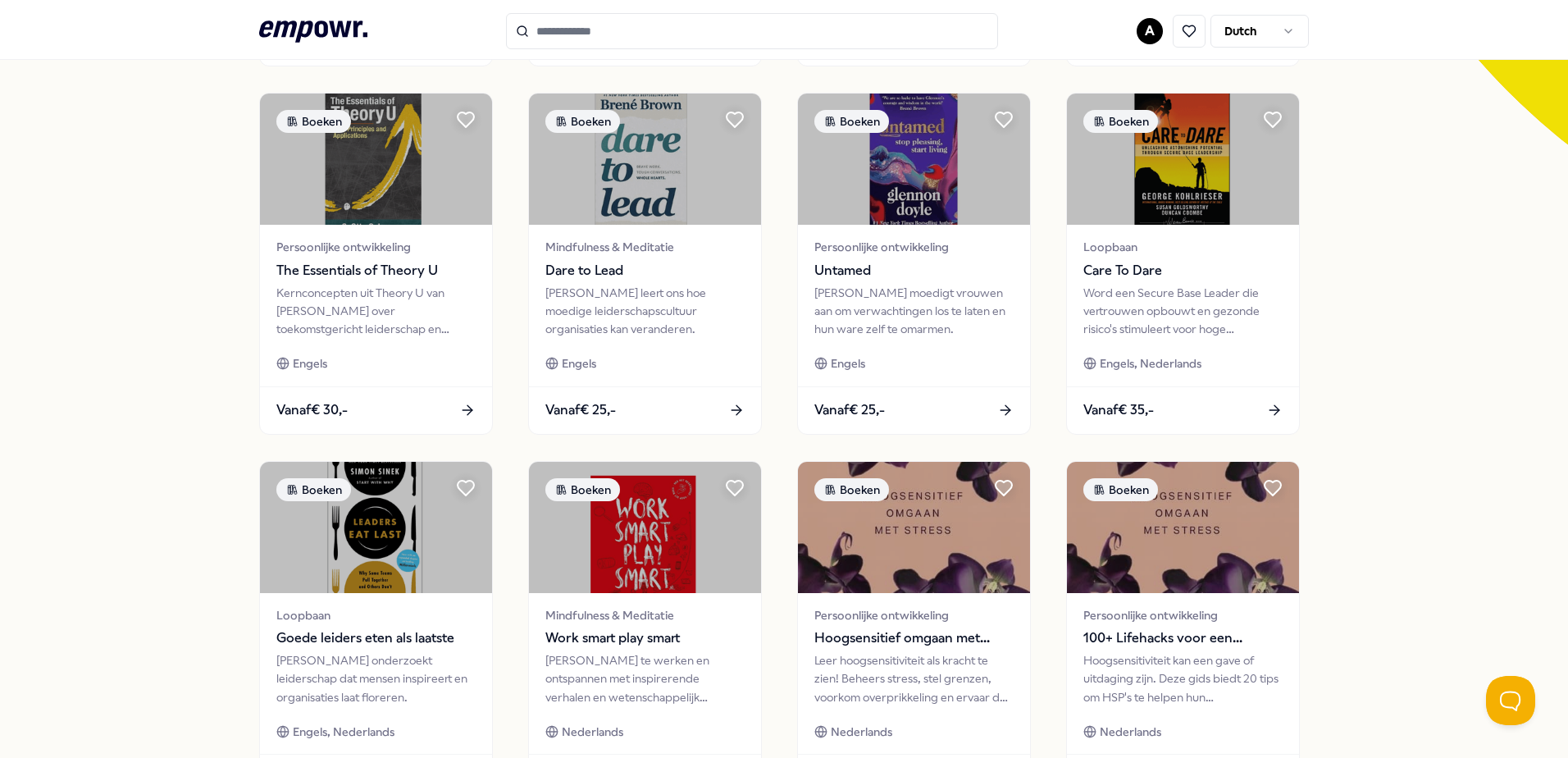
scroll to position [328, 0]
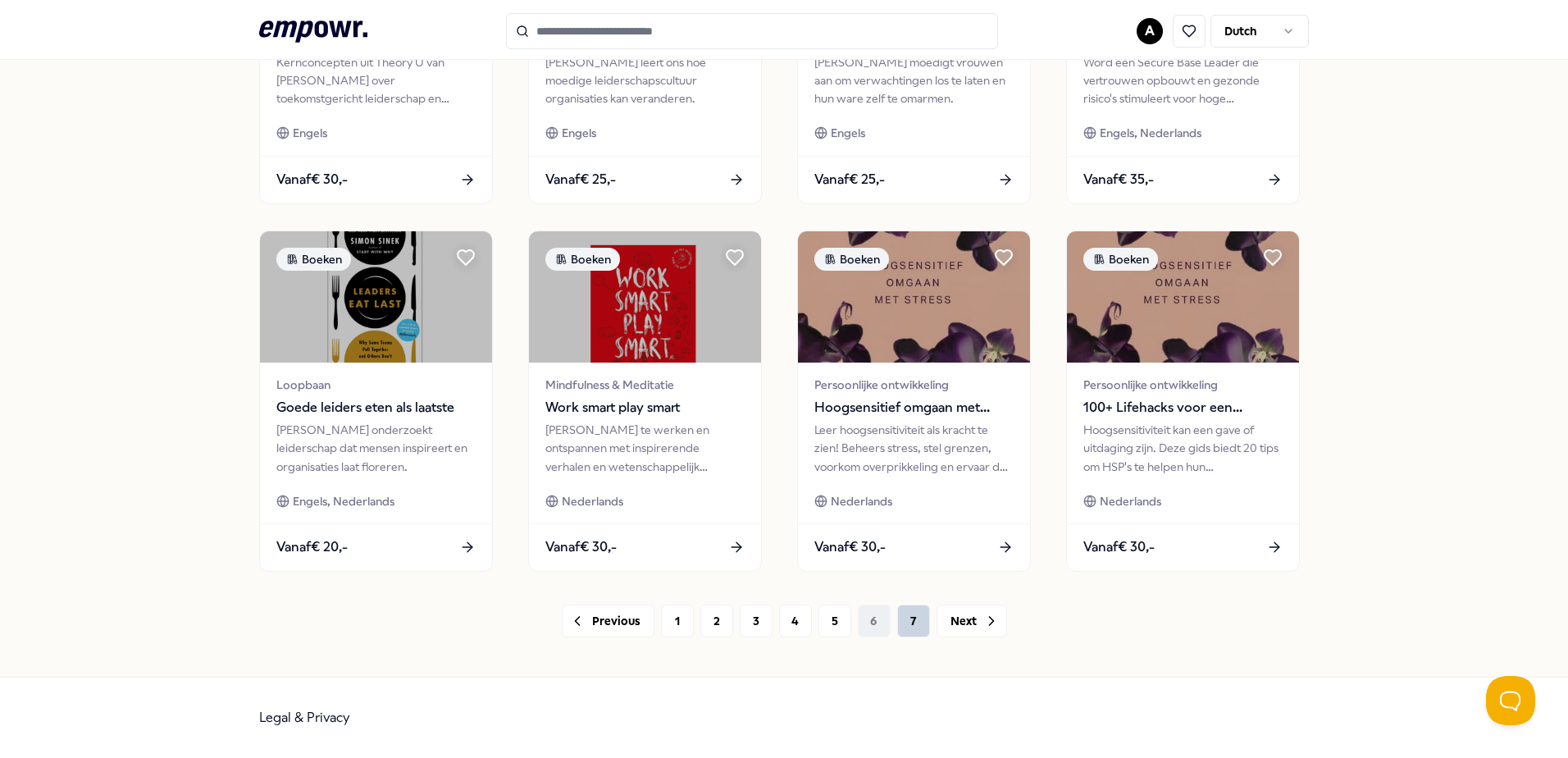
click at [914, 628] on button "7" at bounding box center [913, 621] width 33 height 33
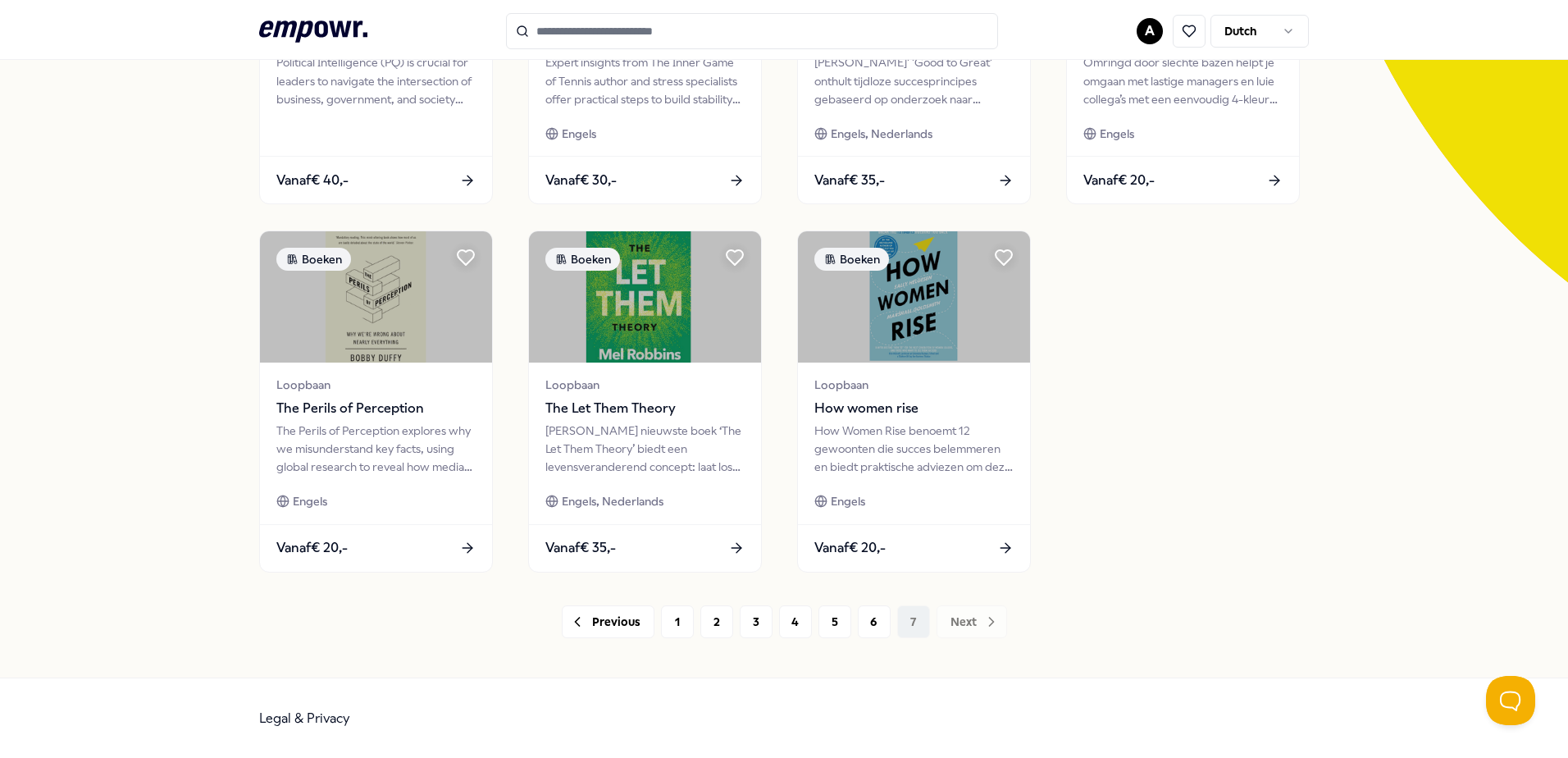
scroll to position [341, 0]
click at [983, 621] on div "Previous 1 2 3 4 5 6 7 Next" at bounding box center [784, 622] width 1050 height 33
click at [858, 625] on button "6" at bounding box center [875, 622] width 33 height 33
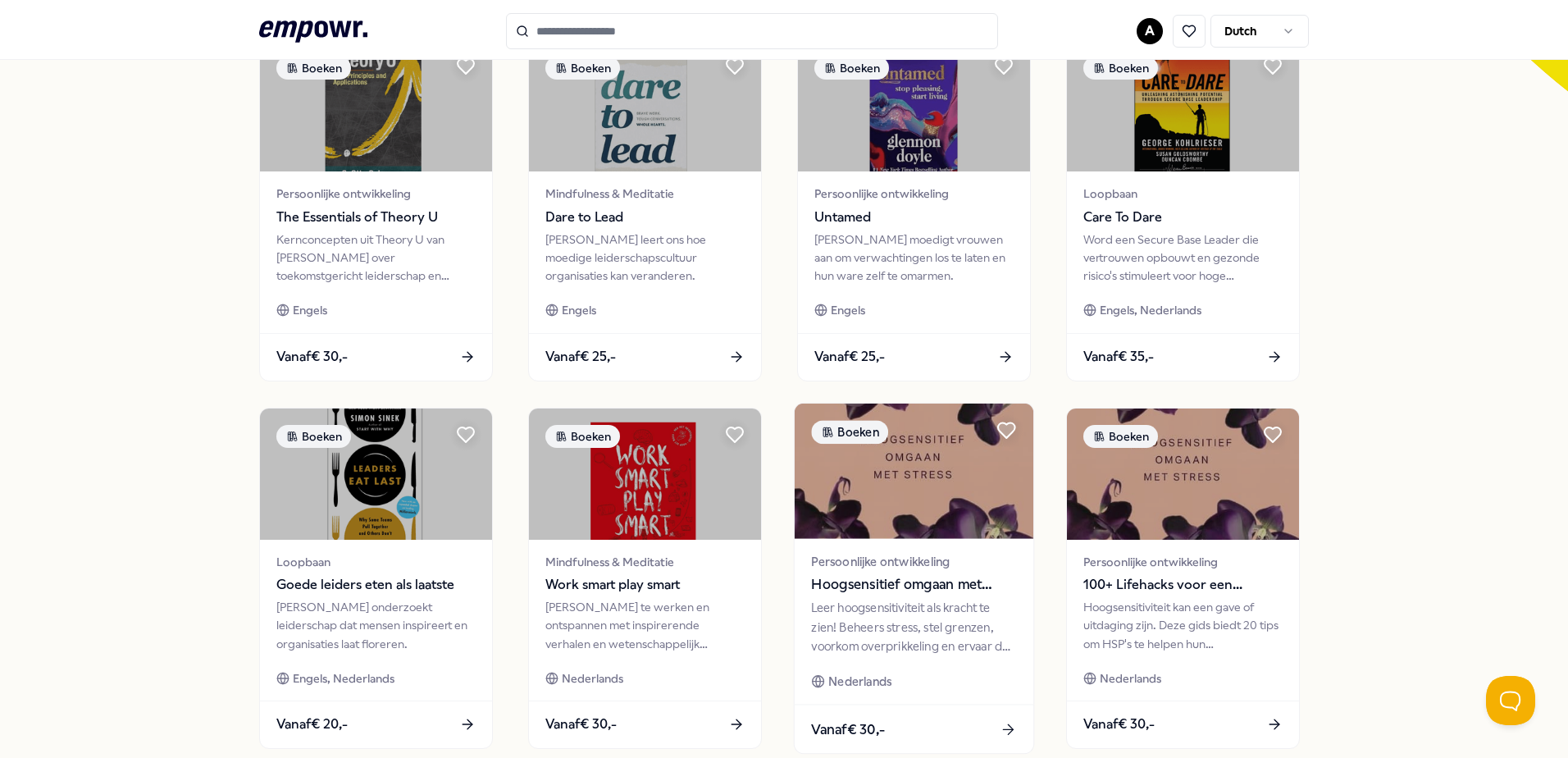
scroll to position [710, 0]
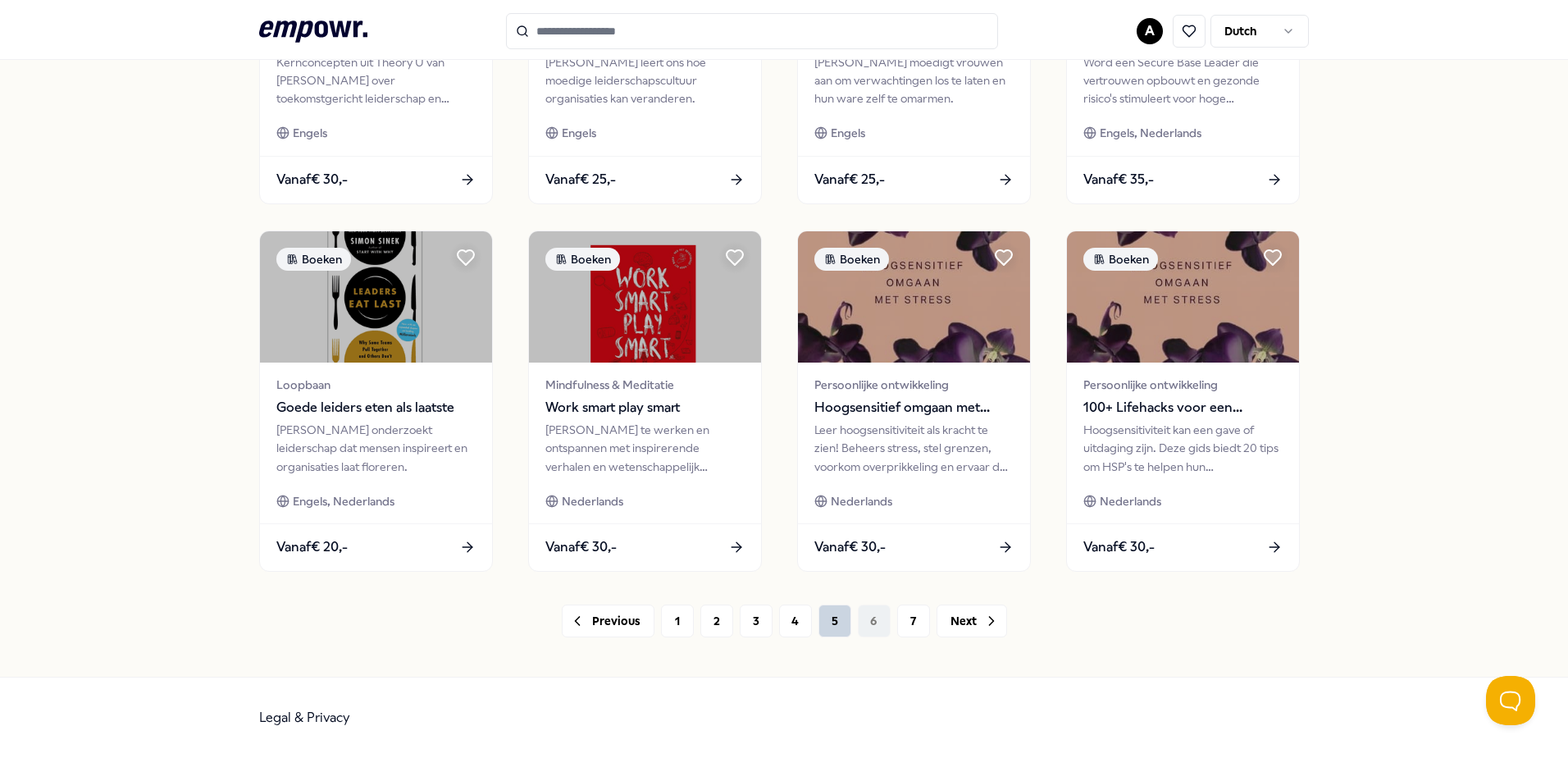
click at [825, 627] on button "5" at bounding box center [835, 621] width 33 height 33
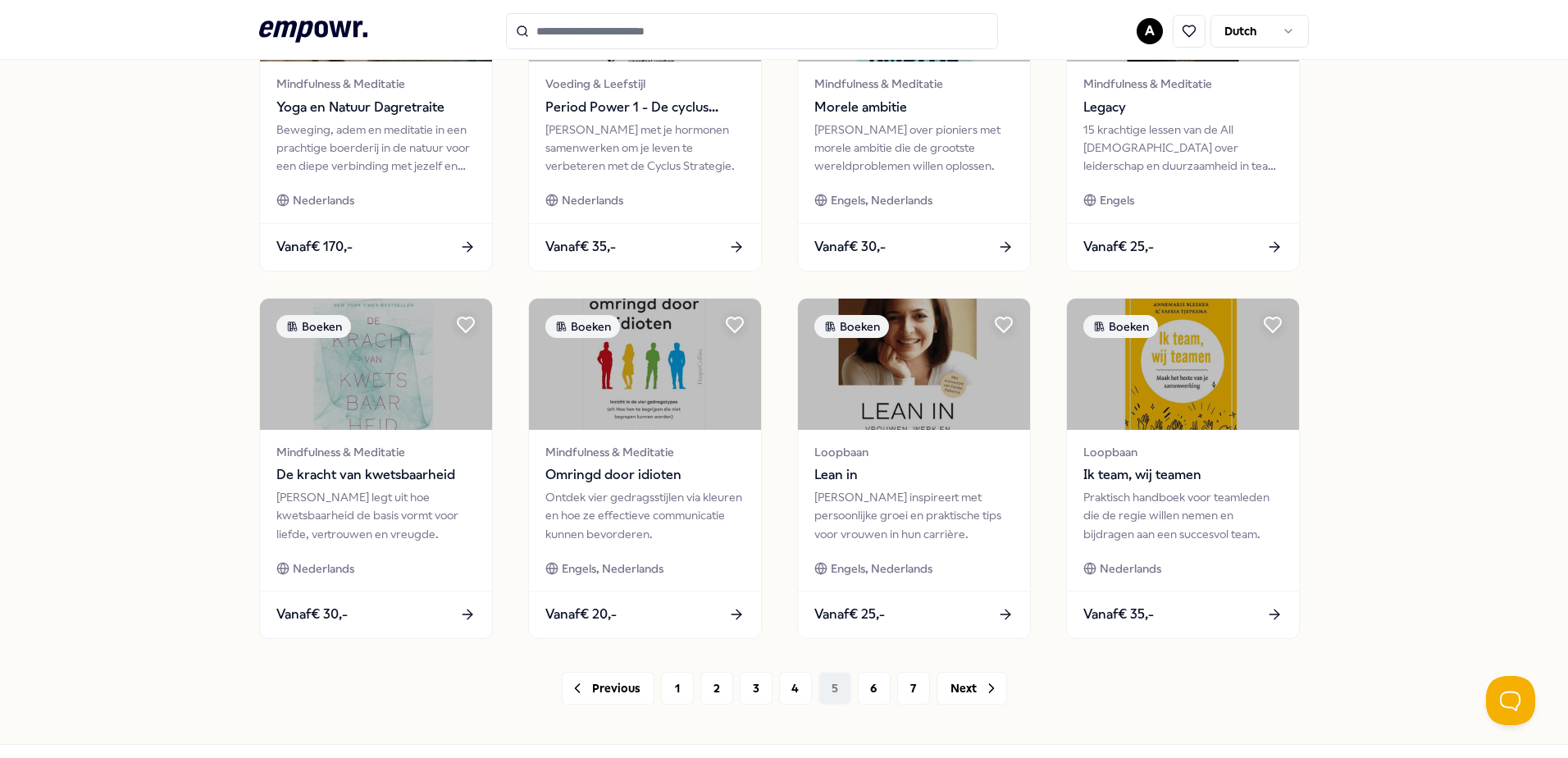
scroll to position [710, 0]
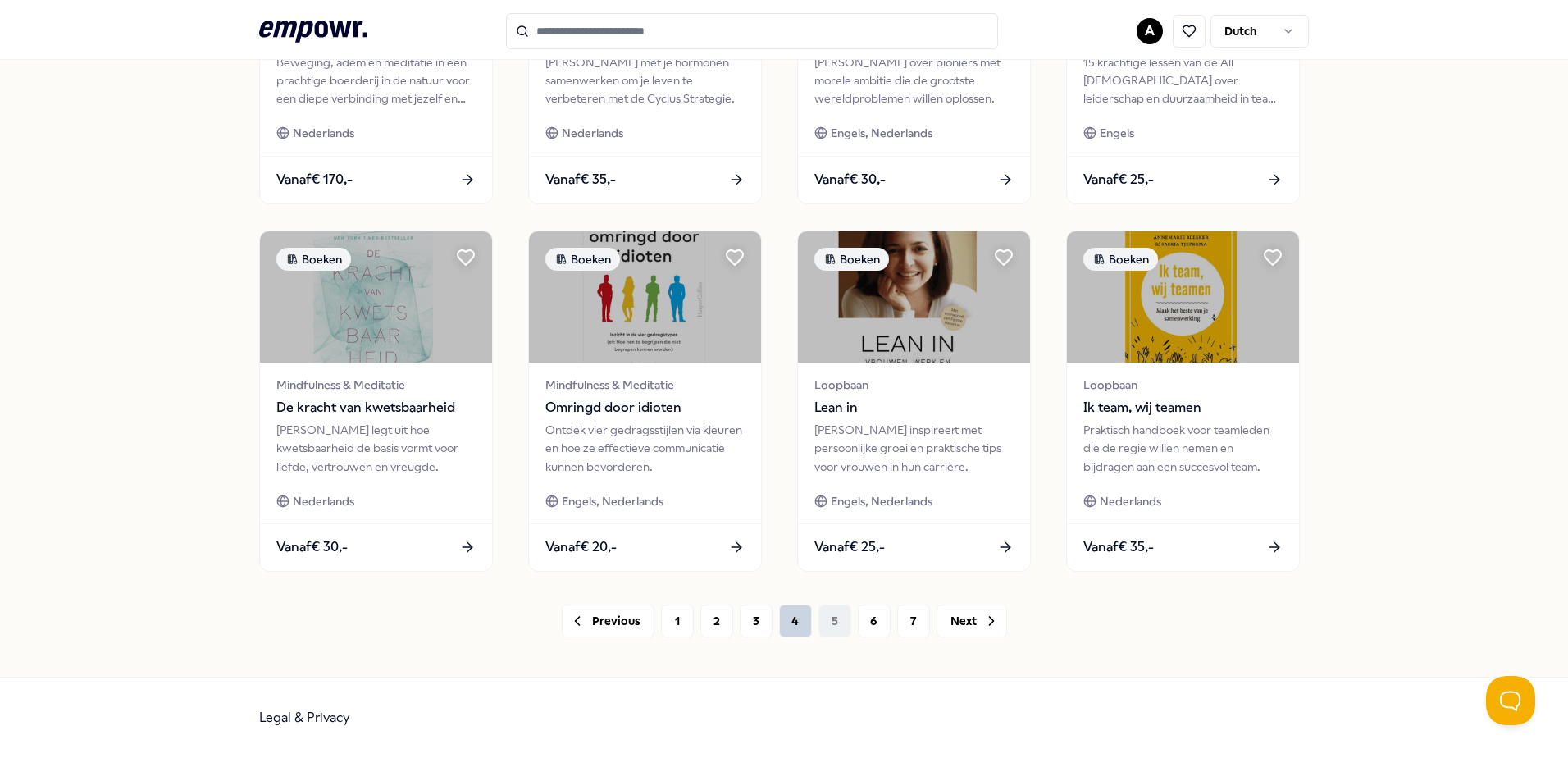
click at [791, 621] on button "4" at bounding box center [796, 621] width 33 height 33
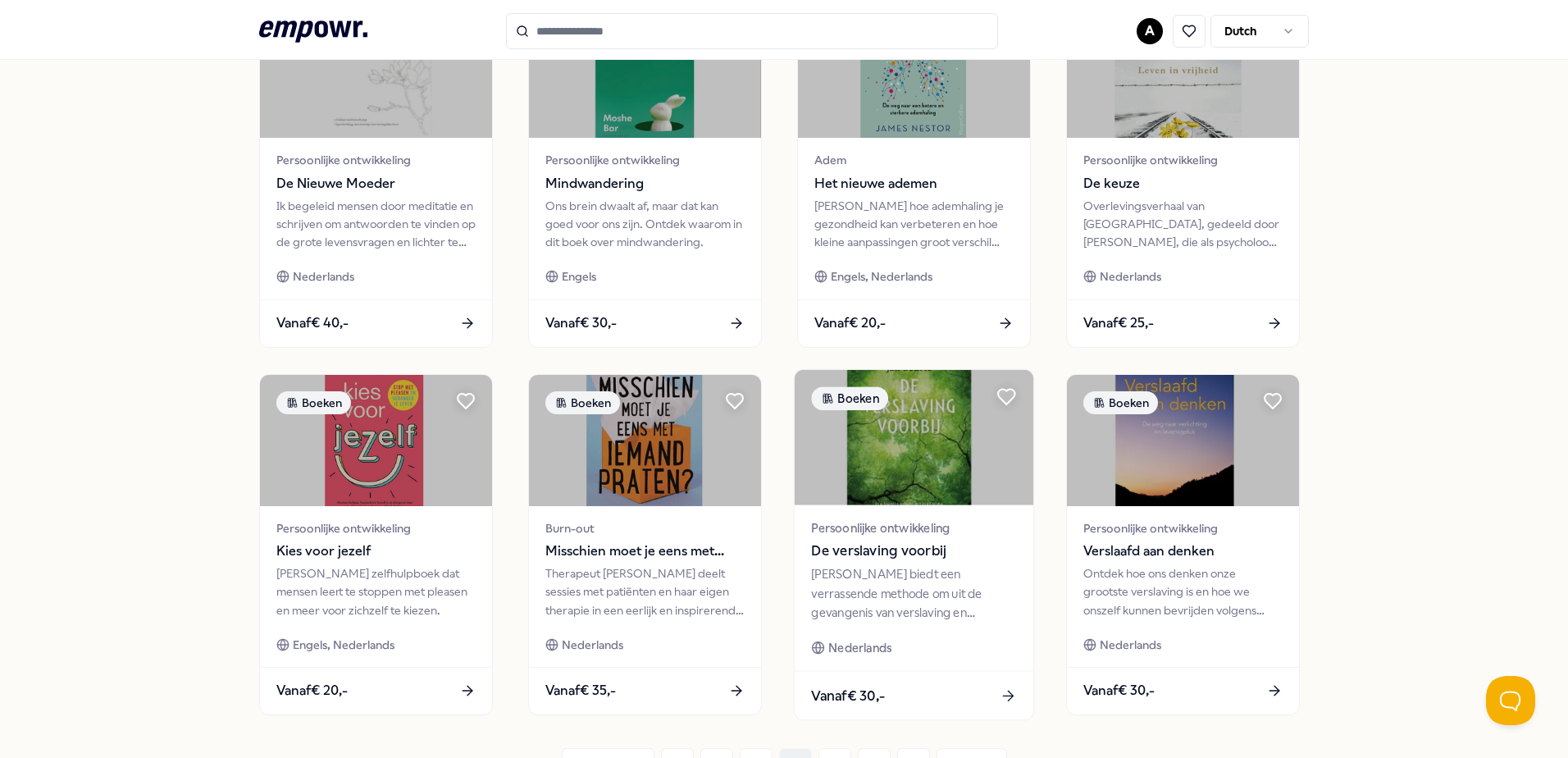
scroll to position [710, 0]
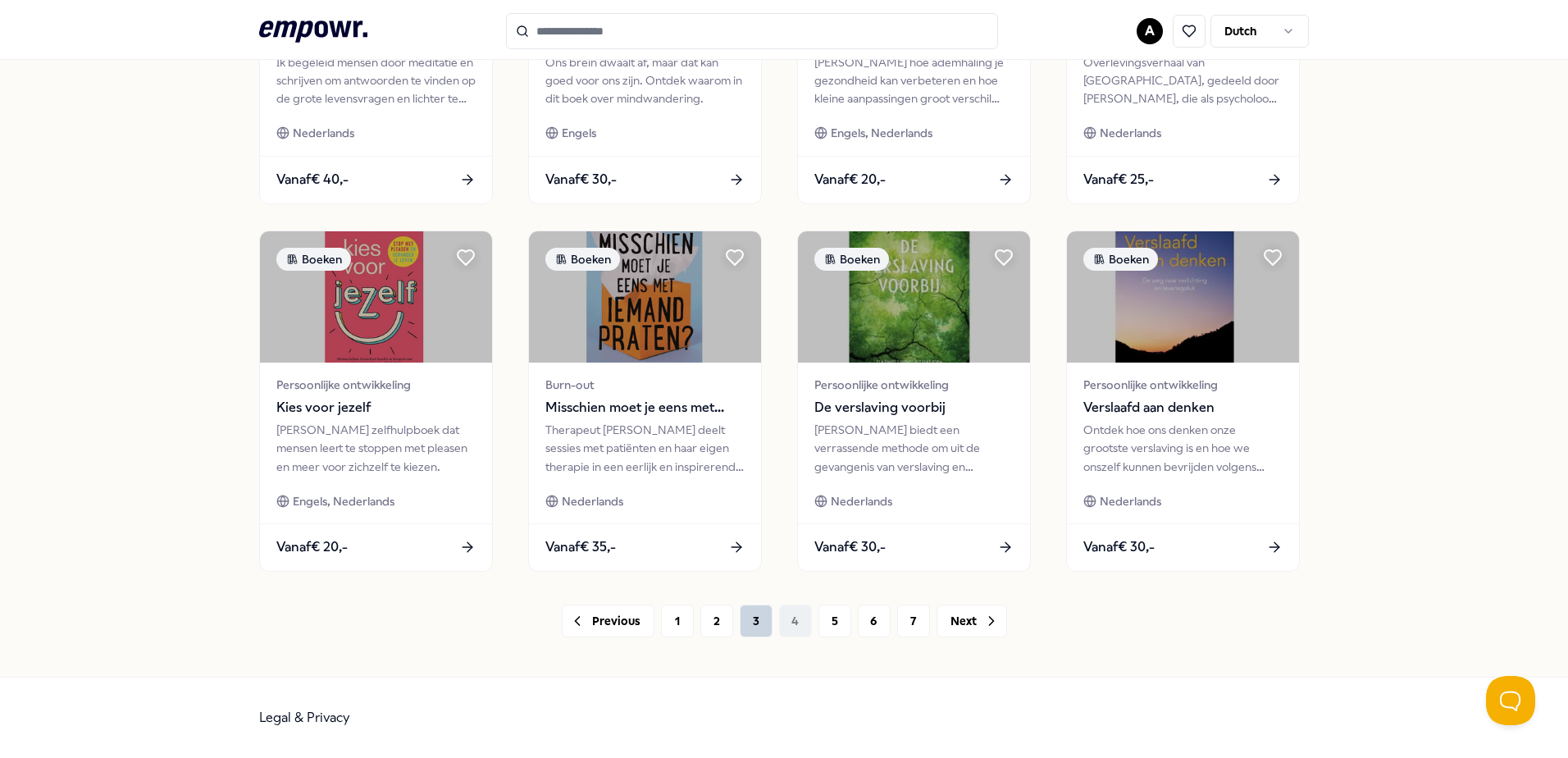
click at [749, 625] on button "3" at bounding box center [756, 621] width 33 height 33
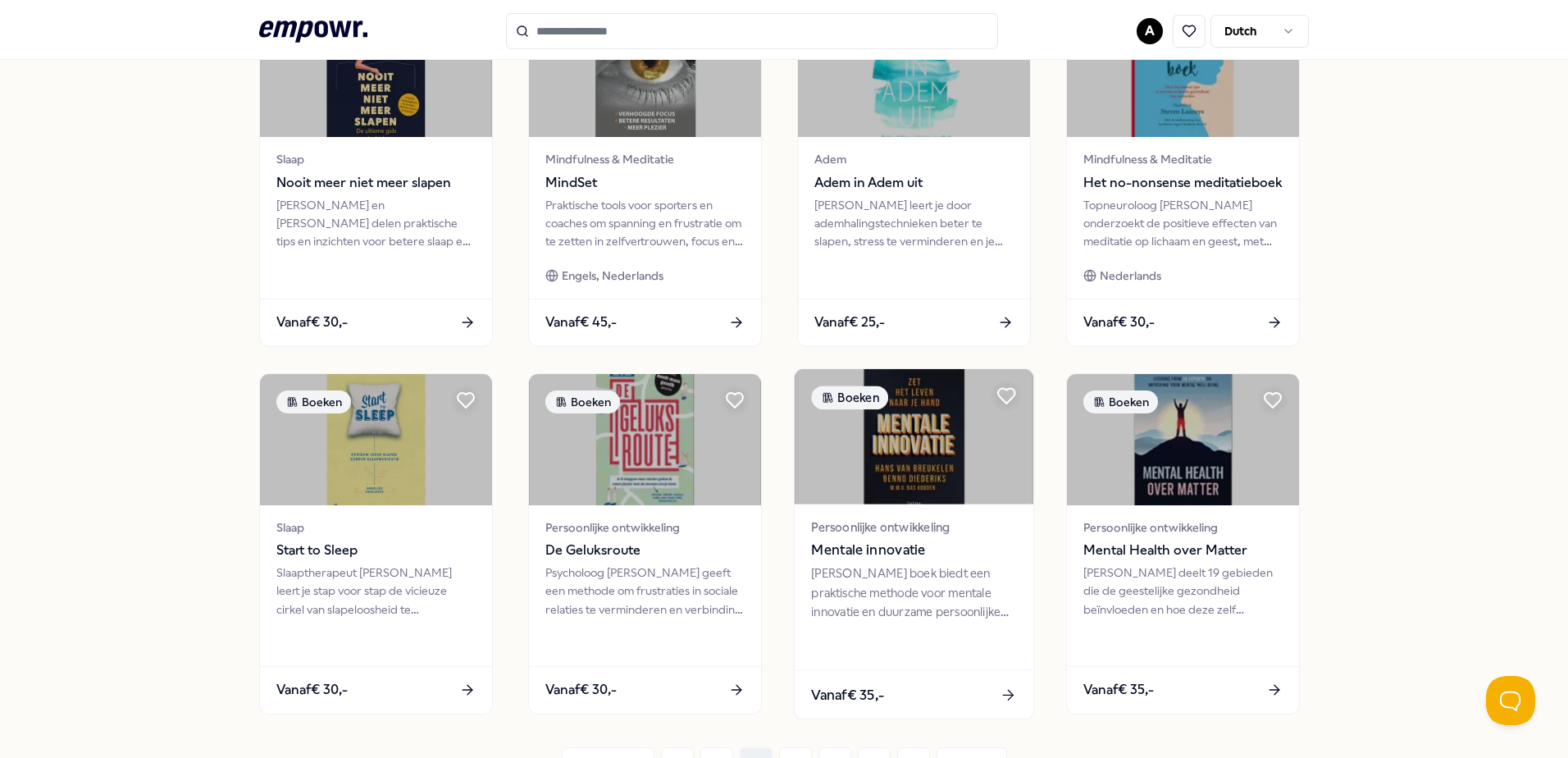
scroll to position [657, 0]
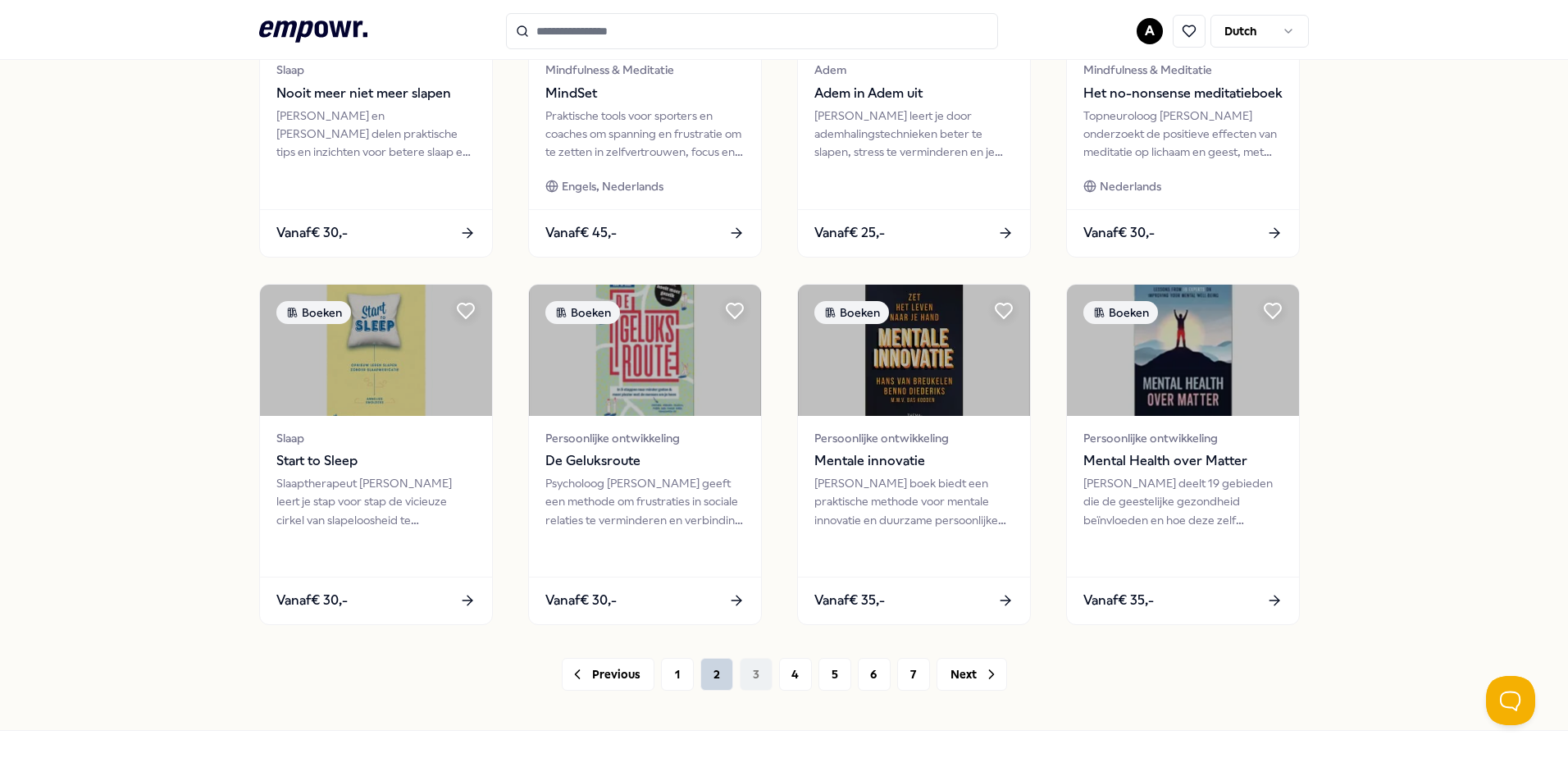
click at [719, 676] on button "2" at bounding box center [717, 675] width 33 height 33
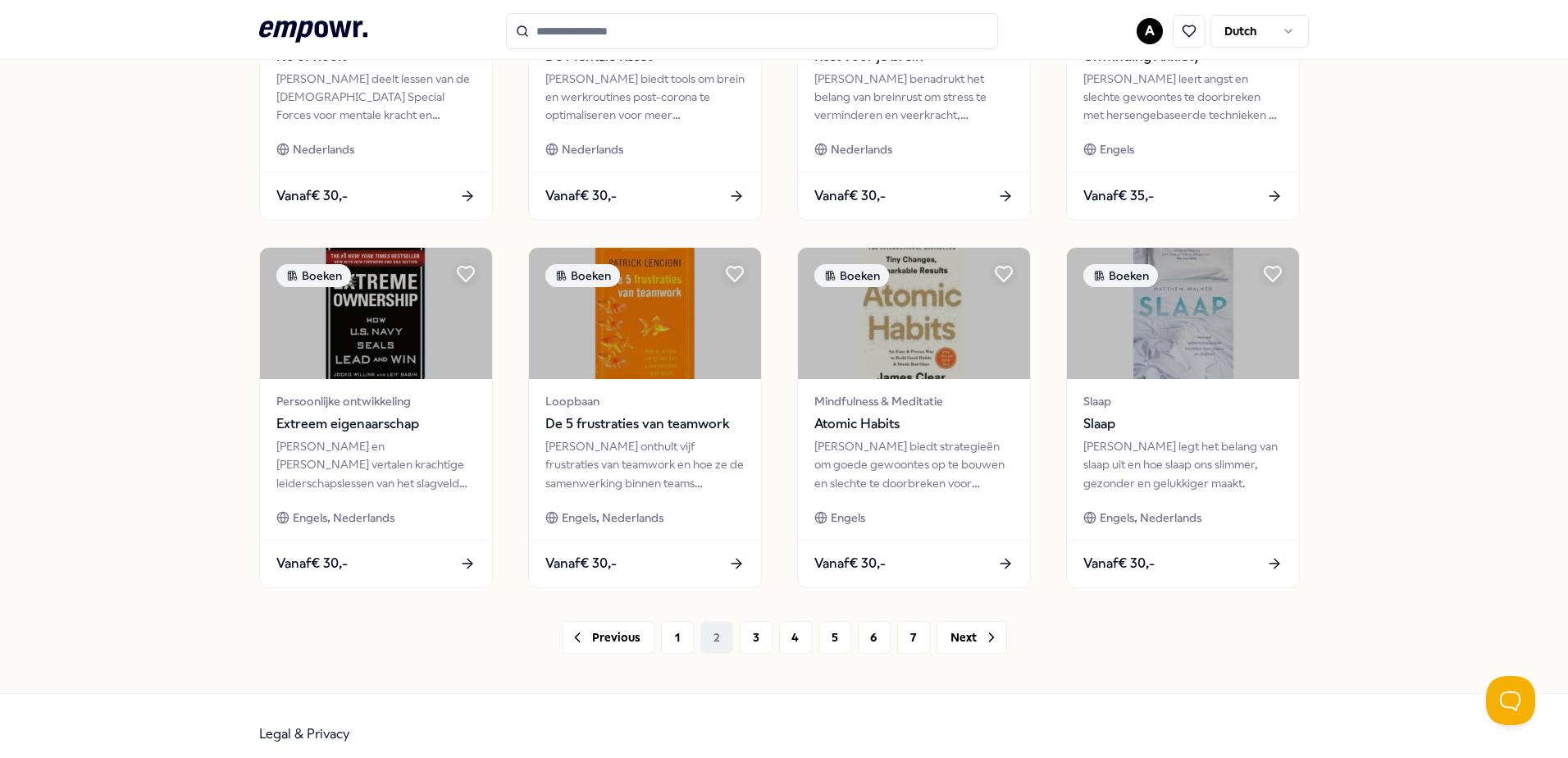
scroll to position [710, 0]
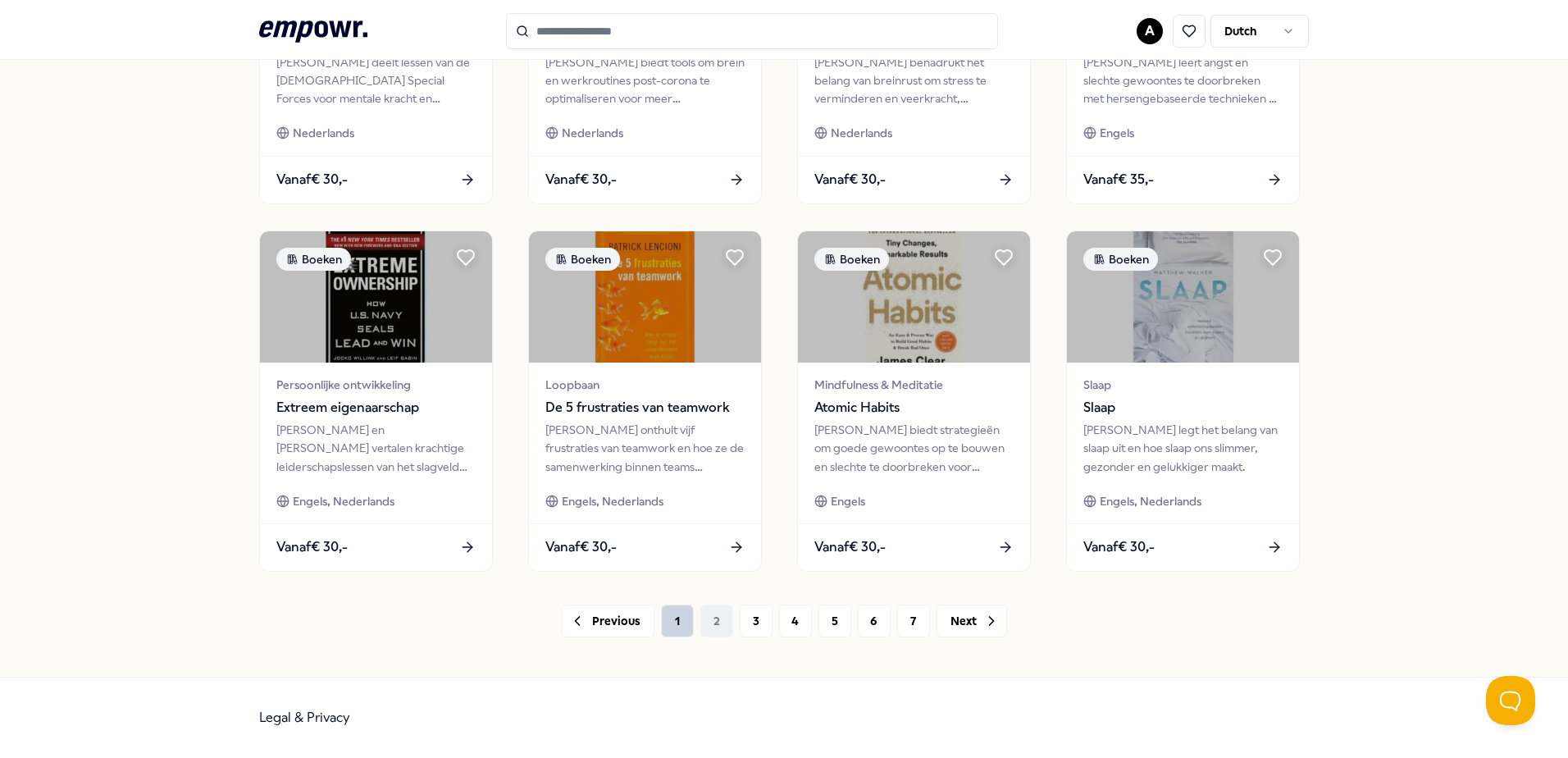
click at [677, 621] on button "1" at bounding box center [677, 621] width 33 height 33
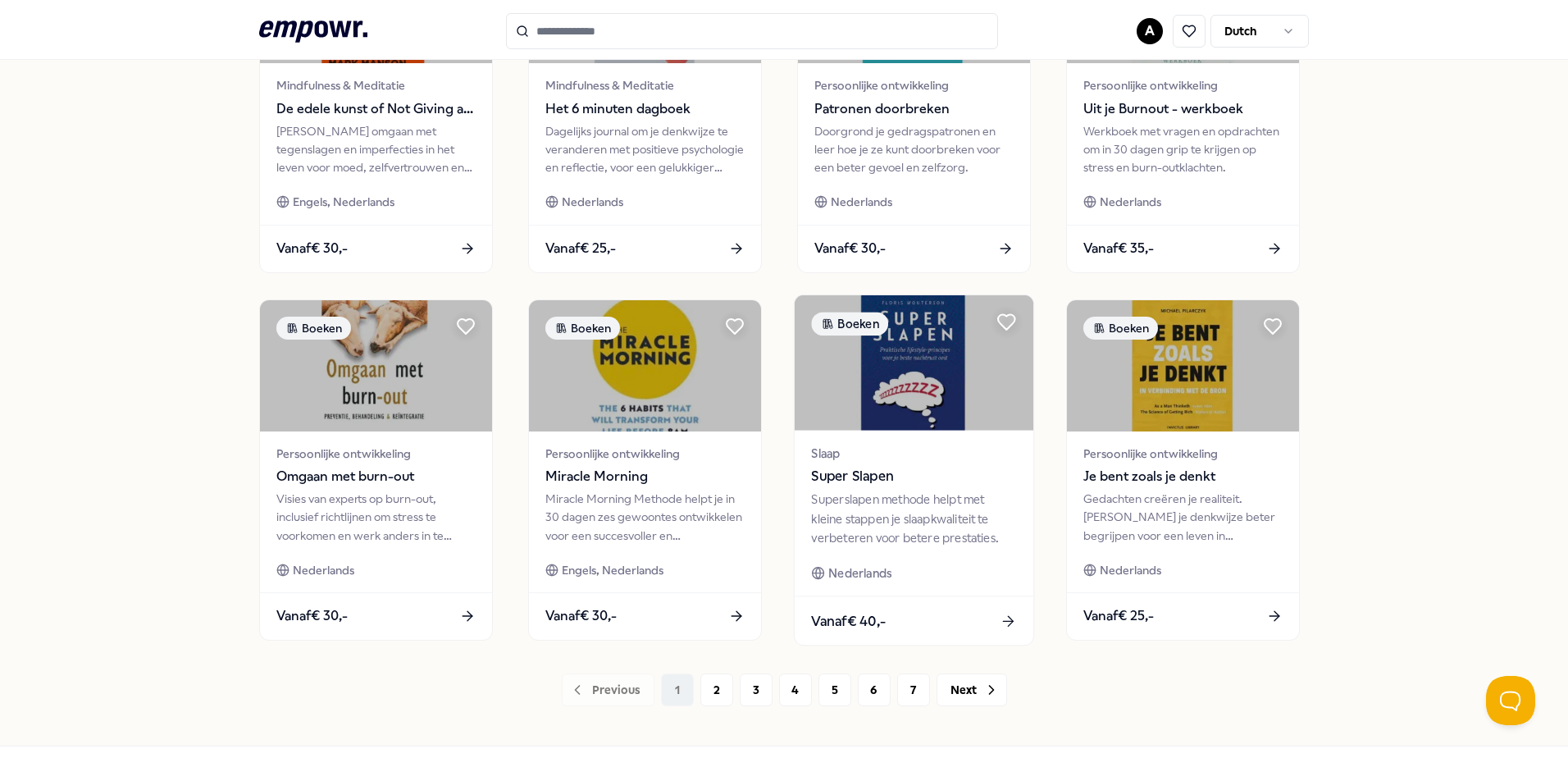
scroll to position [710, 0]
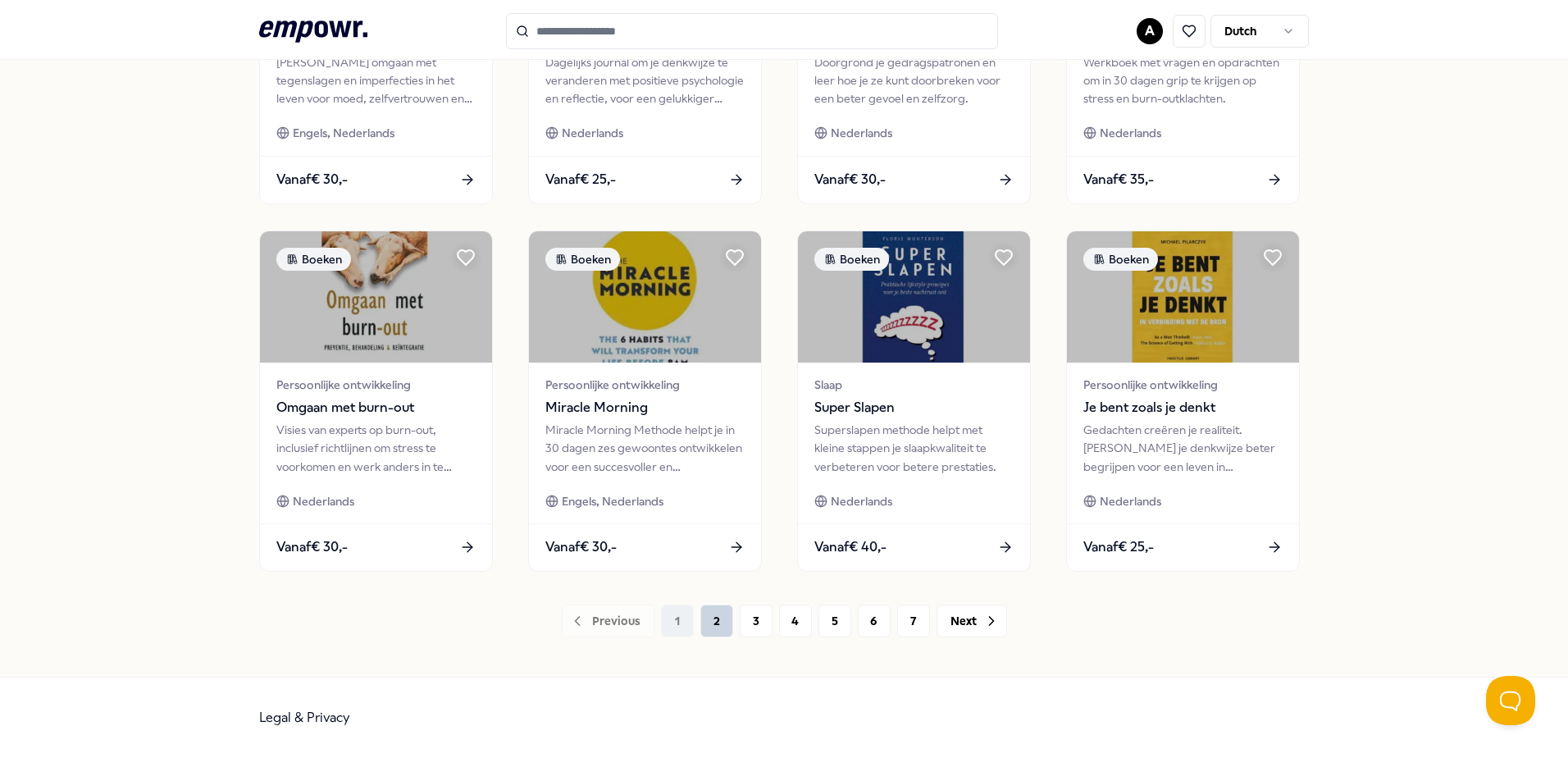
click at [710, 624] on button "2" at bounding box center [717, 621] width 33 height 33
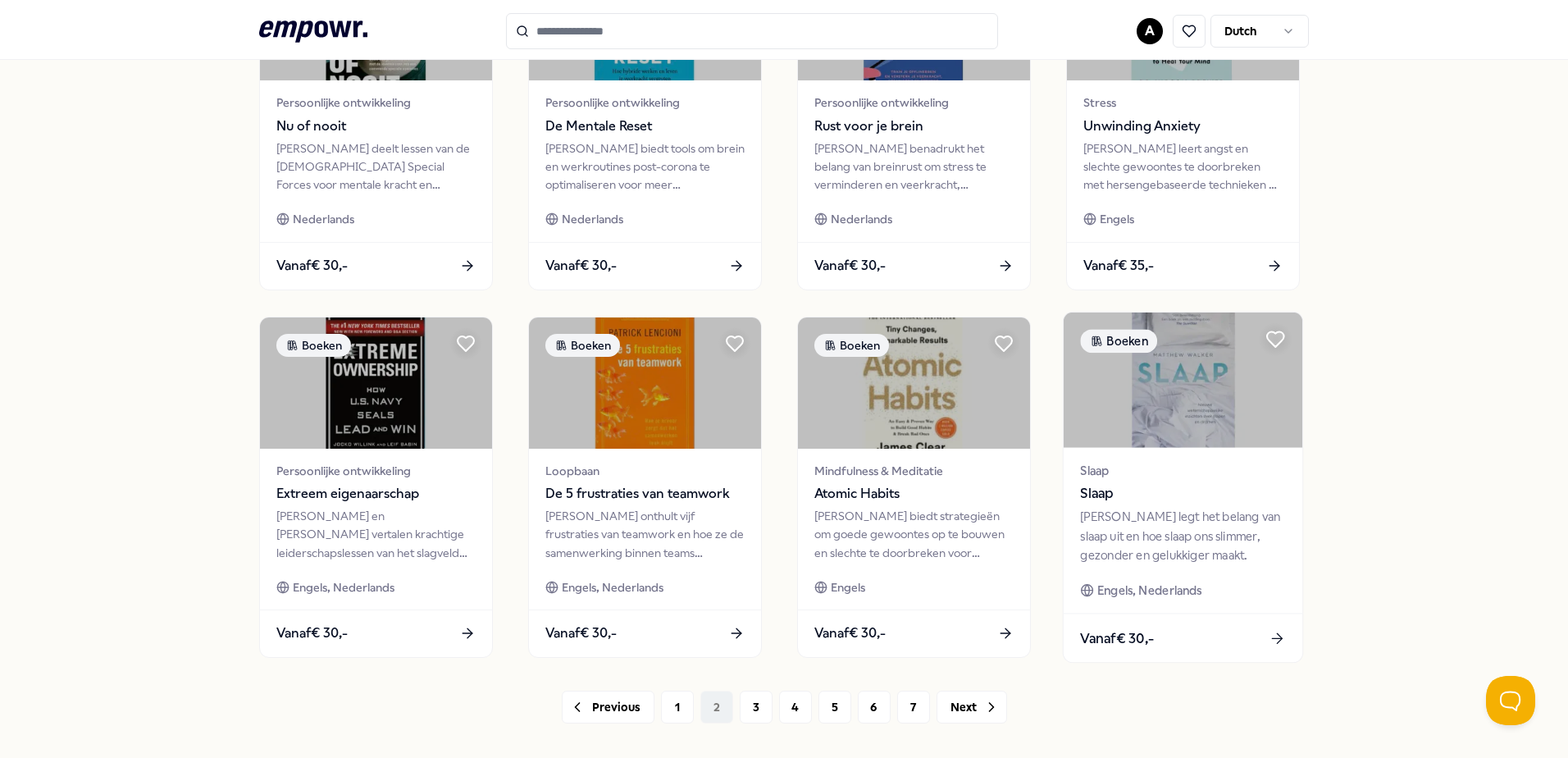
scroll to position [710, 0]
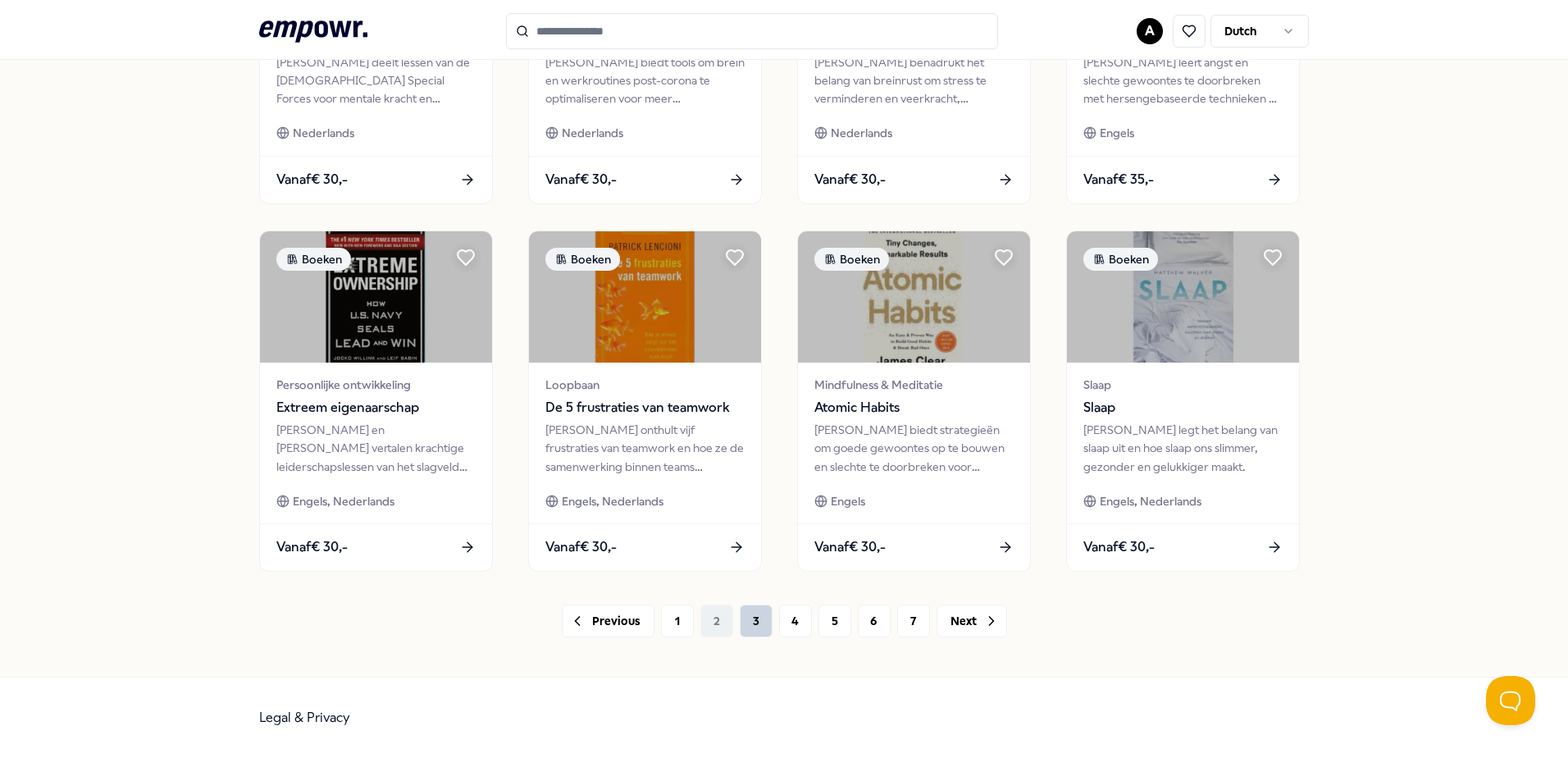
click at [755, 620] on button "3" at bounding box center [756, 621] width 33 height 33
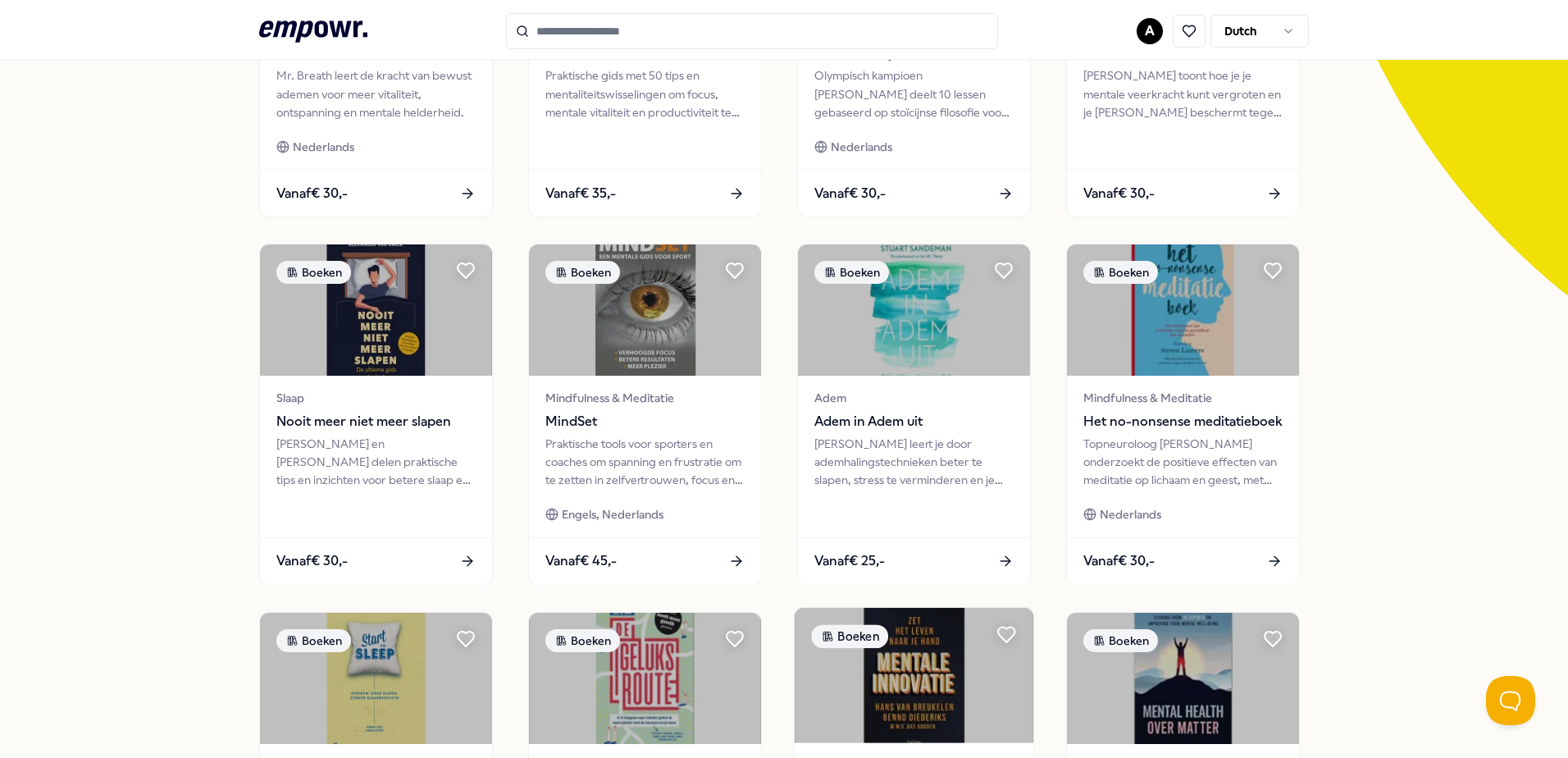
scroll to position [657, 0]
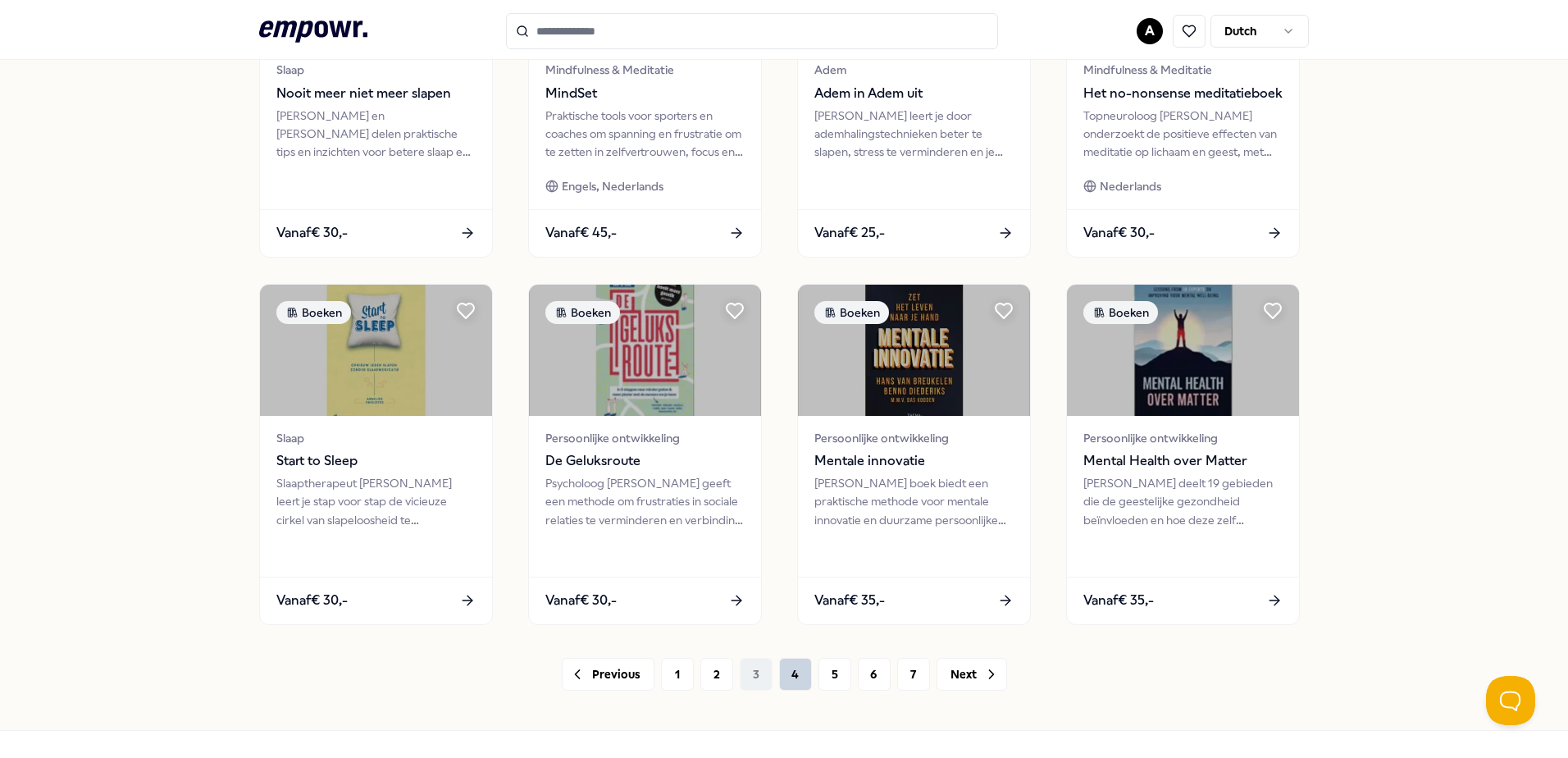
click at [798, 678] on button "4" at bounding box center [796, 675] width 33 height 33
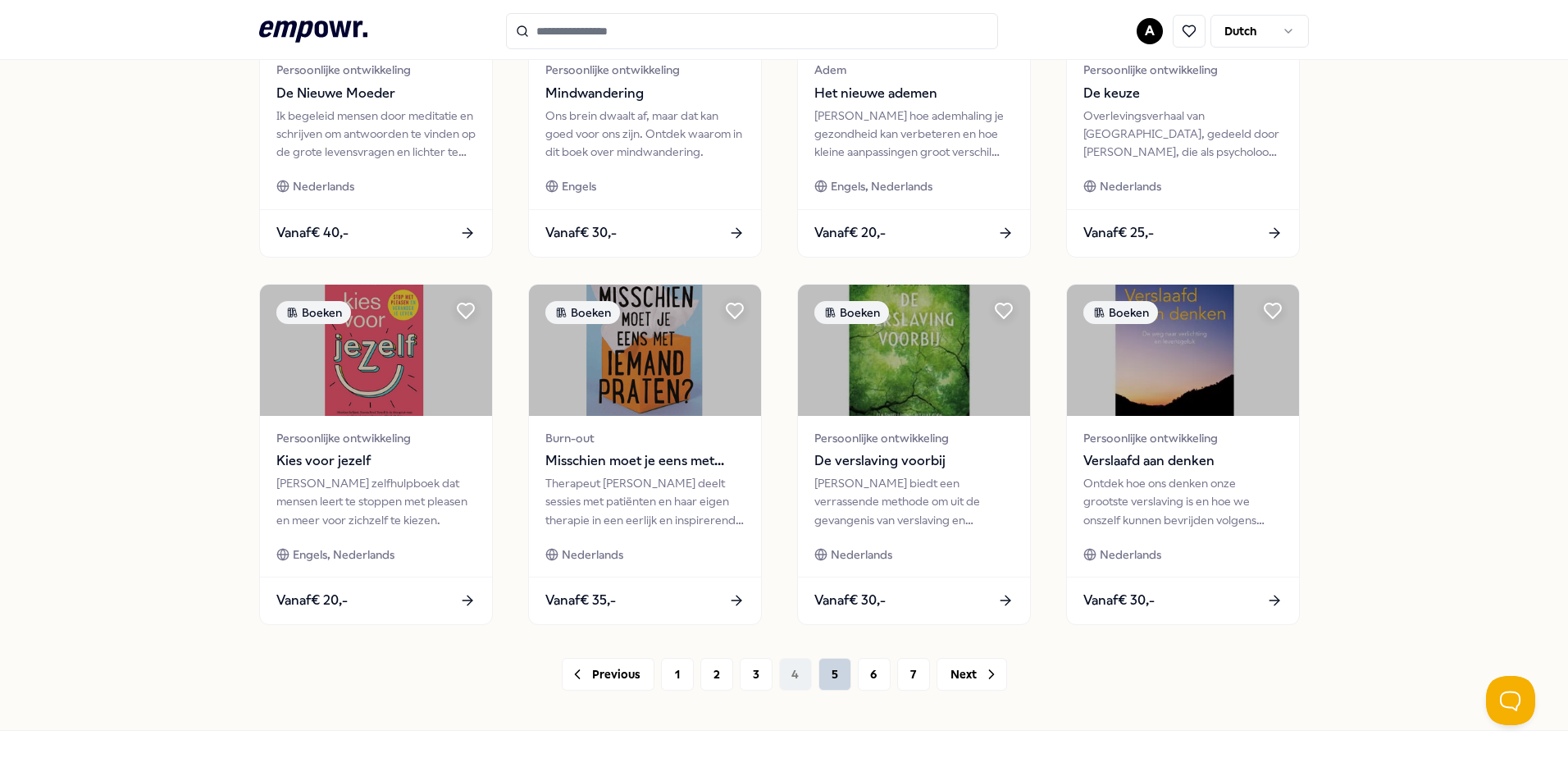
click at [829, 674] on button "5" at bounding box center [835, 675] width 33 height 33
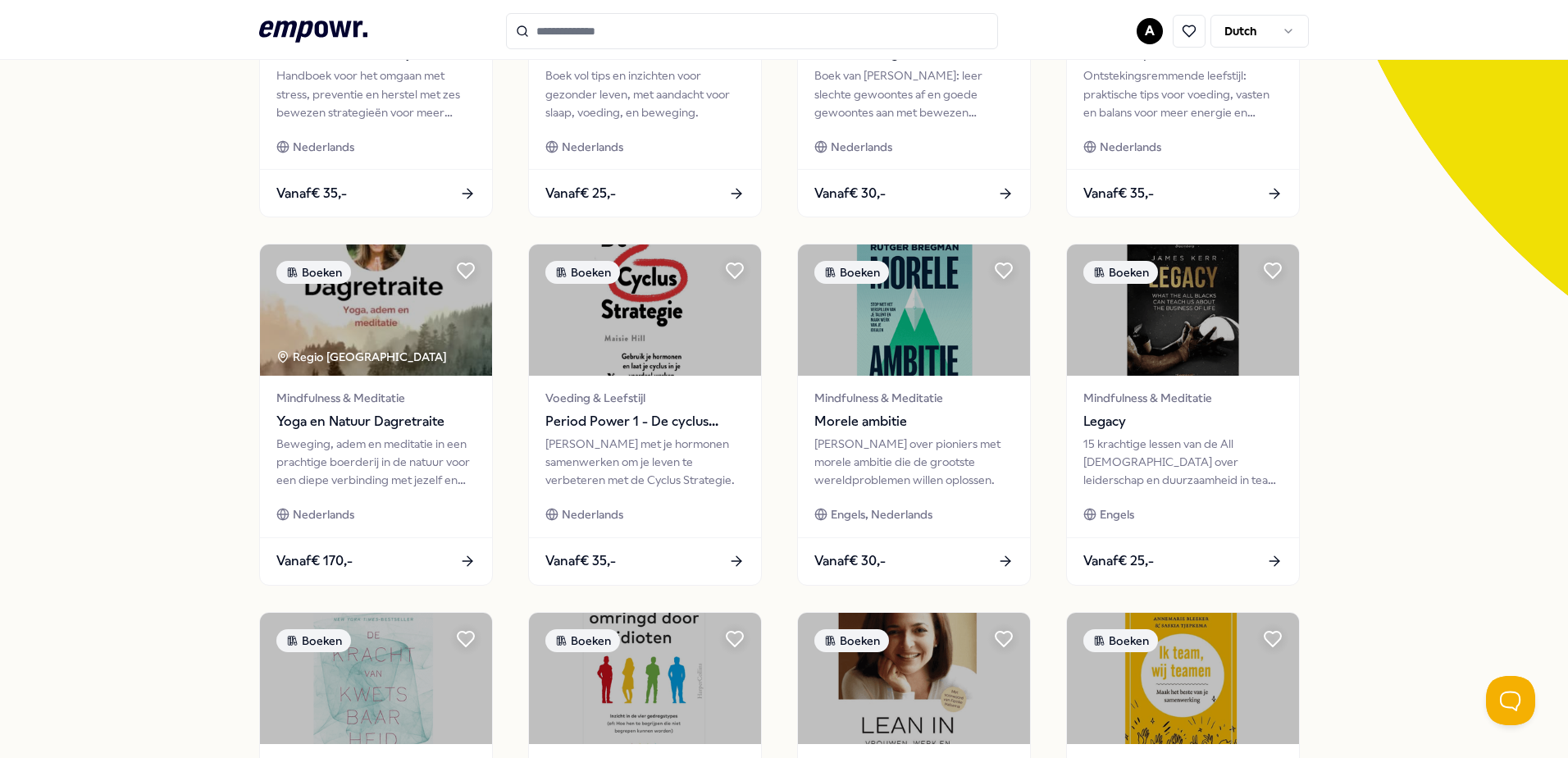
scroll to position [657, 0]
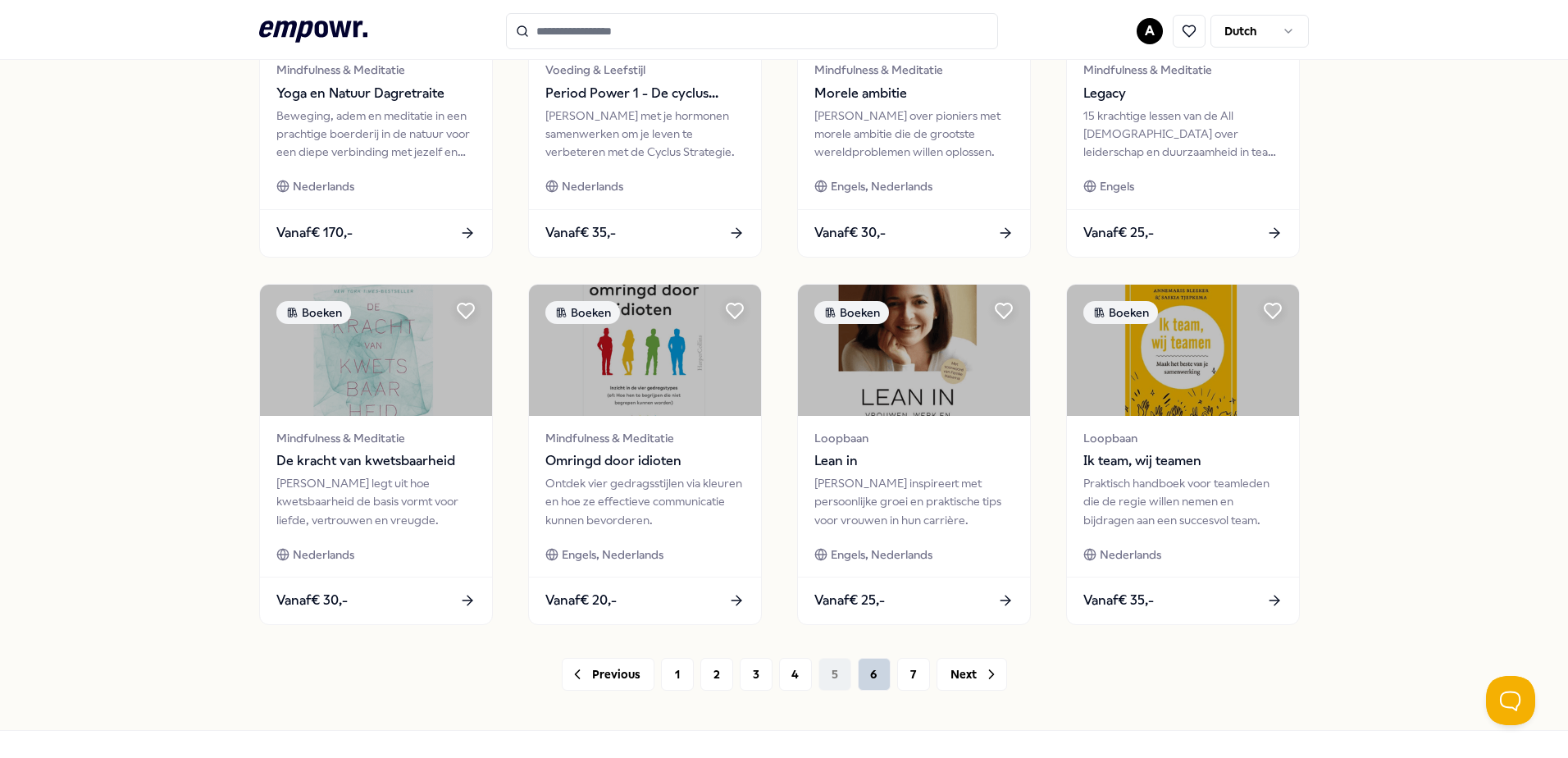
click at [872, 677] on button "6" at bounding box center [875, 675] width 33 height 33
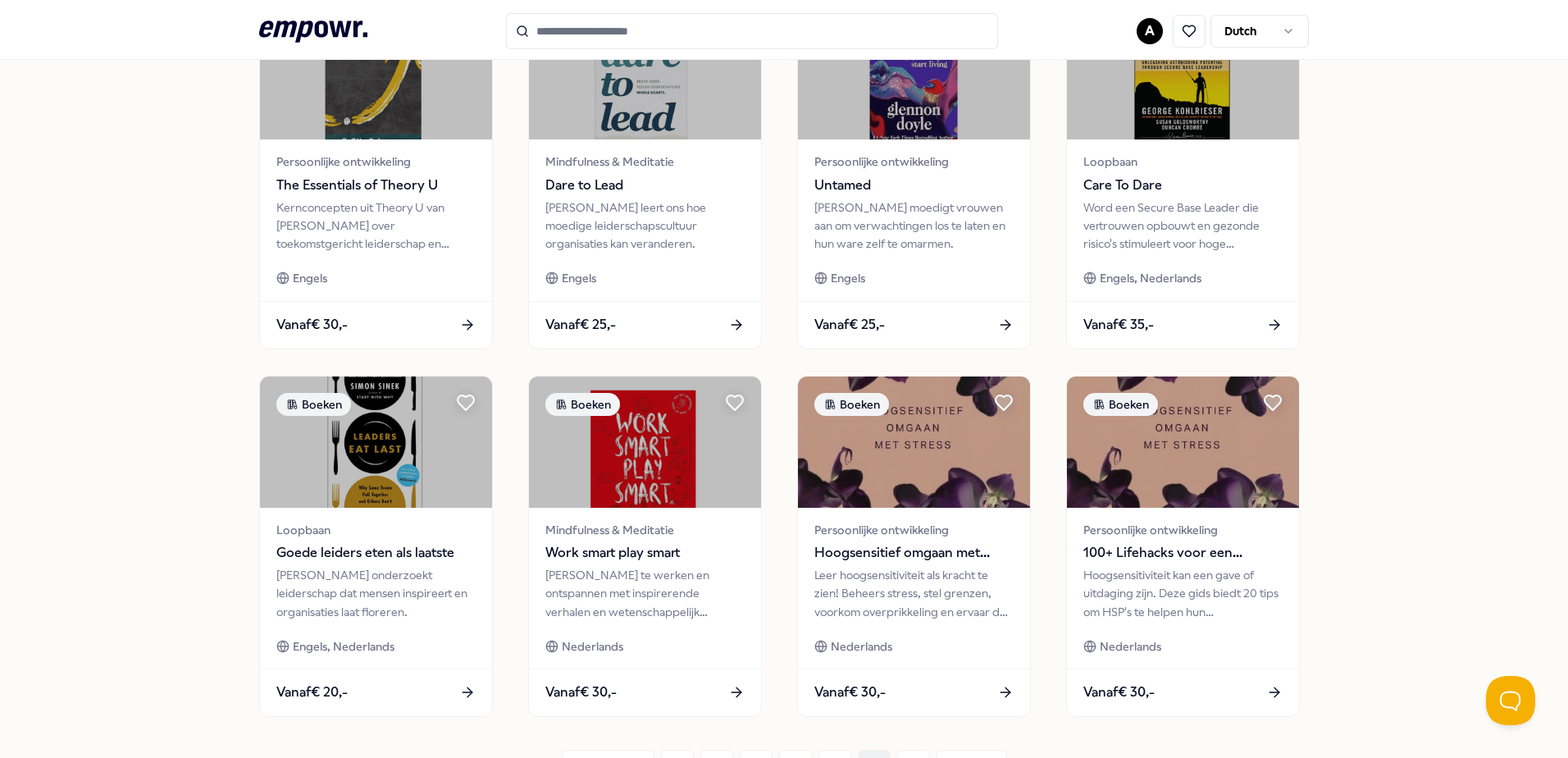
scroll to position [710, 0]
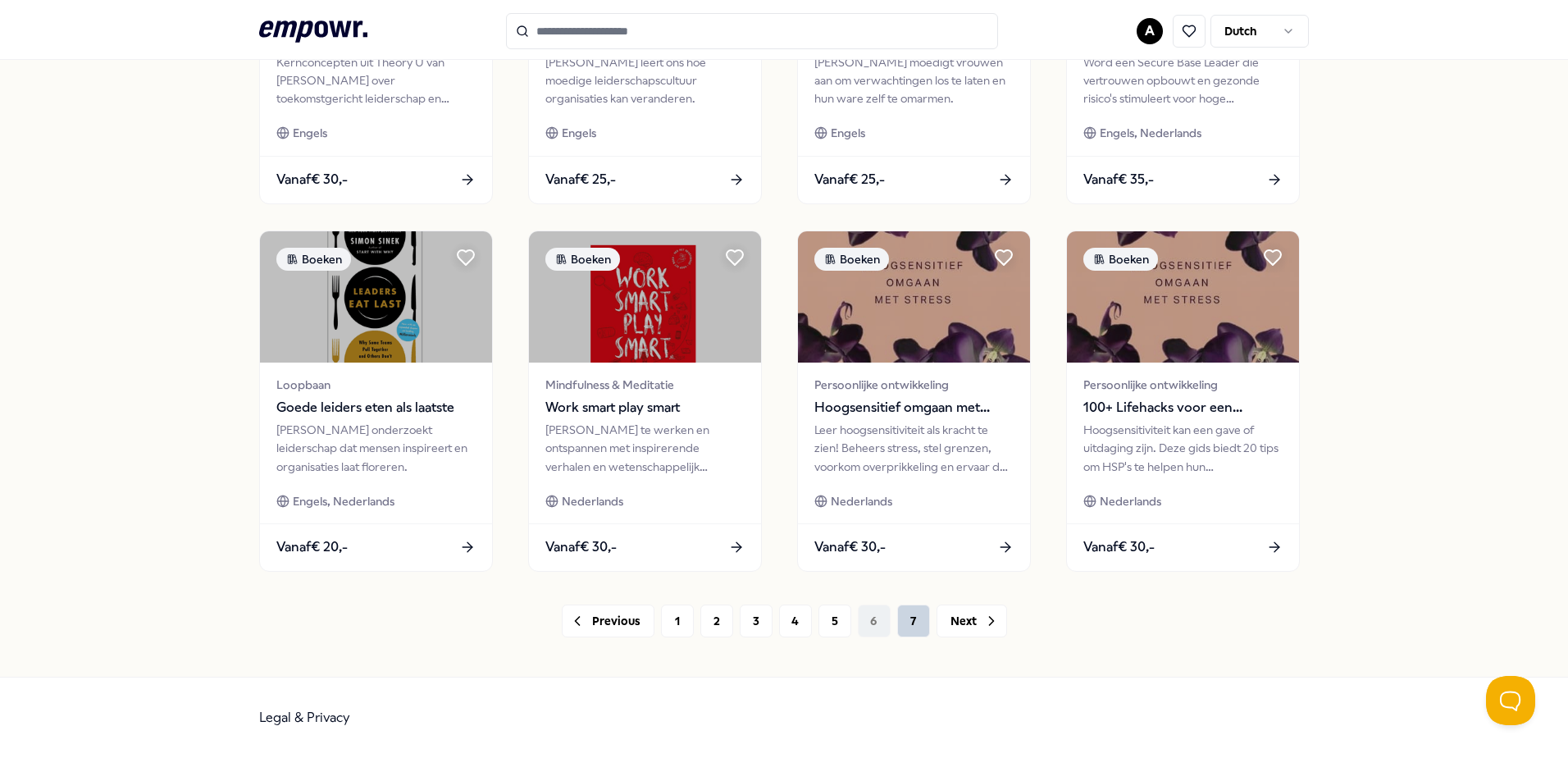
click at [904, 623] on button "7" at bounding box center [913, 621] width 33 height 33
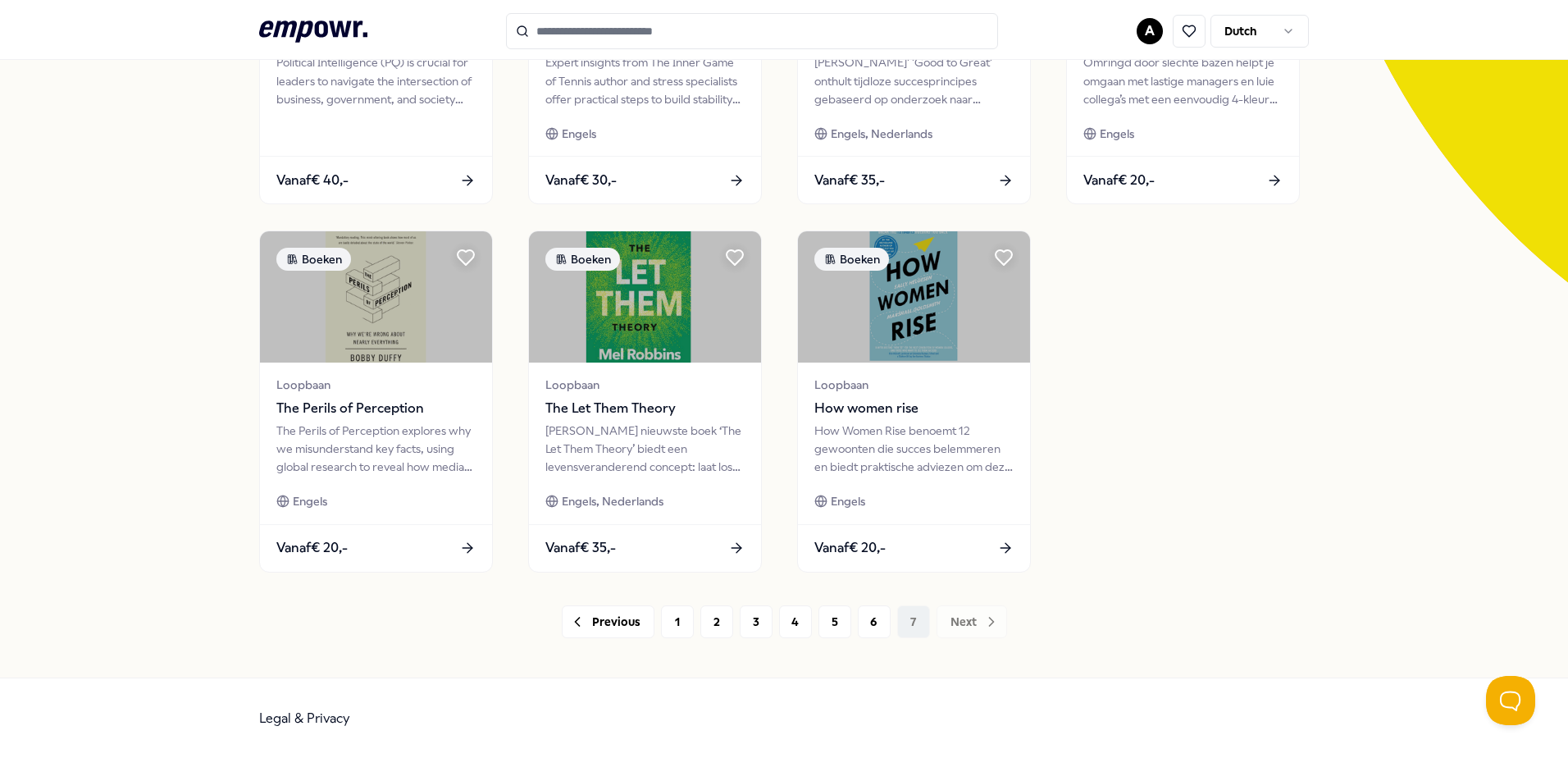
click at [906, 627] on div "Previous 1 2 3 4 5 6 7 Next" at bounding box center [784, 622] width 1050 height 33
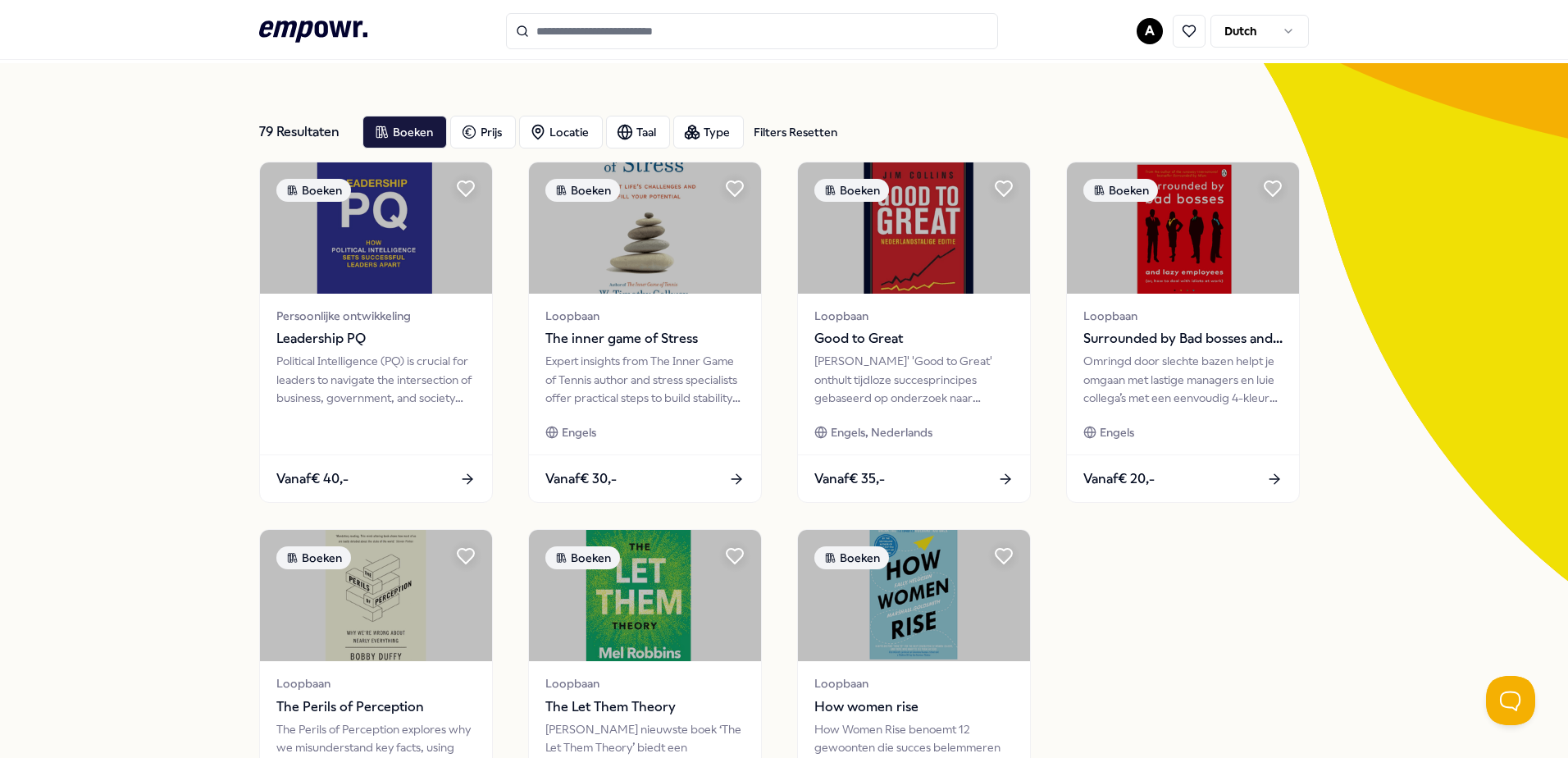
scroll to position [0, 0]
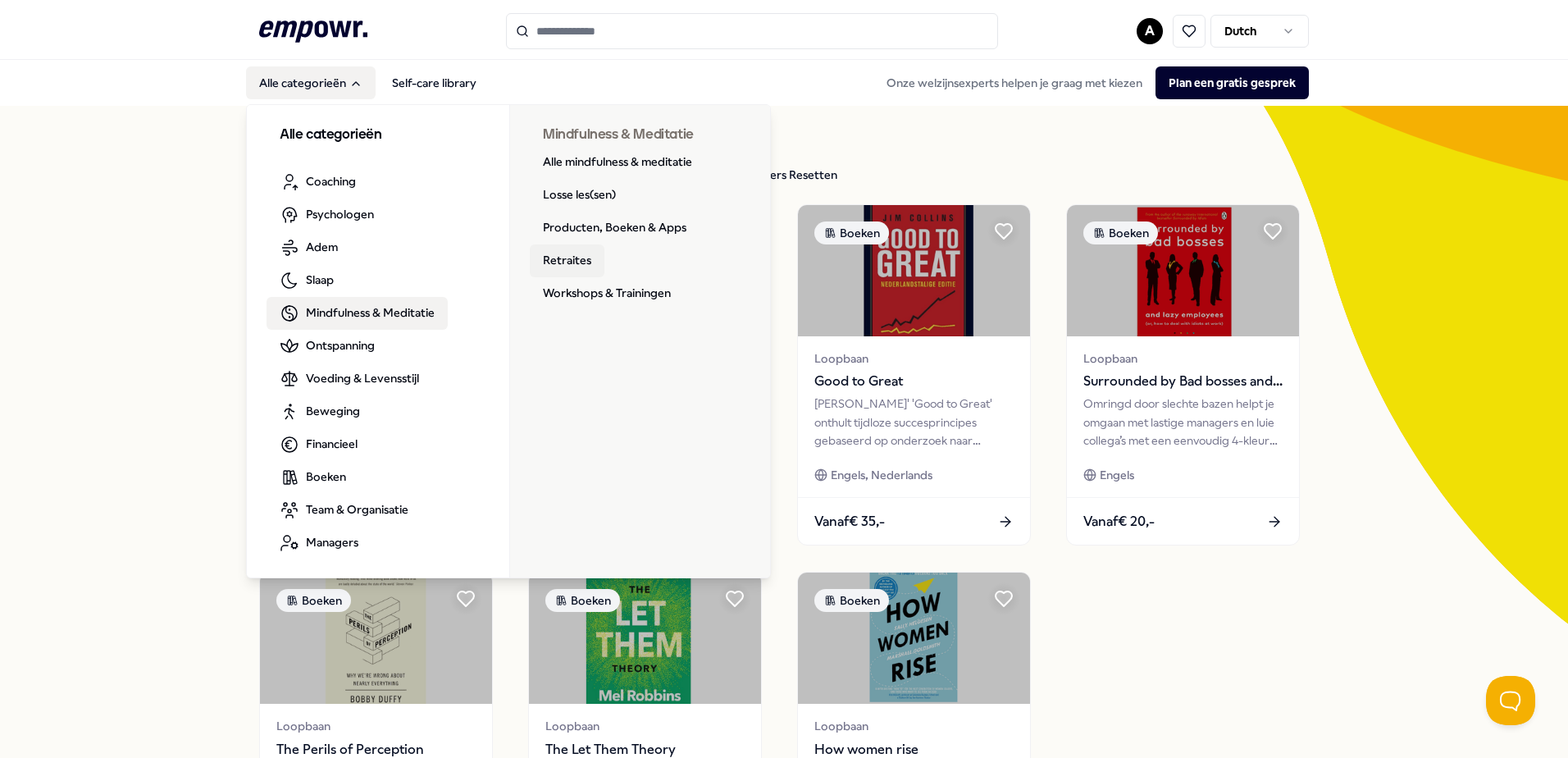
click at [554, 261] on link "Retraites" at bounding box center [567, 261] width 74 height 33
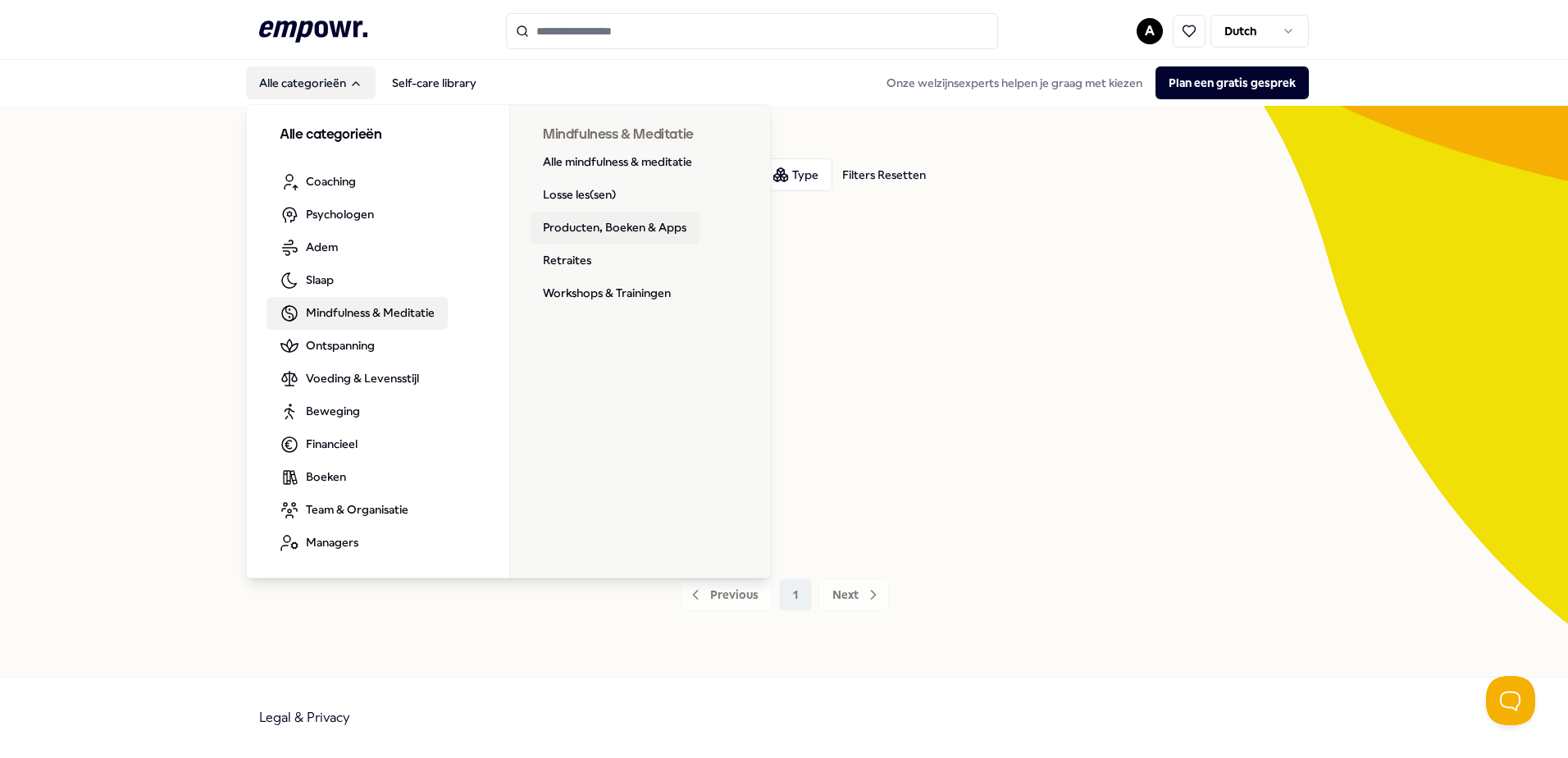
click at [569, 225] on link "Producten, Boeken & Apps" at bounding box center [615, 228] width 170 height 33
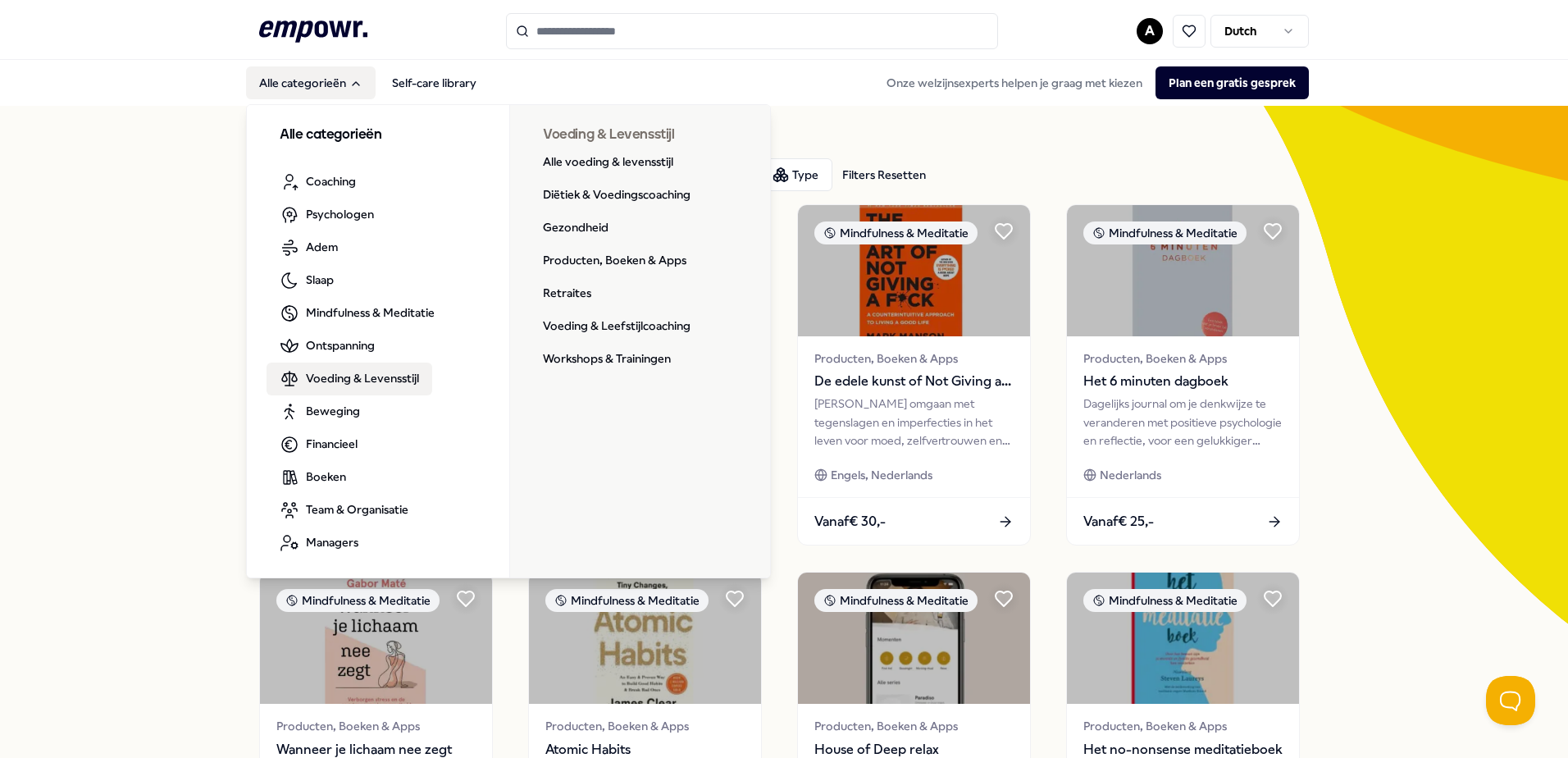
click at [330, 381] on span "Voeding & Levensstijl" at bounding box center [362, 379] width 113 height 18
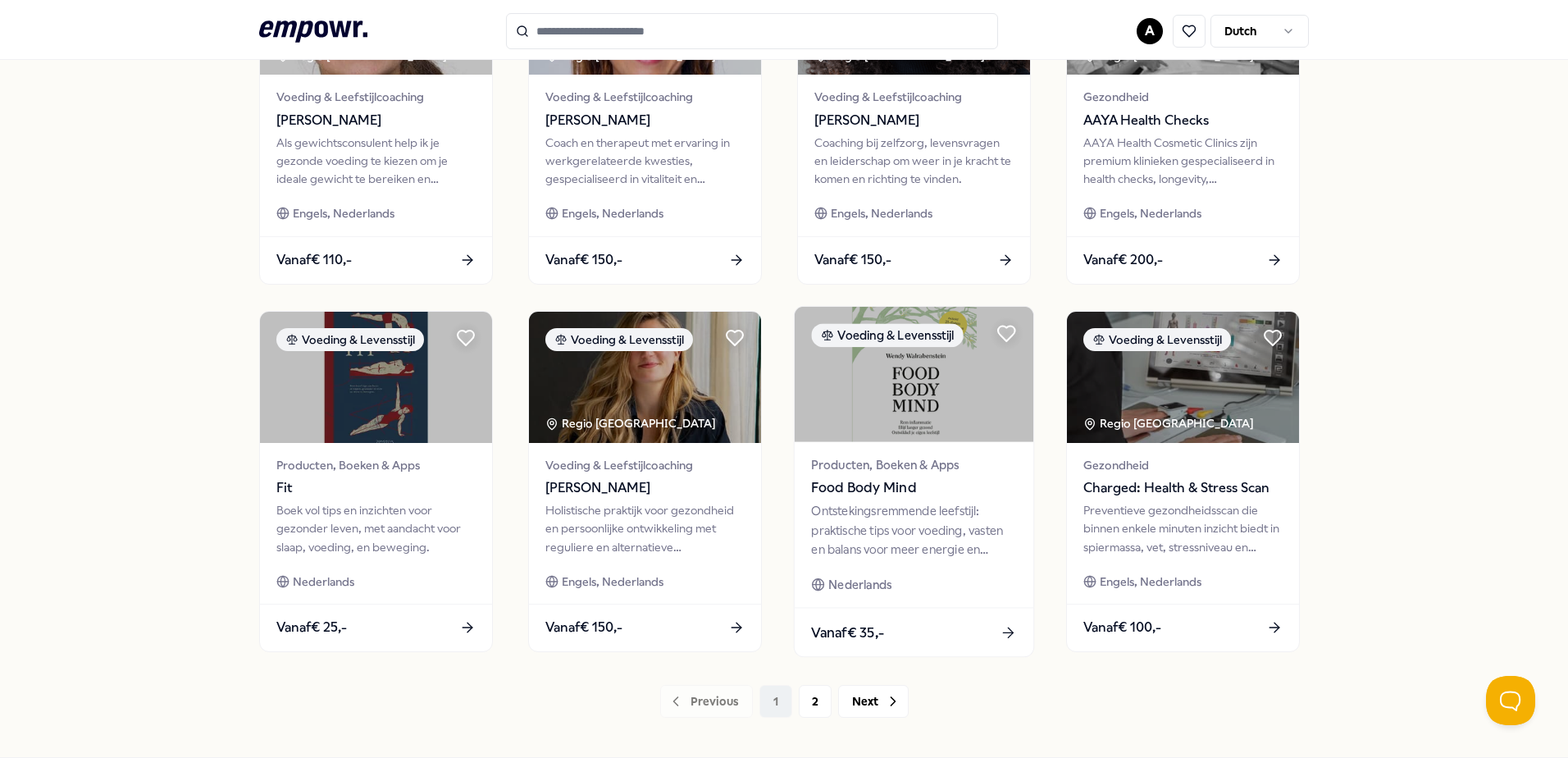
scroll to position [710, 0]
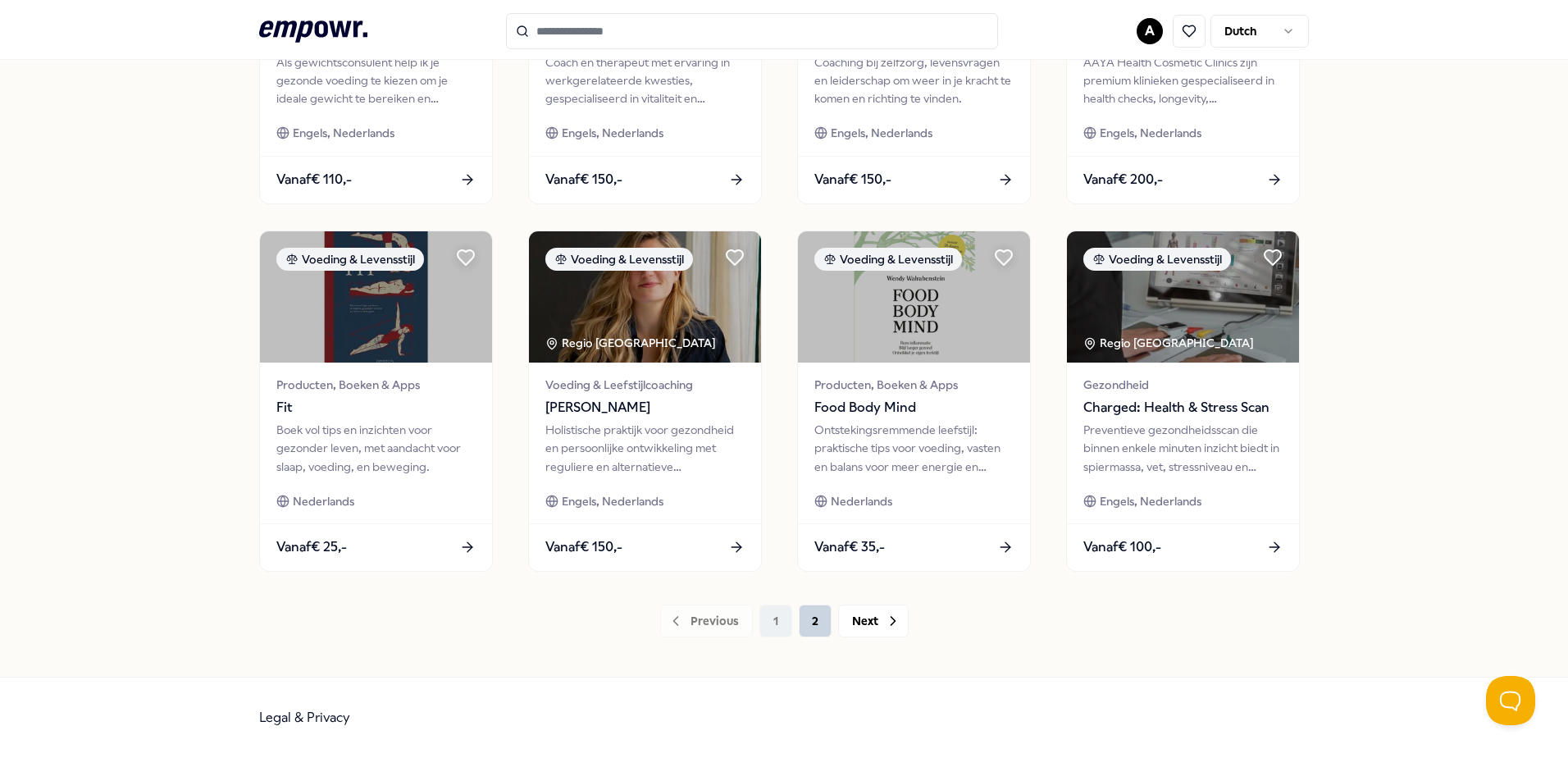
click at [816, 631] on button "2" at bounding box center [815, 621] width 33 height 33
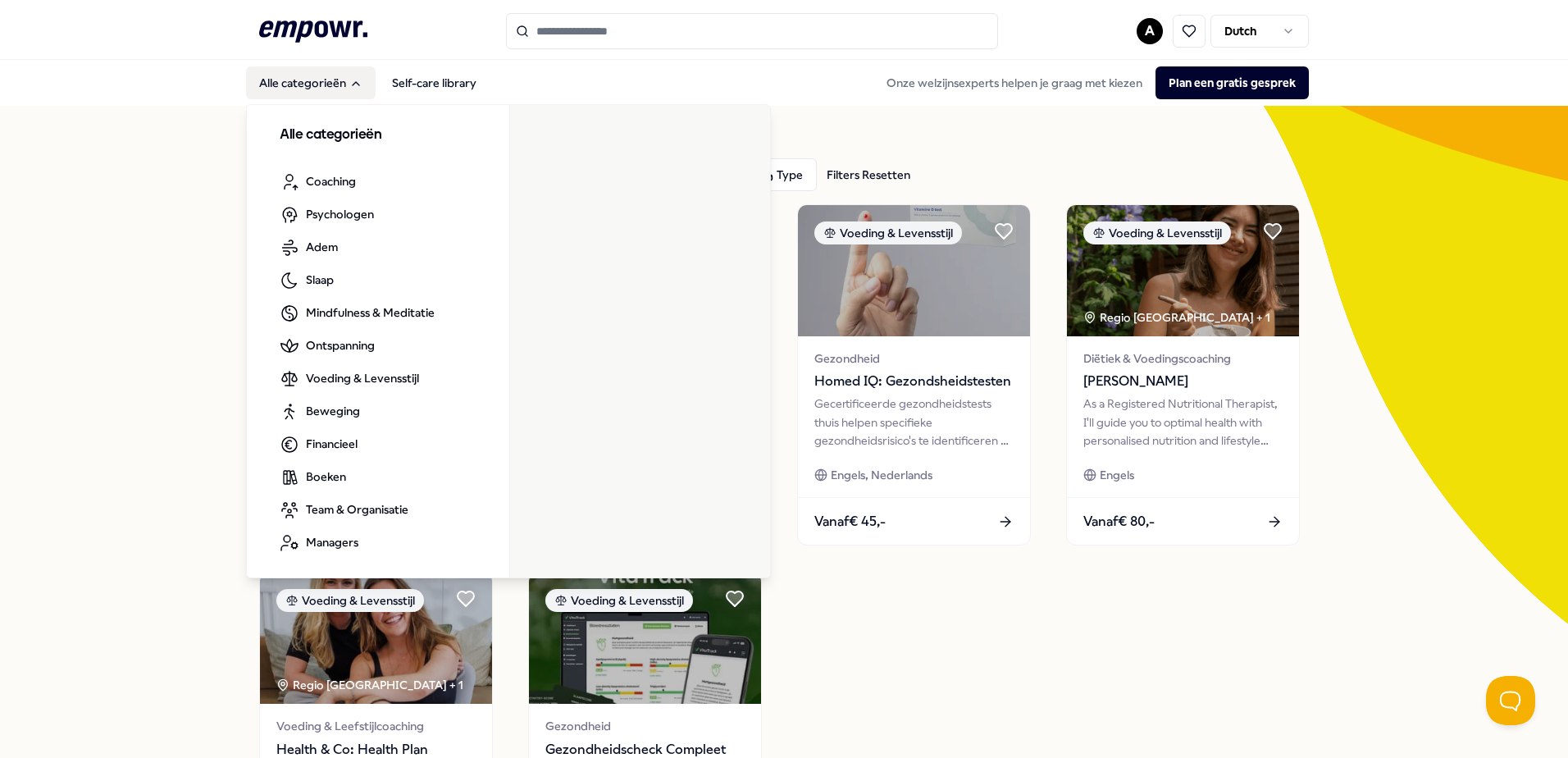
click at [292, 86] on button "Alle categorieën" at bounding box center [311, 82] width 129 height 33
click at [310, 78] on button "Alle categorieën" at bounding box center [311, 82] width 129 height 33
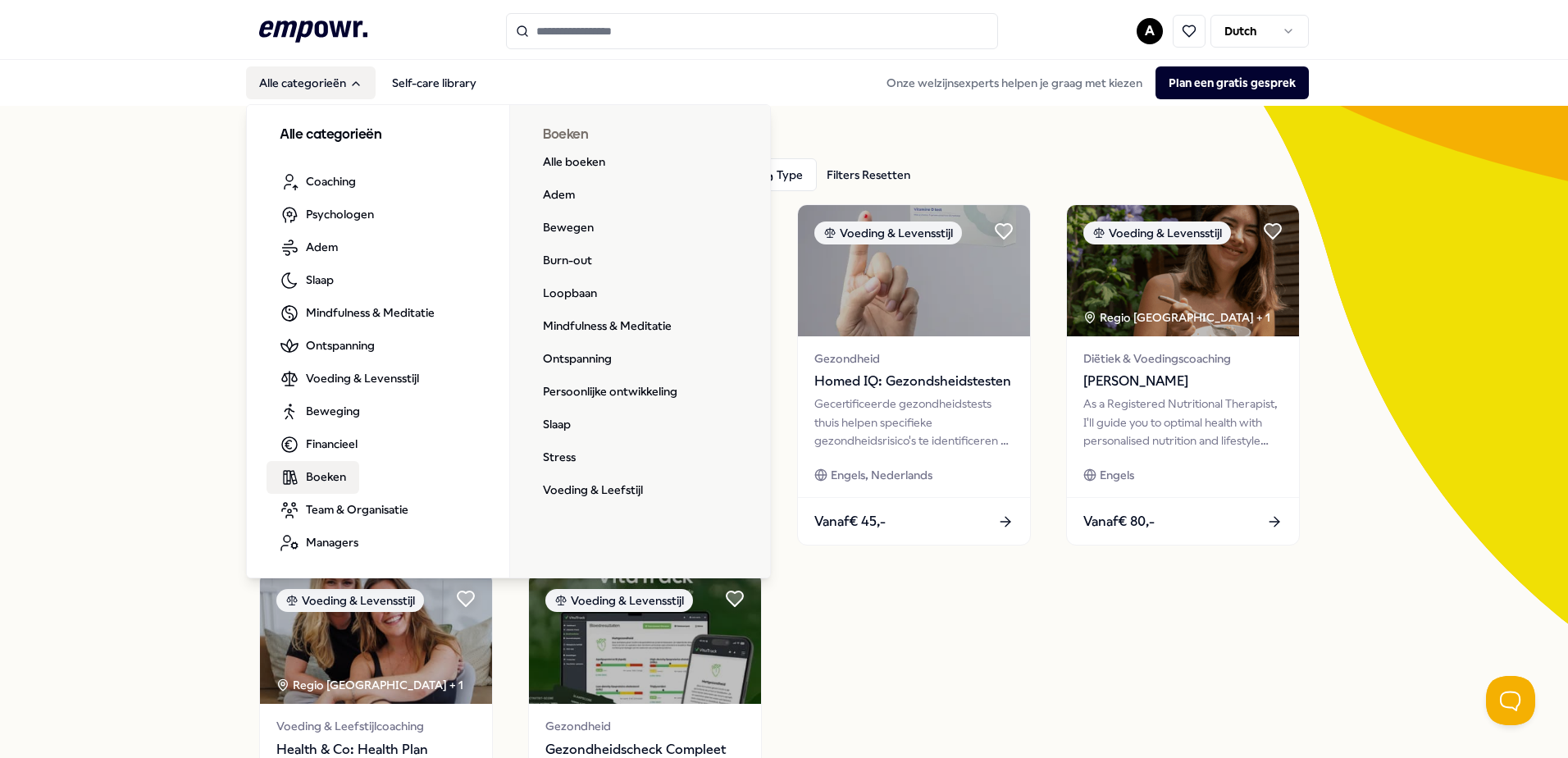
click at [328, 480] on span "Boeken" at bounding box center [326, 476] width 40 height 18
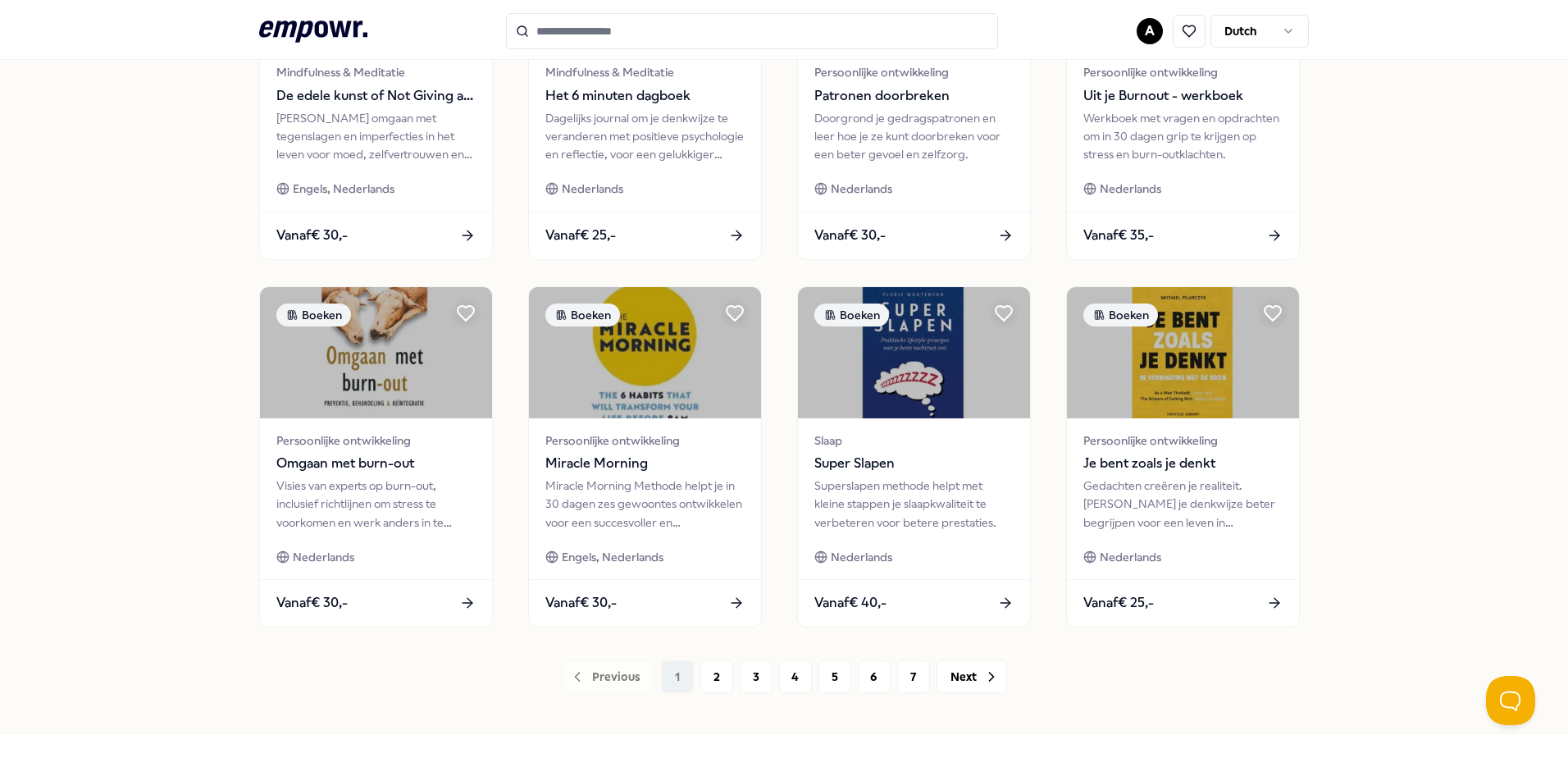
scroll to position [710, 0]
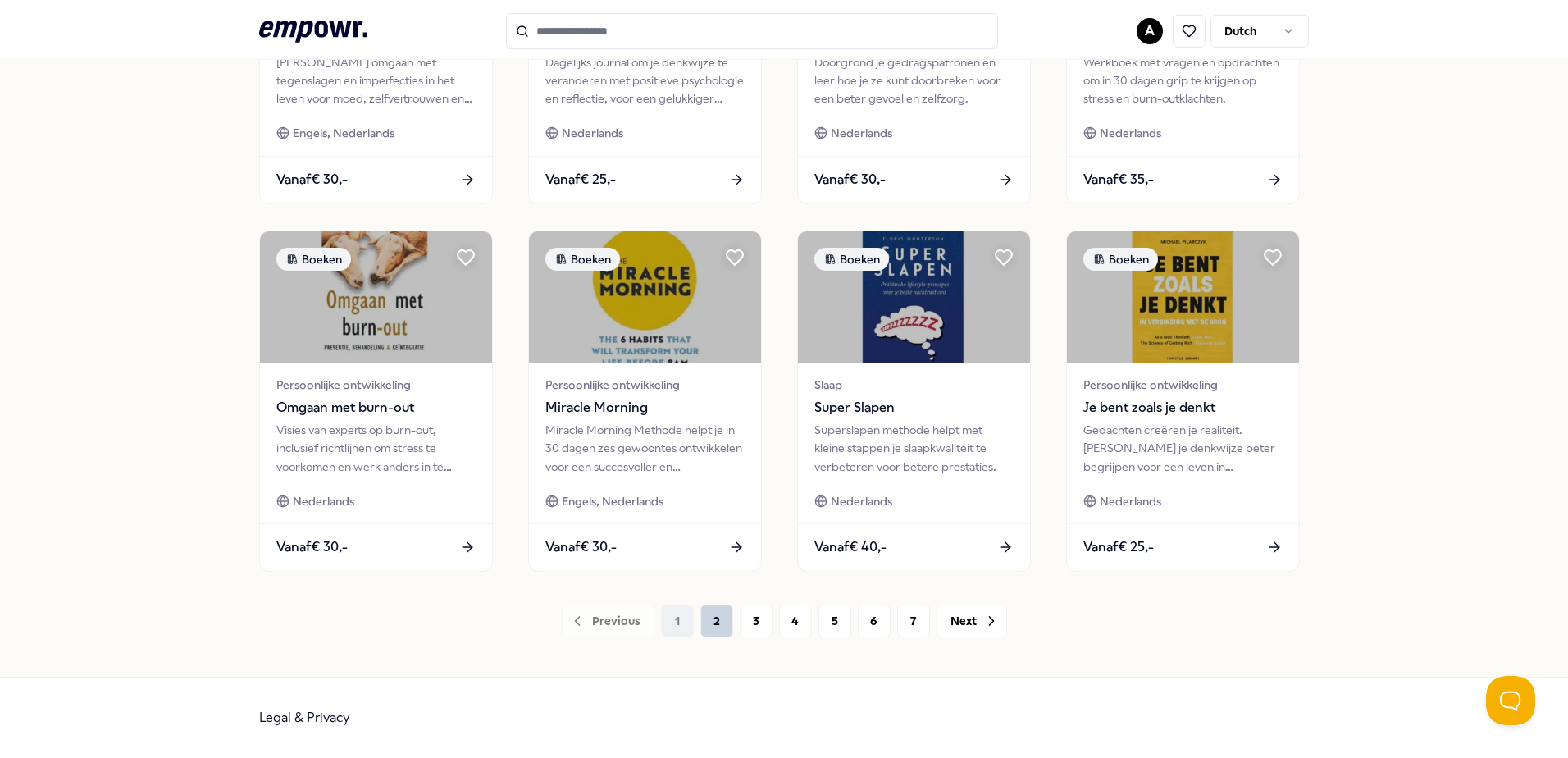
click at [704, 622] on button "2" at bounding box center [717, 621] width 33 height 33
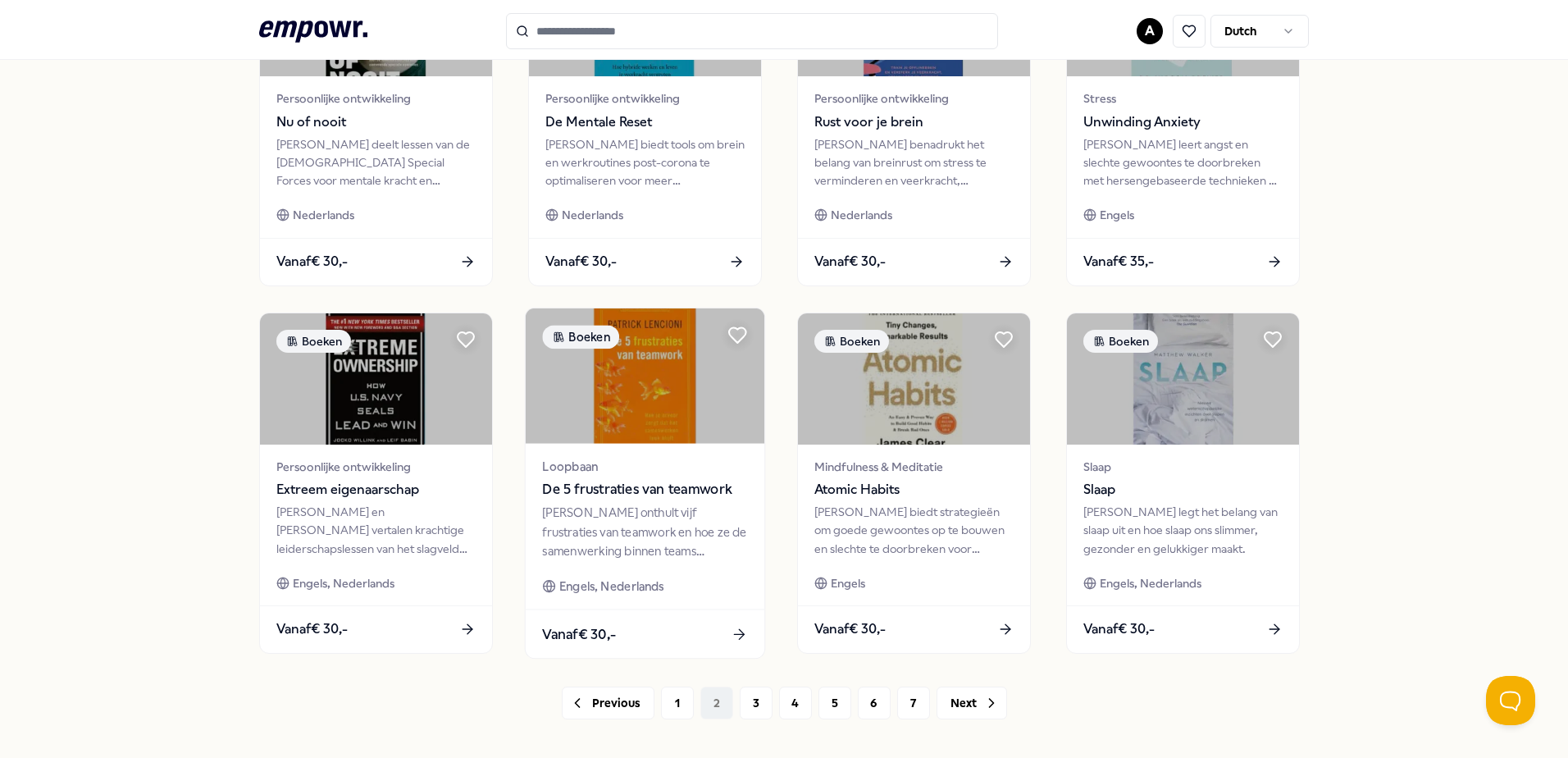
scroll to position [710, 0]
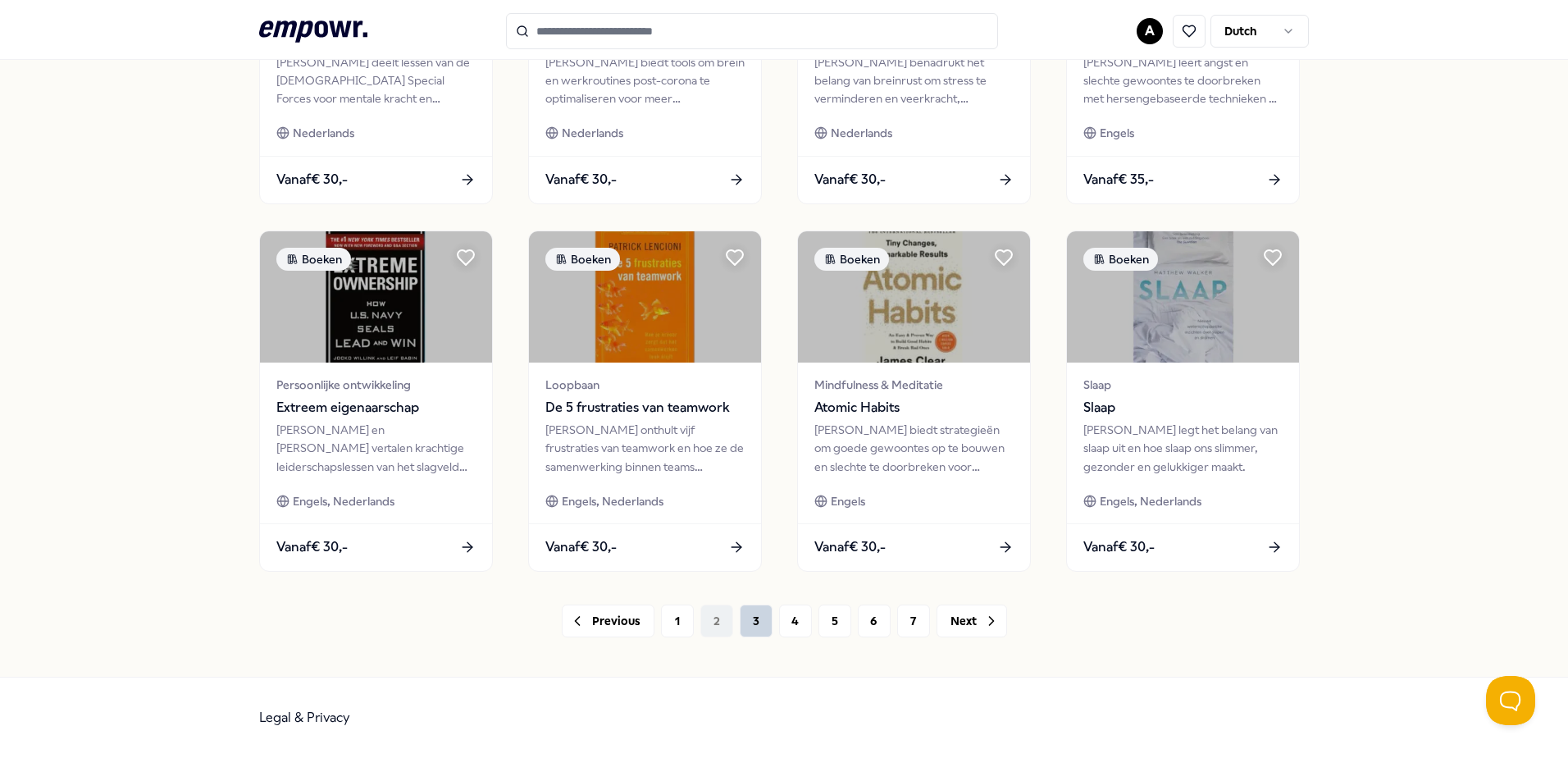
click at [755, 619] on button "3" at bounding box center [756, 621] width 33 height 33
